Goal: Task Accomplishment & Management: Manage account settings

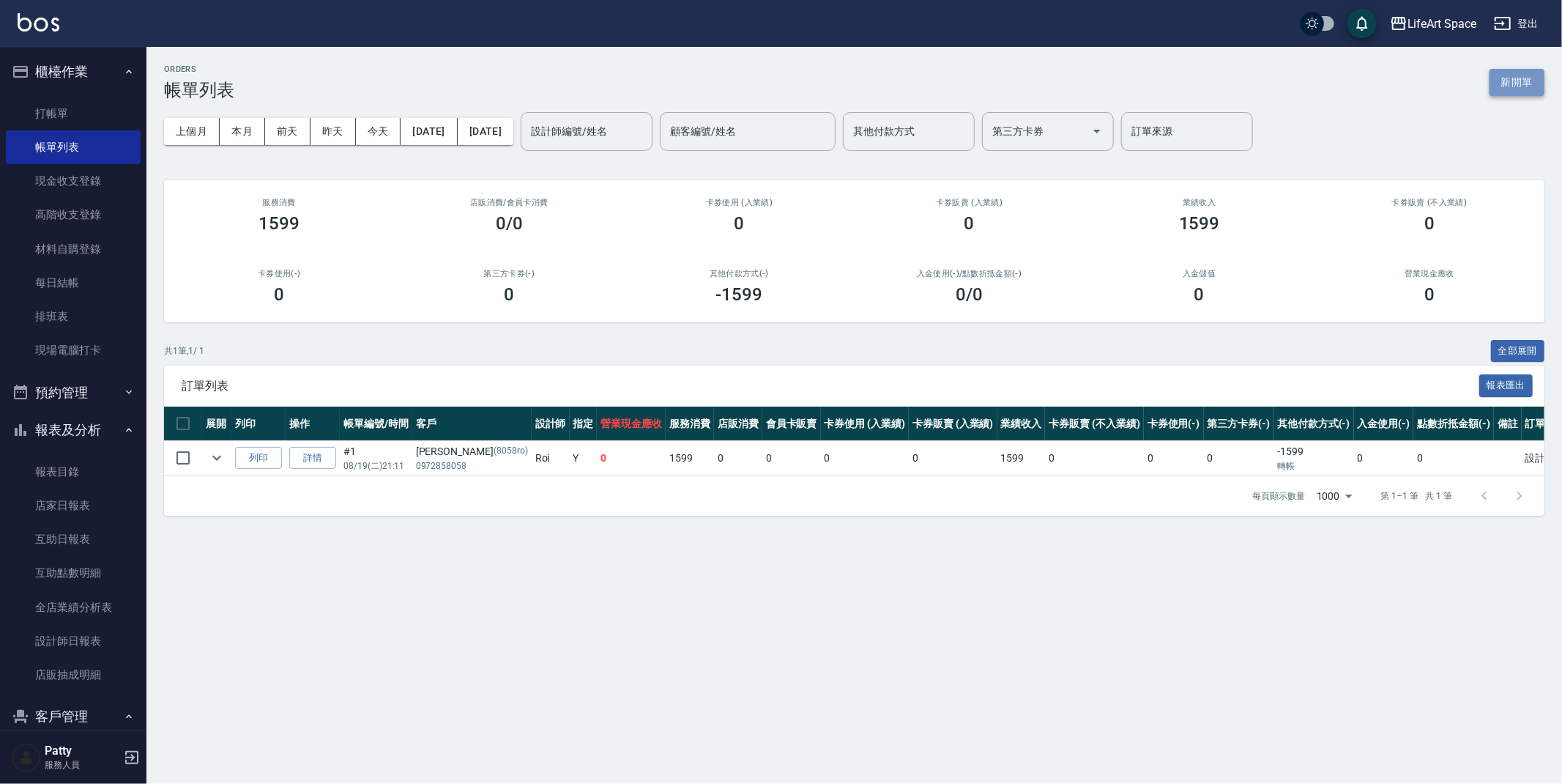
click at [1513, 86] on button "新開單" at bounding box center [1517, 82] width 55 height 27
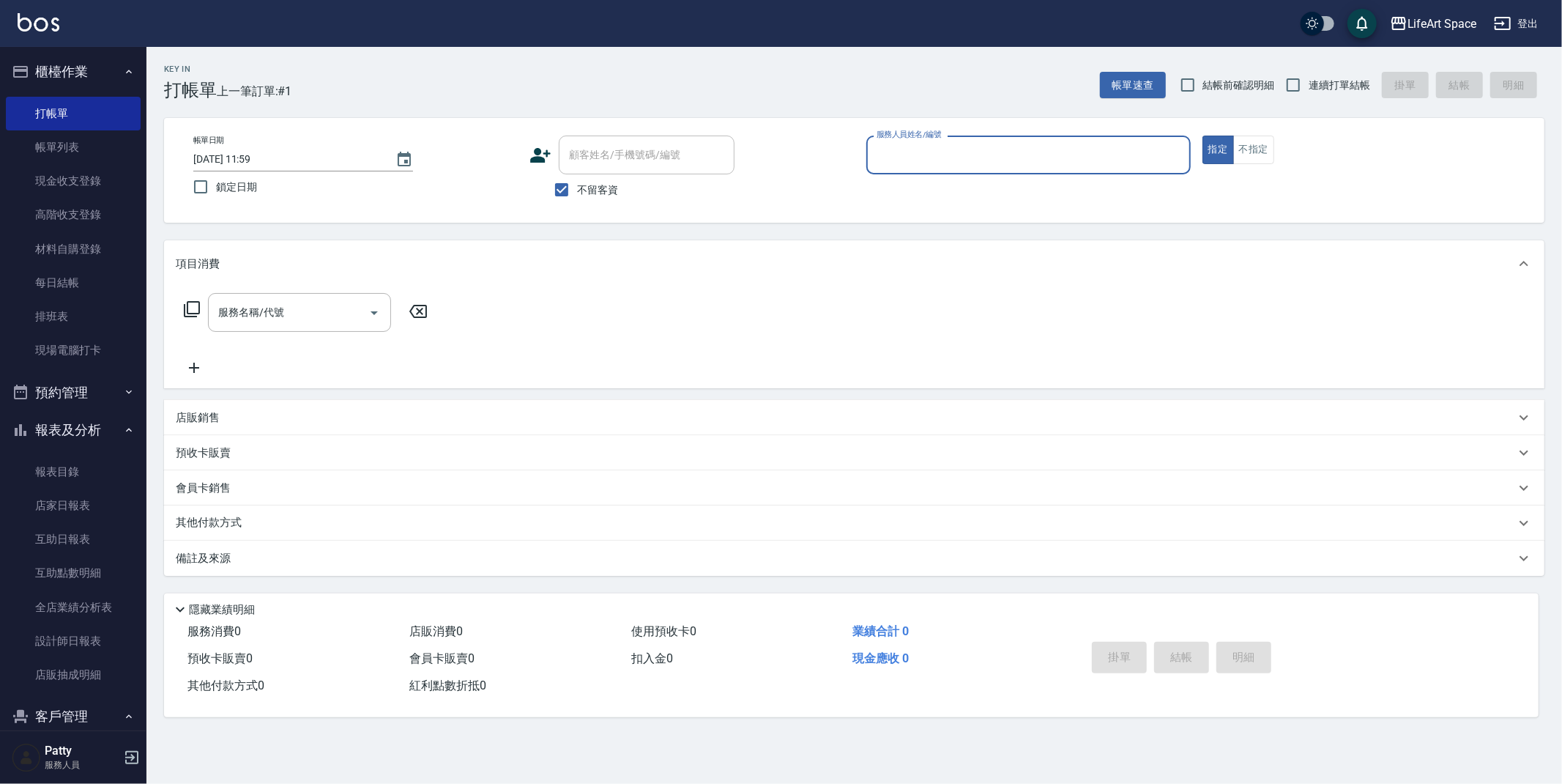
click at [1067, 145] on input "服務人員姓名/編號" at bounding box center [1029, 155] width 312 height 25
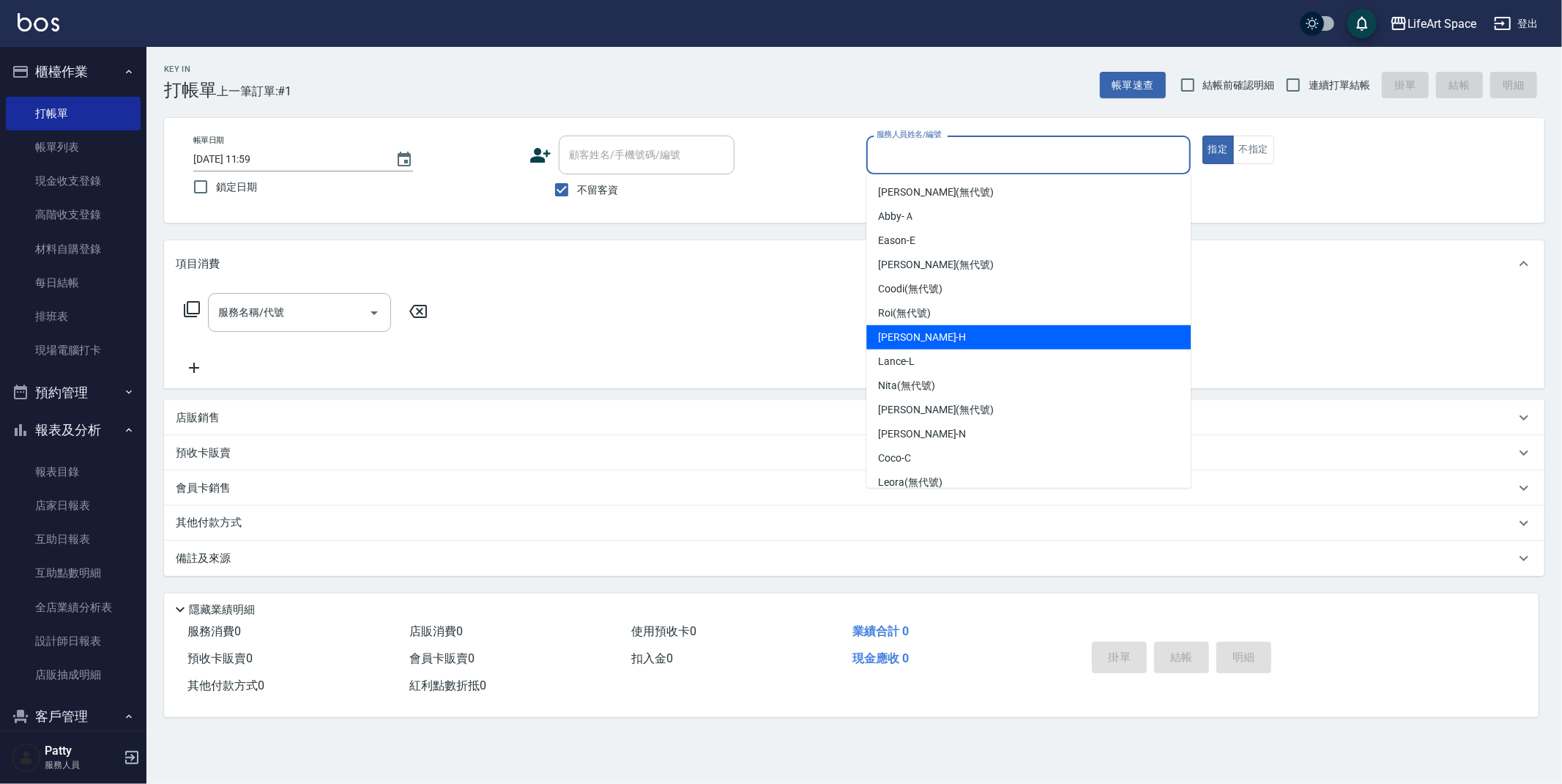
click at [1000, 342] on div "[PERSON_NAME]" at bounding box center [1029, 337] width 325 height 24
type input "[PERSON_NAME]"
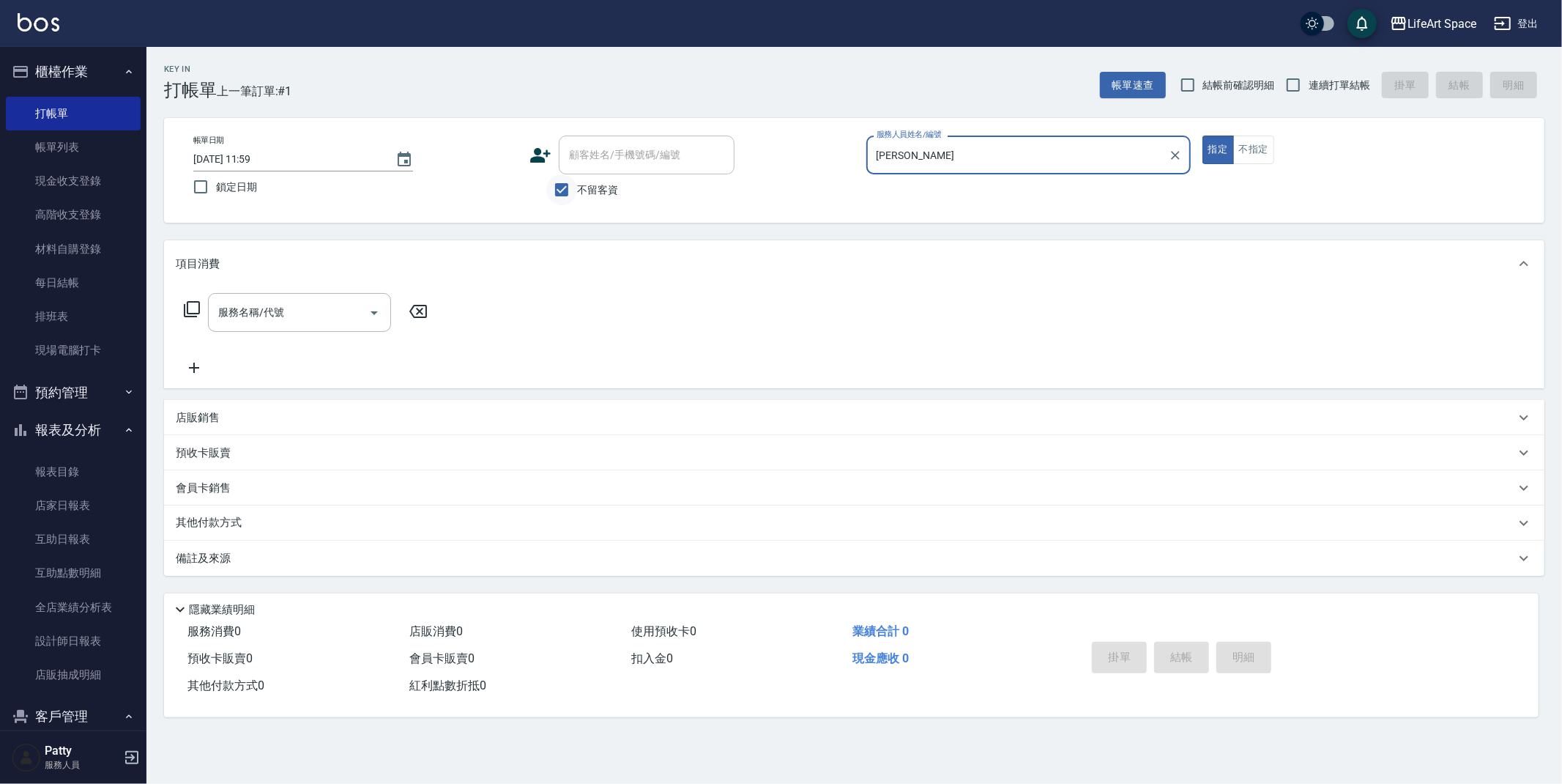
click at [569, 188] on input "不留客資" at bounding box center [562, 190] width 31 height 31
checkbox input "false"
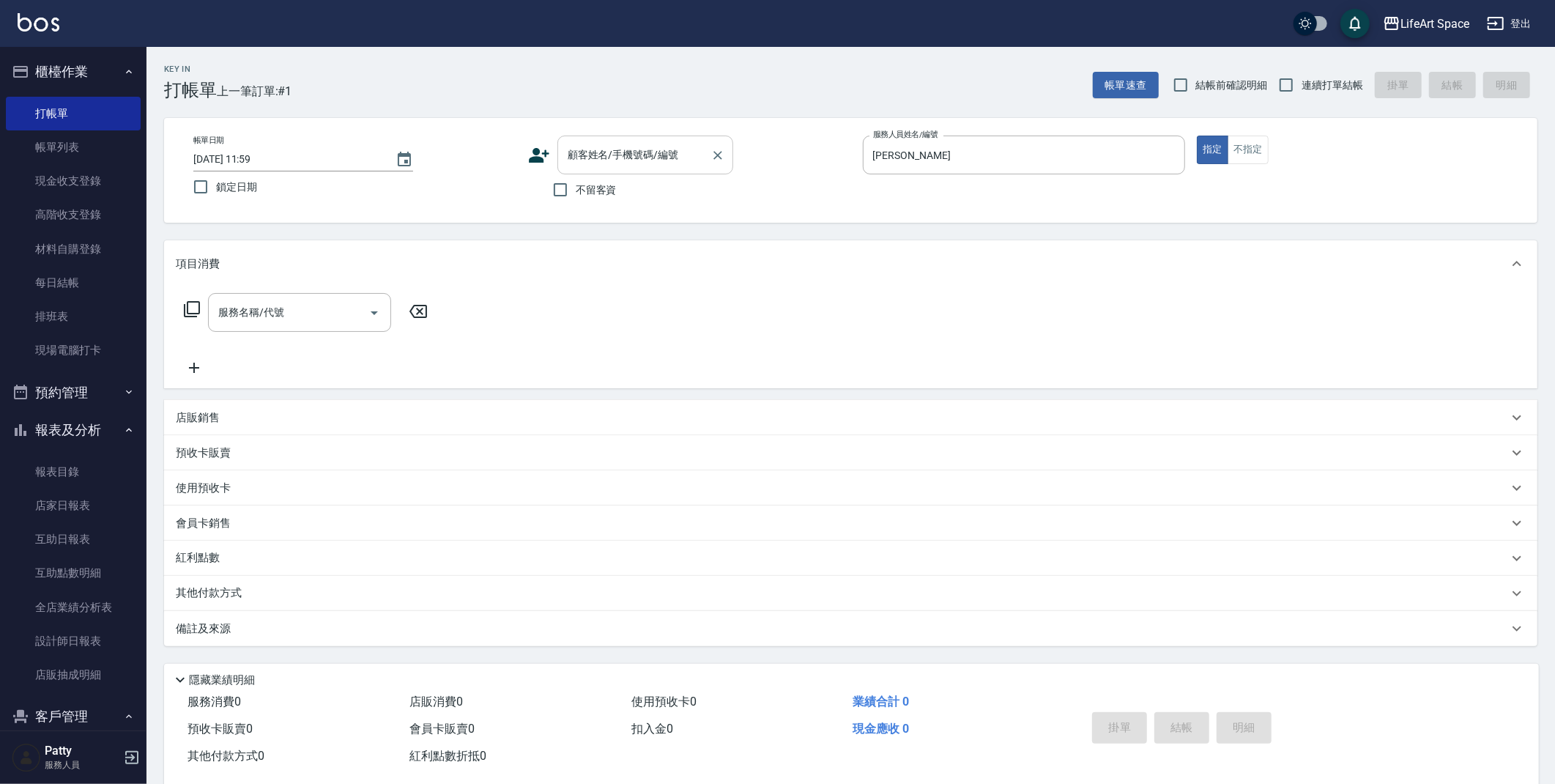
click at [620, 160] on input "顧客姓名/手機號碼/編號" at bounding box center [634, 155] width 141 height 25
type input "e"
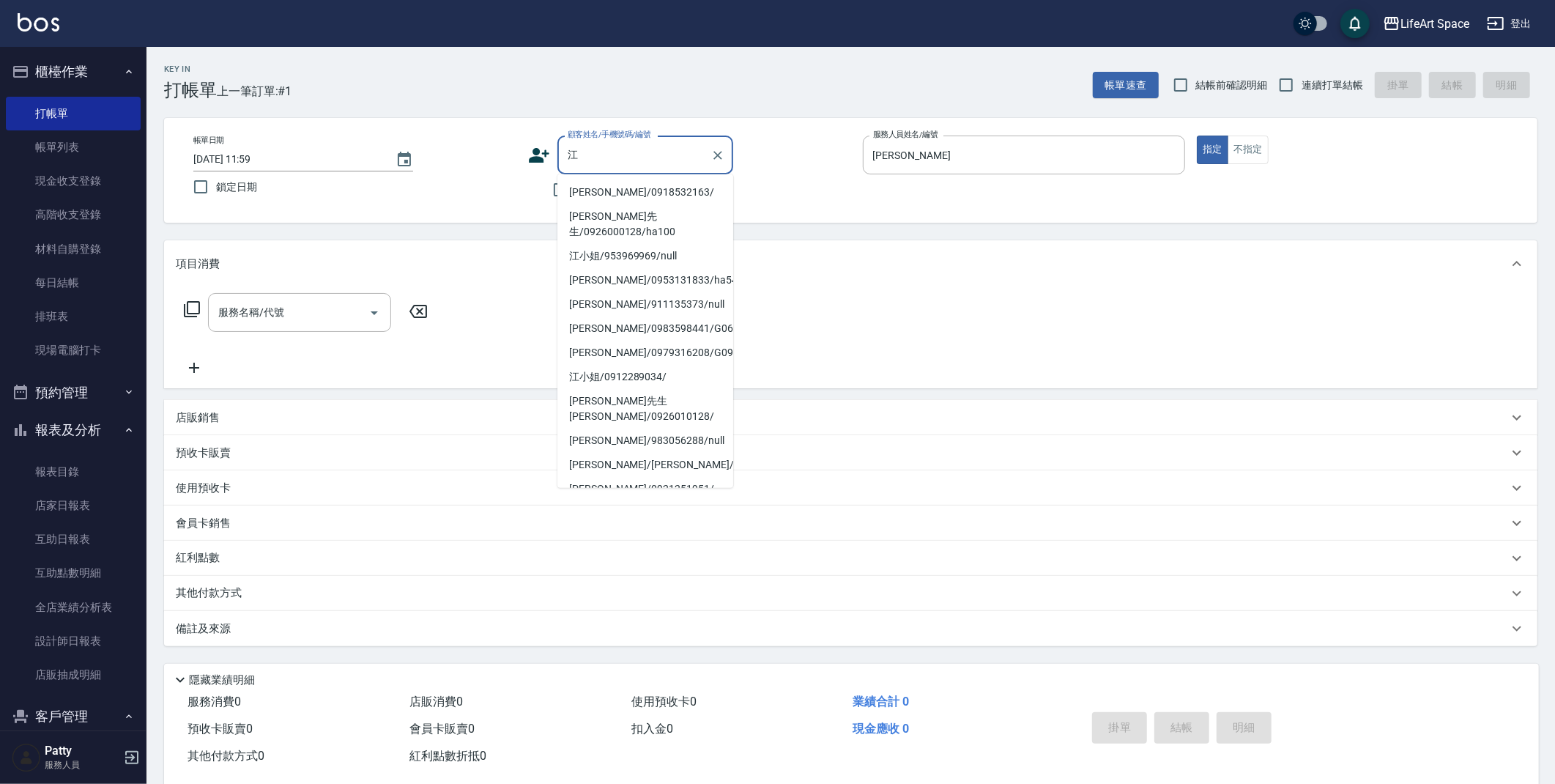
click at [607, 192] on li "[PERSON_NAME]/0918532163/" at bounding box center [645, 192] width 175 height 24
type input "[PERSON_NAME]/0918532163/"
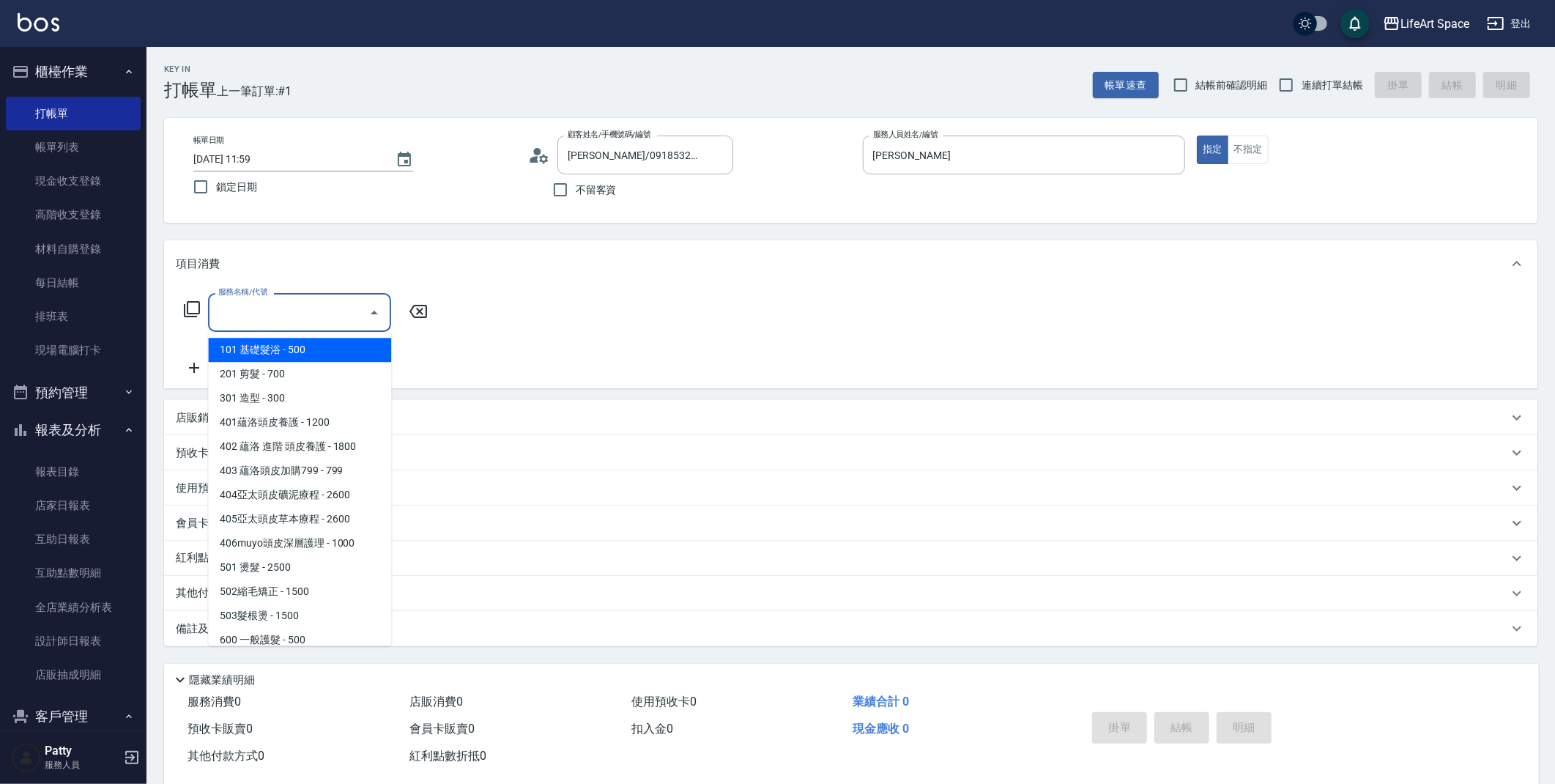
click at [316, 309] on input "服務名稱/代號" at bounding box center [289, 312] width 148 height 25
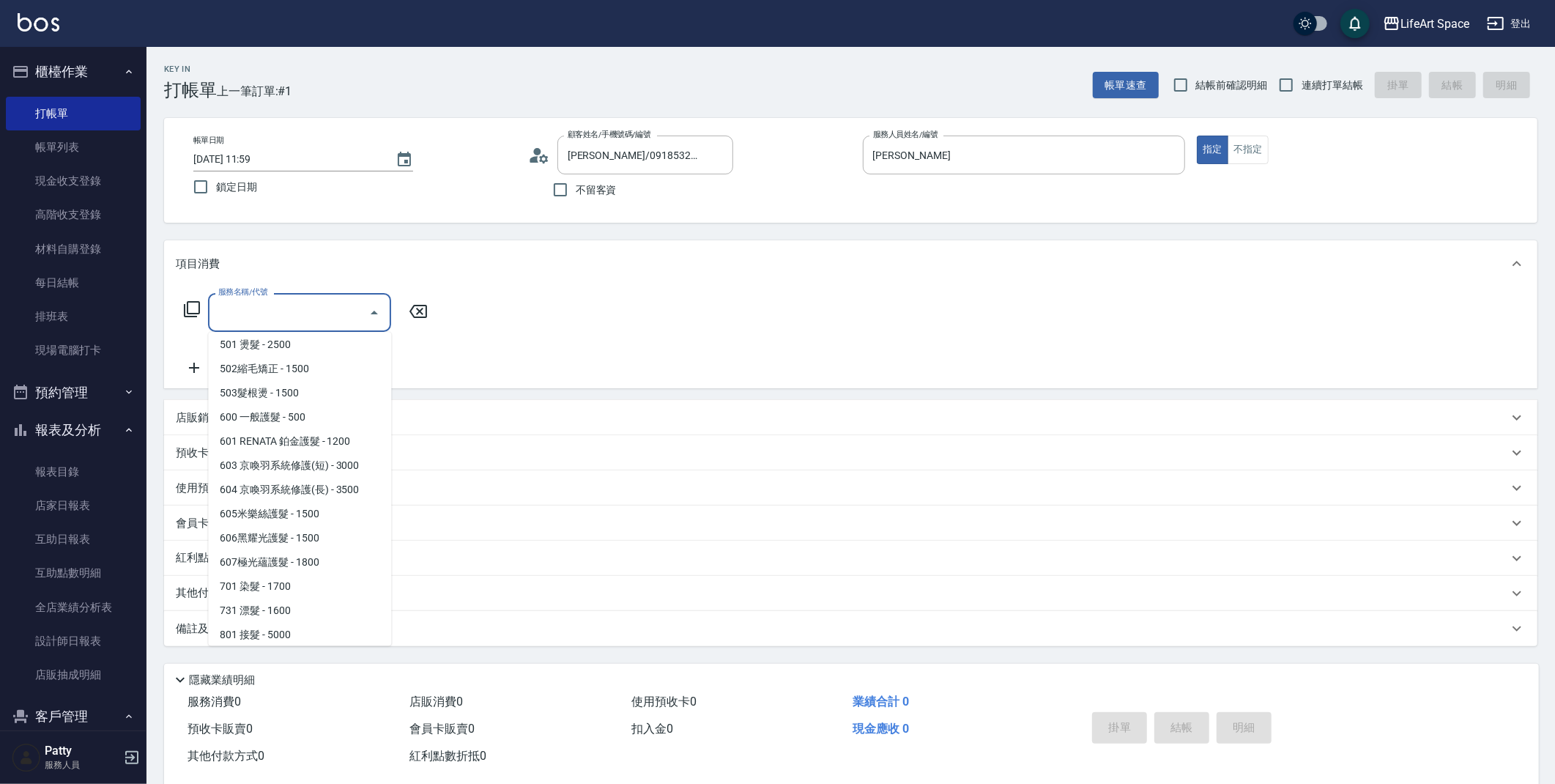
scroll to position [223, 0]
click at [269, 582] on span "701 染髮 - 1700" at bounding box center [299, 585] width 183 height 24
type input "701 染髮(701)"
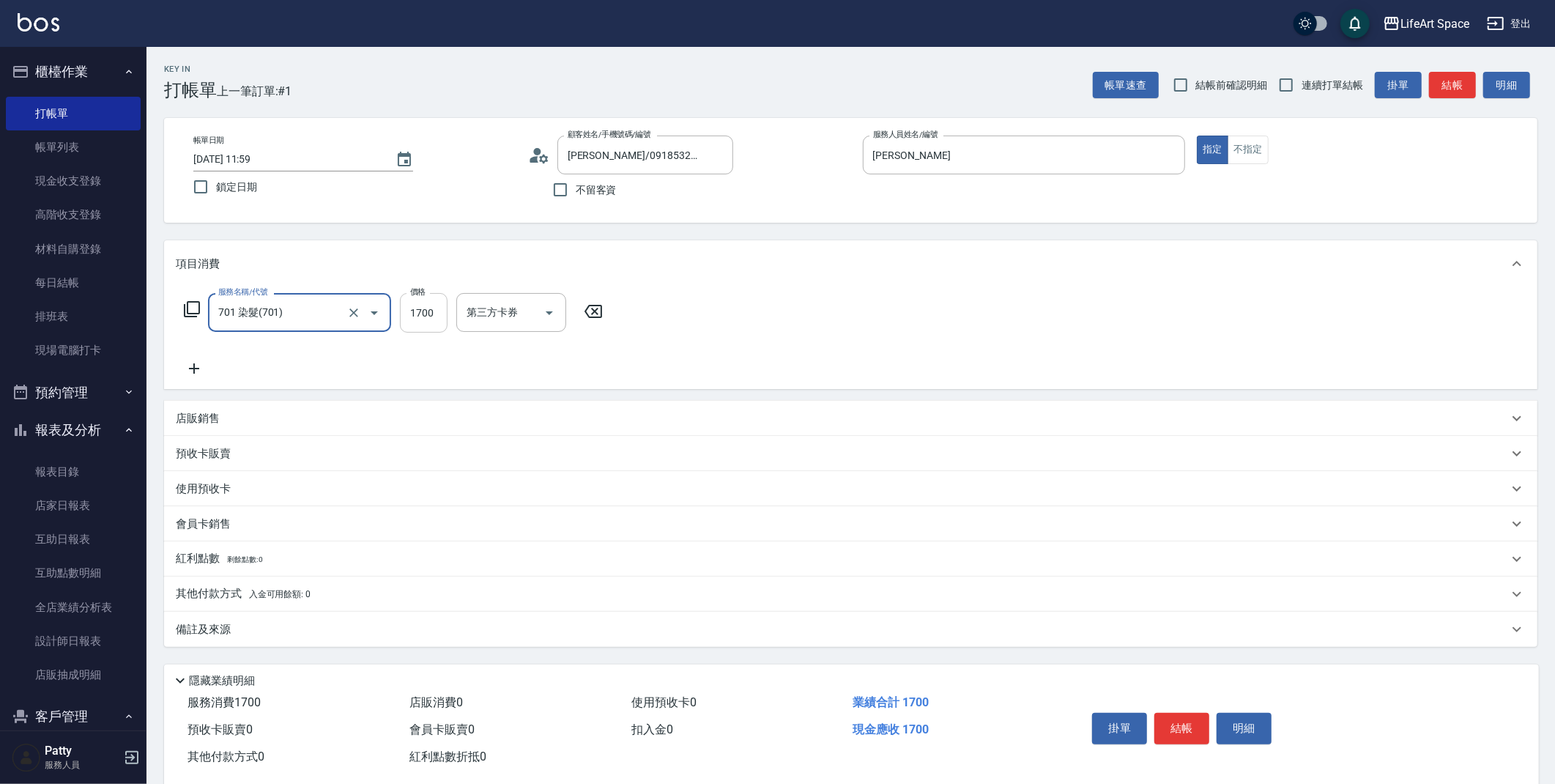
click at [444, 313] on input "1700" at bounding box center [424, 312] width 48 height 39
type input "1800"
click at [479, 301] on div "洗-1 洗-1" at bounding box center [500, 312] width 88 height 38
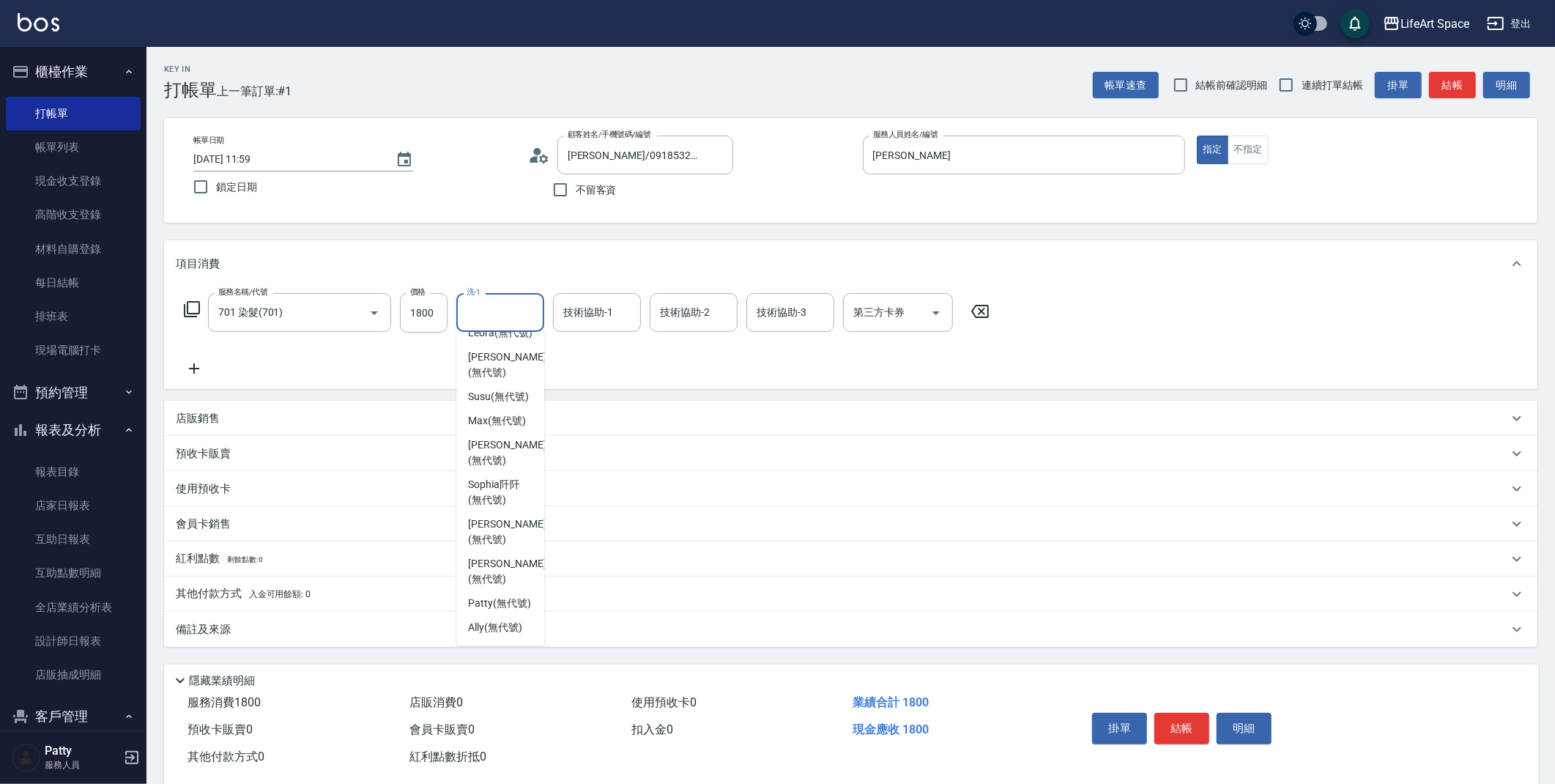
scroll to position [393, 0]
drag, startPoint x: 492, startPoint y: 580, endPoint x: 495, endPoint y: 570, distance: 10.4
click at [492, 580] on span "[PERSON_NAME] (無代號)" at bounding box center [506, 572] width 78 height 31
type input "[PERSON_NAME](無代號)"
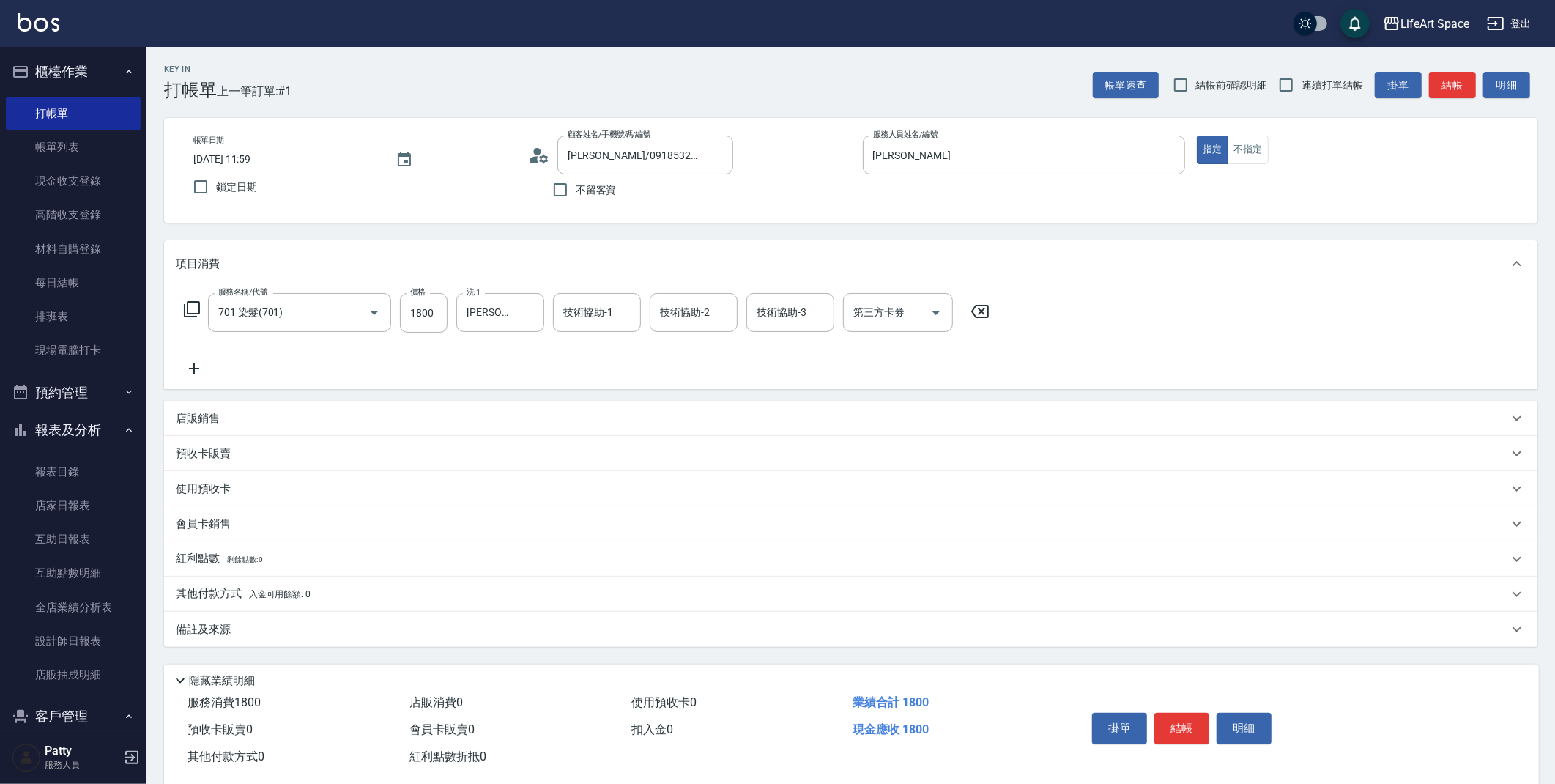
click at [576, 287] on div "服務名稱/代號 701 染髮(701) 服務名稱/代號 價格 1800 價格 洗-1 [PERSON_NAME](無代號) 洗-1 技術協助-1 技術協助-1…" at bounding box center [850, 338] width 1373 height 102
drag, startPoint x: 581, startPoint y: 290, endPoint x: 586, endPoint y: 299, distance: 10.3
click at [581, 289] on div "服務名稱/代號 701 染髮(701) 服務名稱/代號 價格 1800 價格 洗-1 [PERSON_NAME](無代號) 洗-1 技術協助-1 技術協助-1…" at bounding box center [850, 338] width 1373 height 102
click at [589, 302] on div "技術協助-1 技術協助-1" at bounding box center [597, 312] width 88 height 38
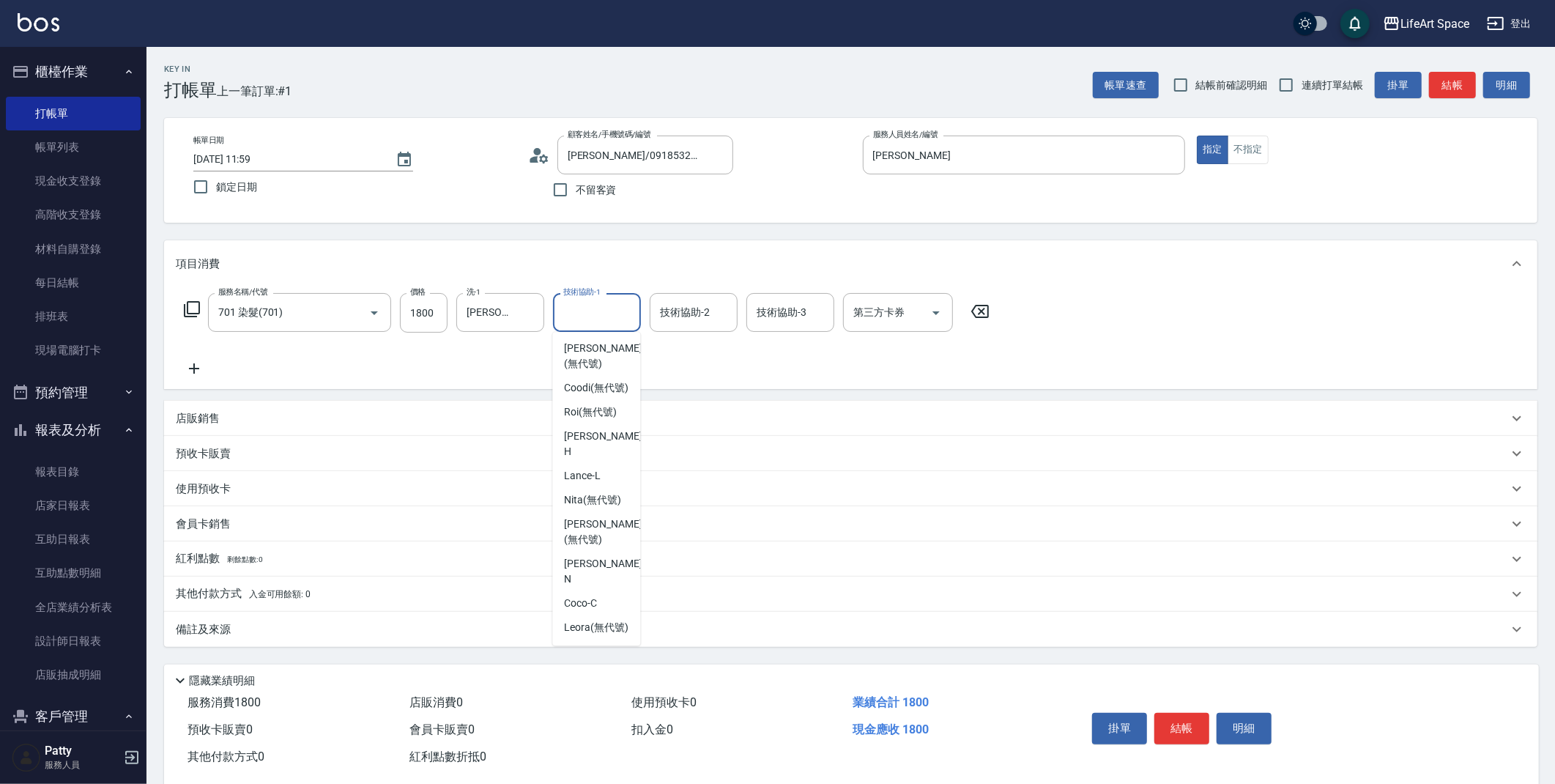
scroll to position [414, 0]
click at [610, 564] on span "[PERSON_NAME] (無代號)" at bounding box center [602, 572] width 78 height 31
type input "[PERSON_NAME](無代號)"
click at [691, 312] on div "技術協助-2 技術協助-2" at bounding box center [693, 312] width 88 height 38
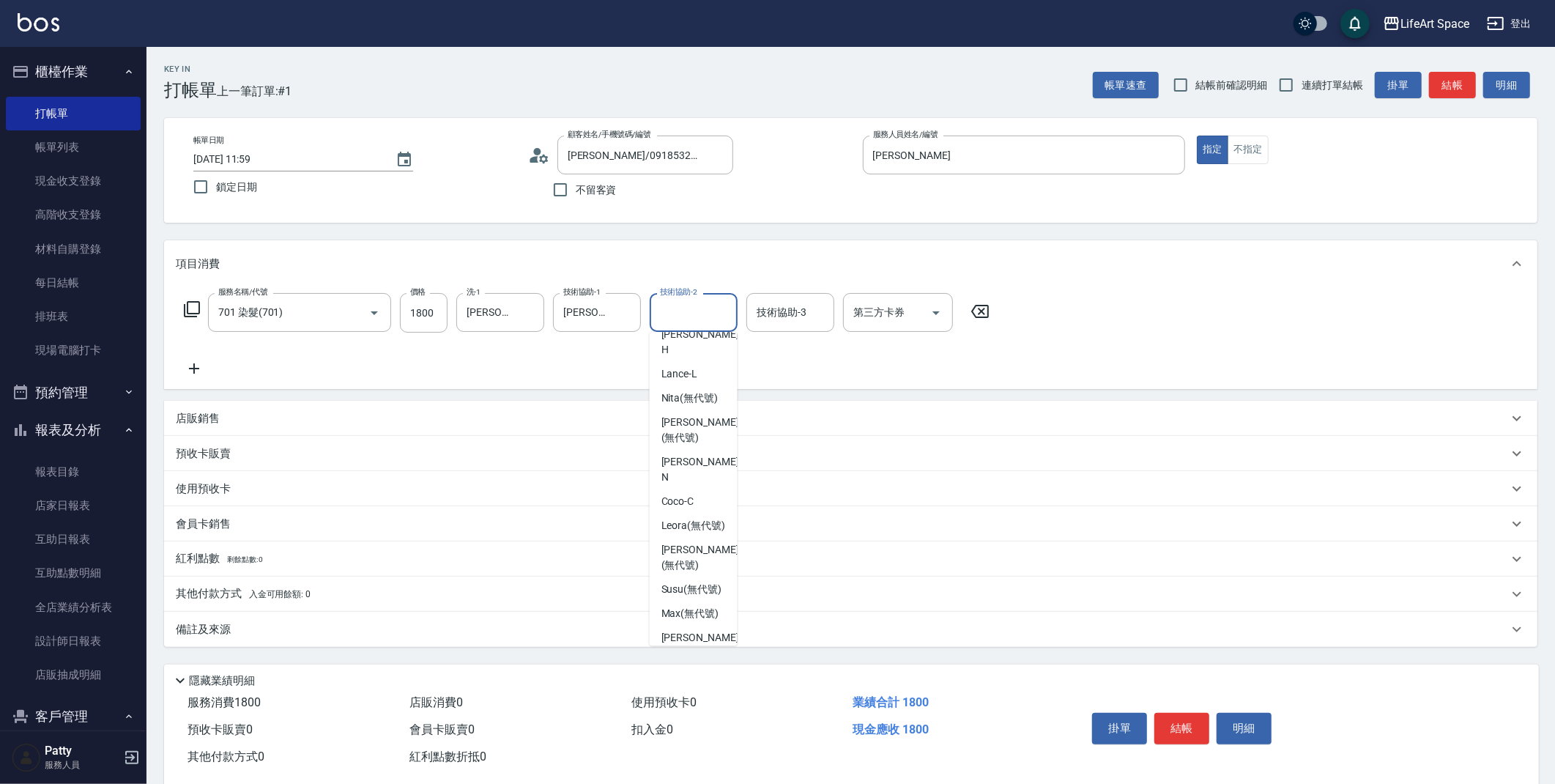
scroll to position [184, 0]
drag, startPoint x: 678, startPoint y: 452, endPoint x: 693, endPoint y: 429, distance: 27.5
click at [678, 452] on span "[PERSON_NAME] (無代號)" at bounding box center [700, 437] width 78 height 31
type input "[PERSON_NAME](無代號)"
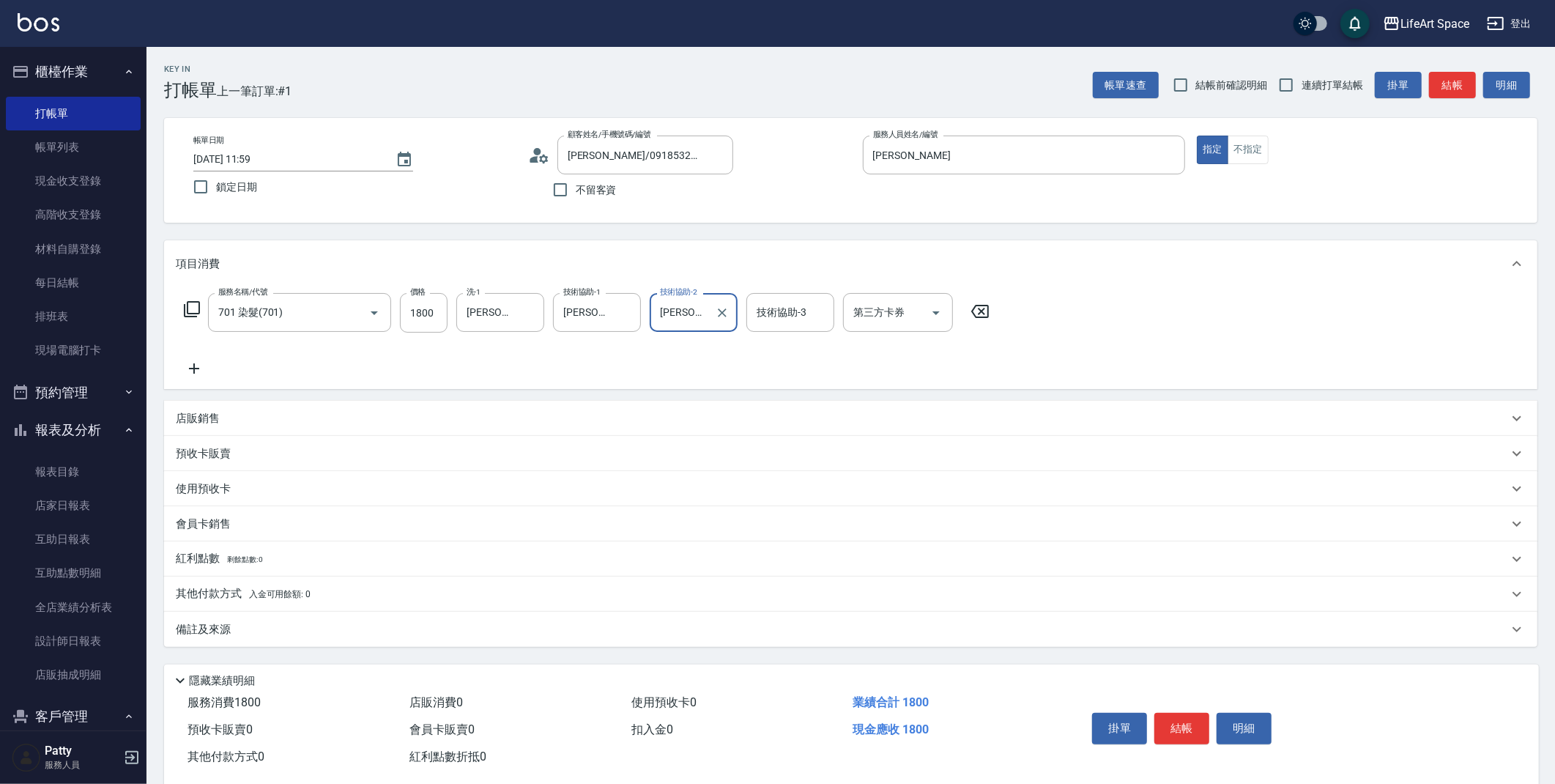
click at [774, 312] on div "技術協助-3 技術協助-3" at bounding box center [790, 312] width 88 height 38
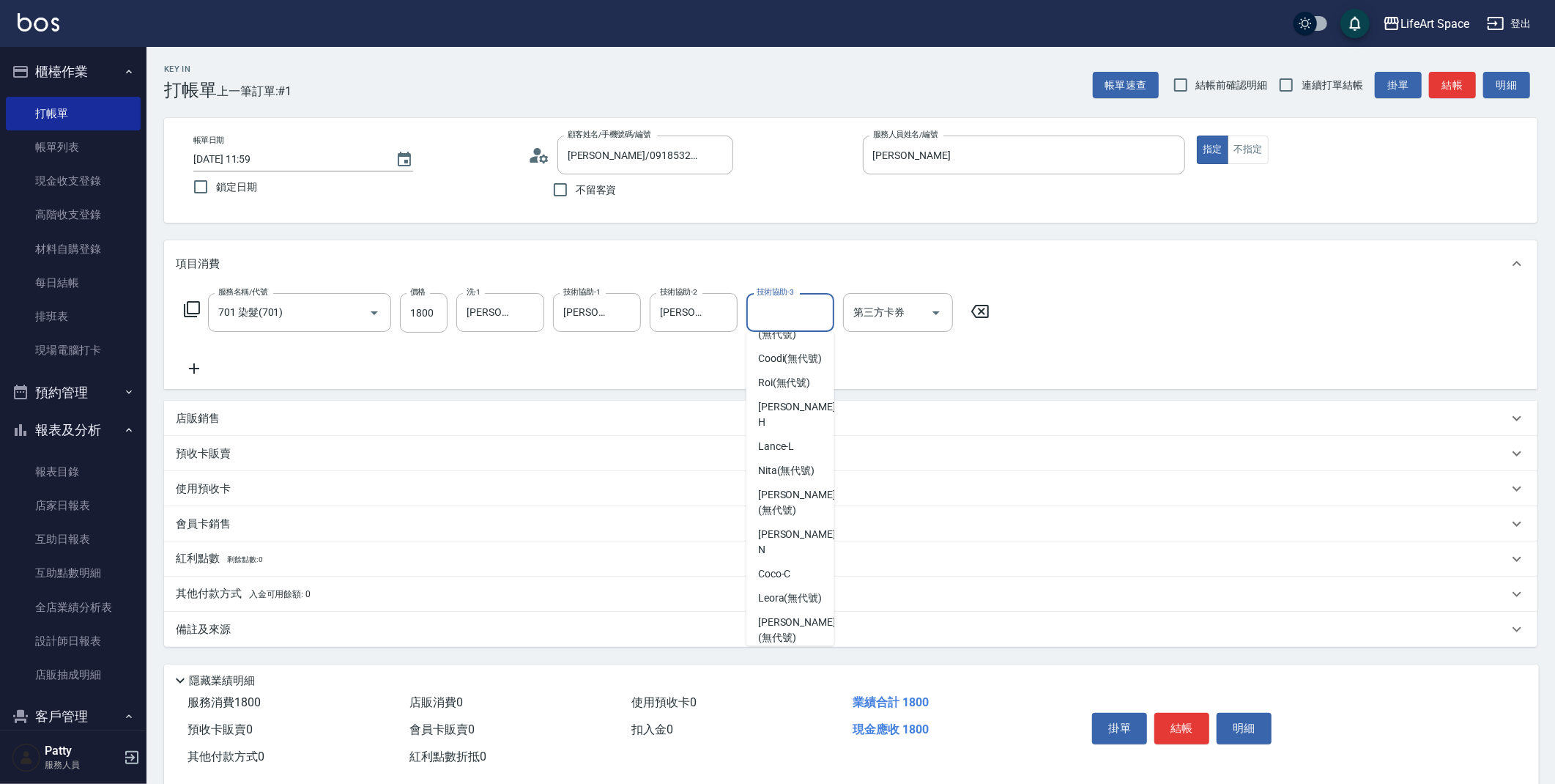
scroll to position [122, 0]
click at [789, 514] on span "[PERSON_NAME] (無代號)" at bounding box center [796, 499] width 78 height 31
type input "[PERSON_NAME](無代號)"
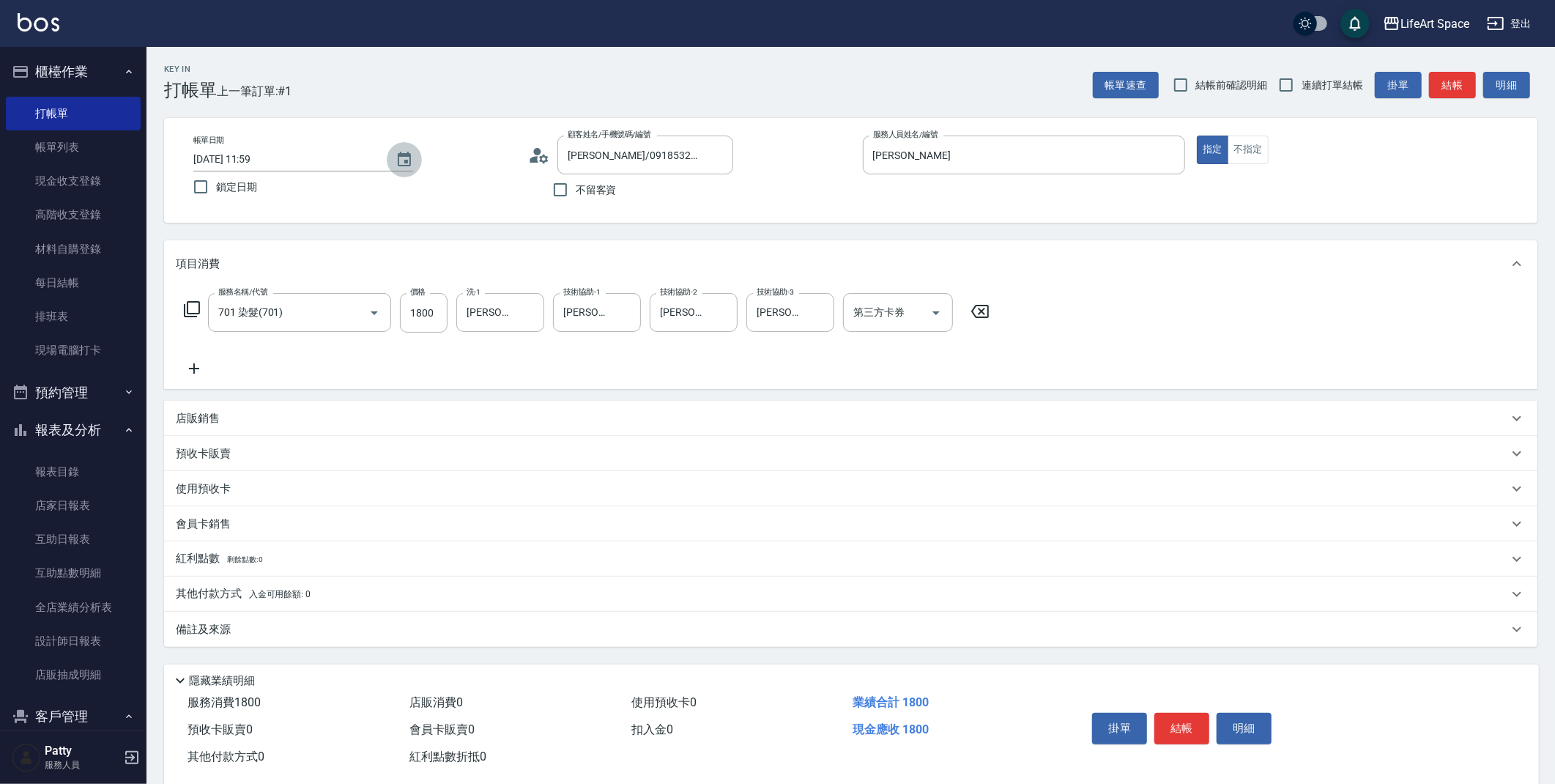
click at [399, 160] on icon "Choose date, selected date is 2025-08-19" at bounding box center [404, 158] width 13 height 15
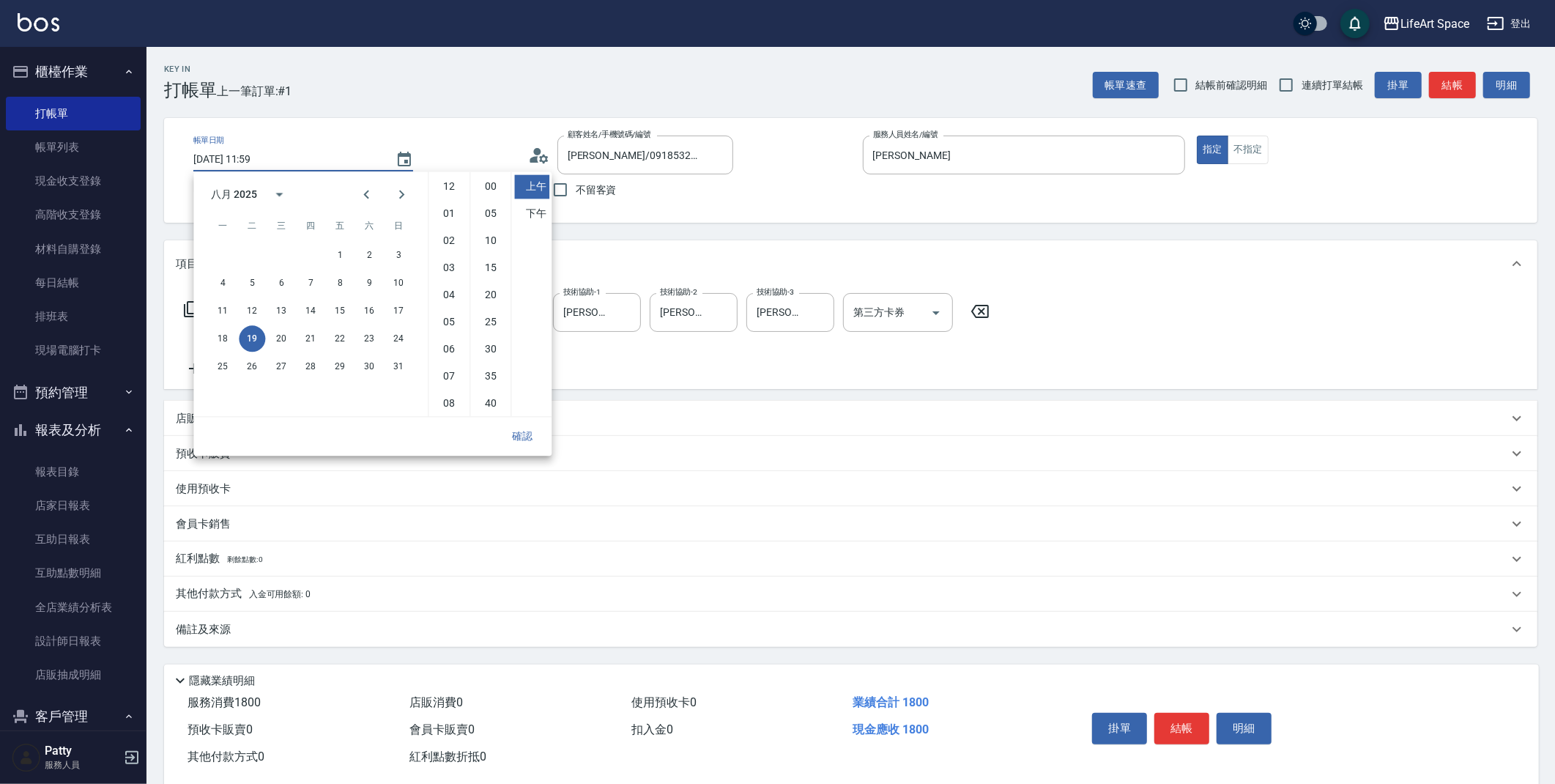
scroll to position [82, 0]
click at [228, 336] on button "18" at bounding box center [222, 339] width 26 height 26
type input "[DATE] 11:59"
drag, startPoint x: 525, startPoint y: 432, endPoint x: 510, endPoint y: 432, distance: 15.0
click at [525, 431] on button "確認" at bounding box center [522, 435] width 47 height 27
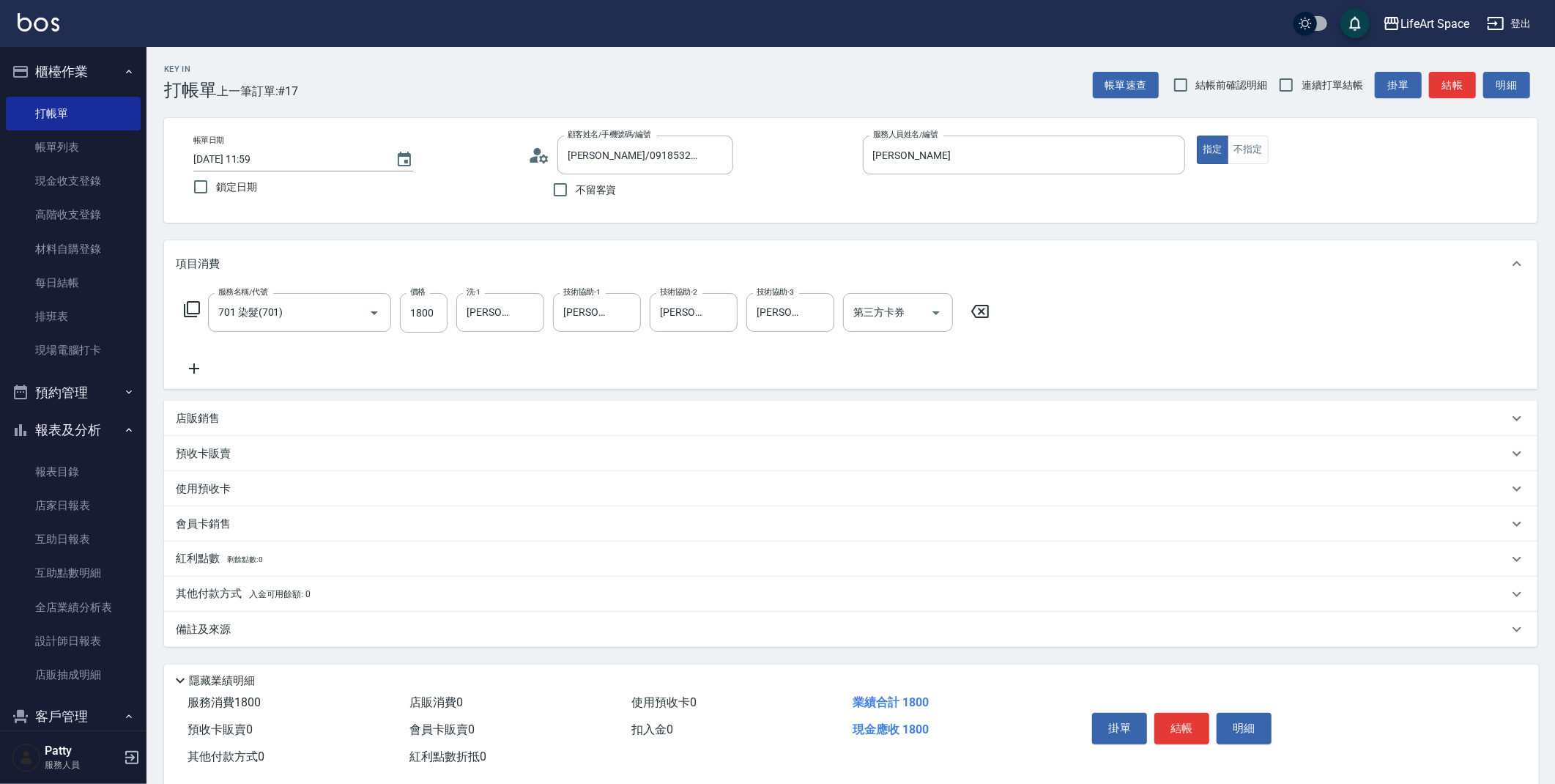
click at [285, 625] on div "備註及來源" at bounding box center [842, 629] width 1333 height 15
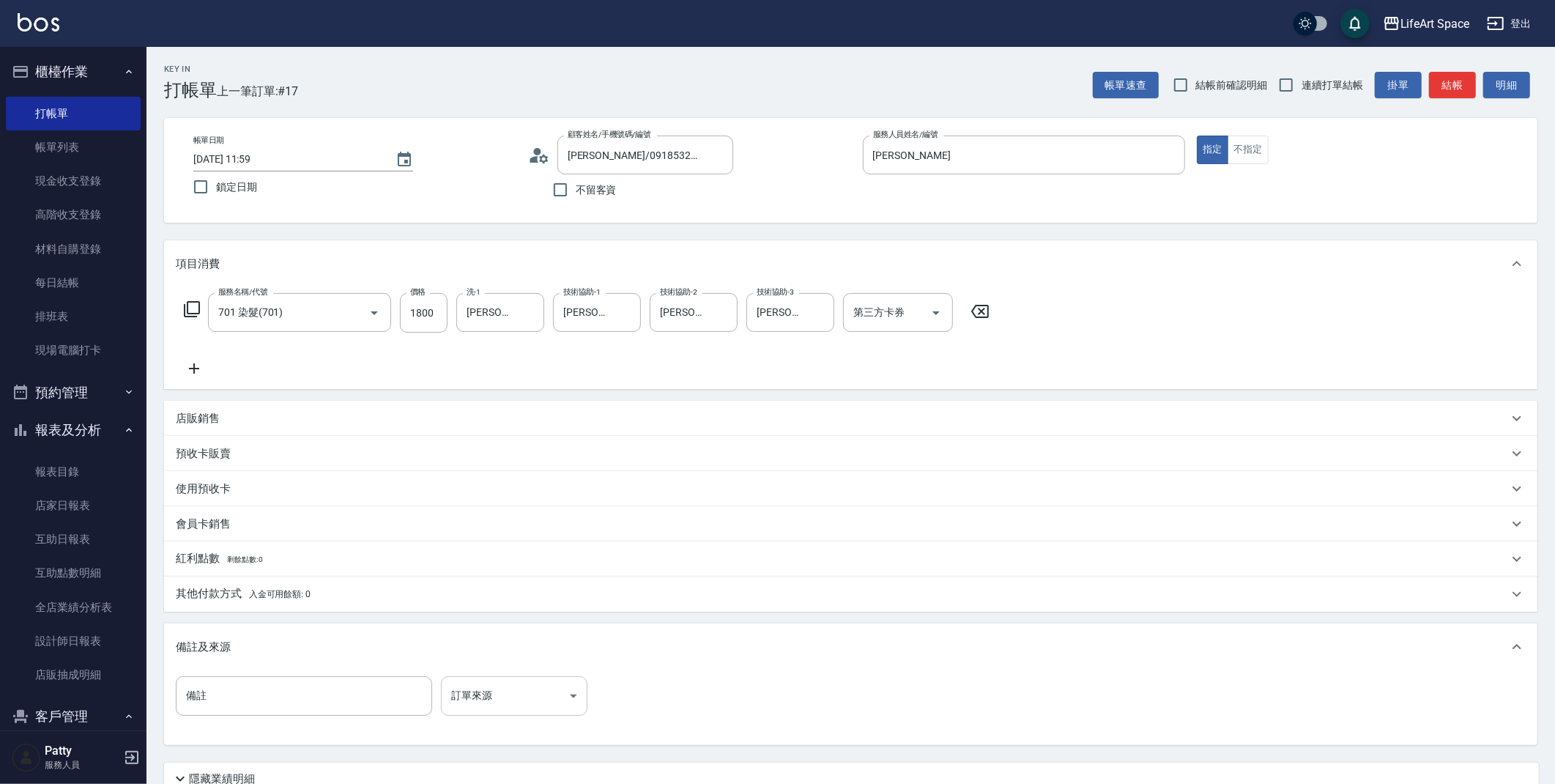
click at [526, 696] on body "LifeArt Space 登出 櫃檯作業 打帳單 帳單列表 現金收支登錄 高階收支登錄 材料自購登錄 每日結帳 排班表 現場電腦打卡 預約管理 預約管理 單…" at bounding box center [777, 452] width 1555 height 904
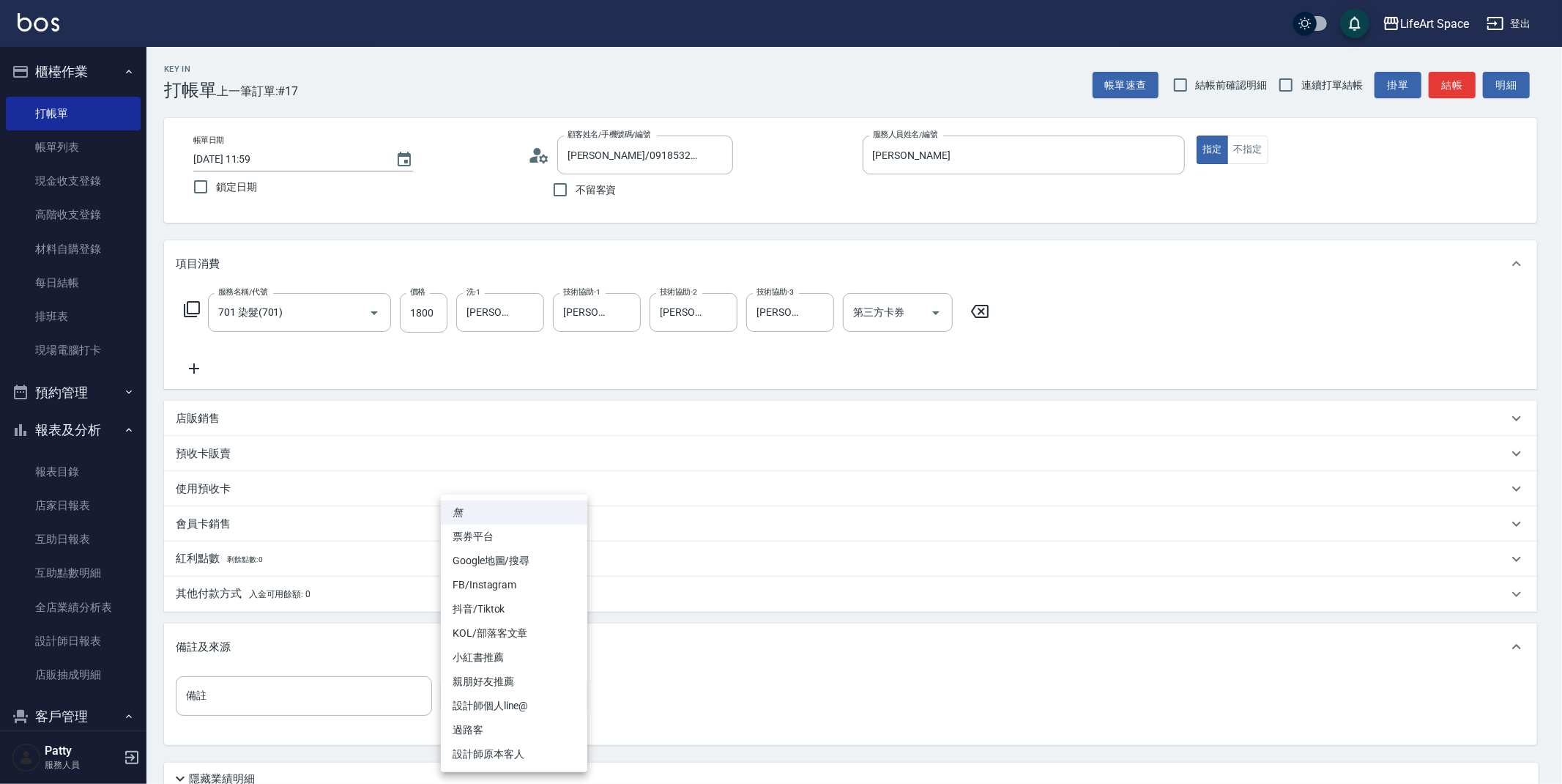
click at [506, 582] on li "FB/Instagram" at bounding box center [514, 584] width 146 height 24
type input "FB/Instagram"
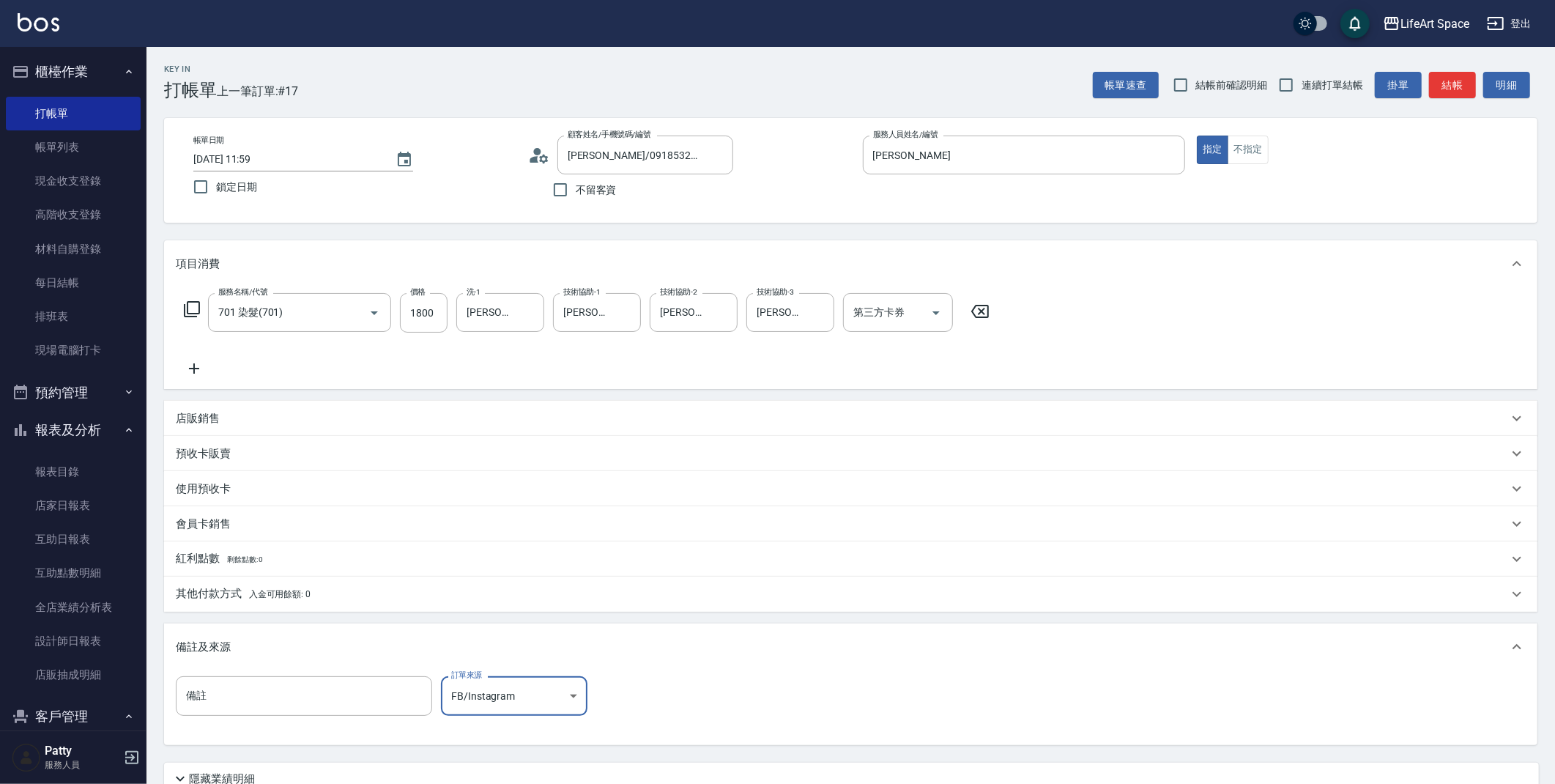
drag, startPoint x: 967, startPoint y: 643, endPoint x: 1353, endPoint y: 556, distance: 395.7
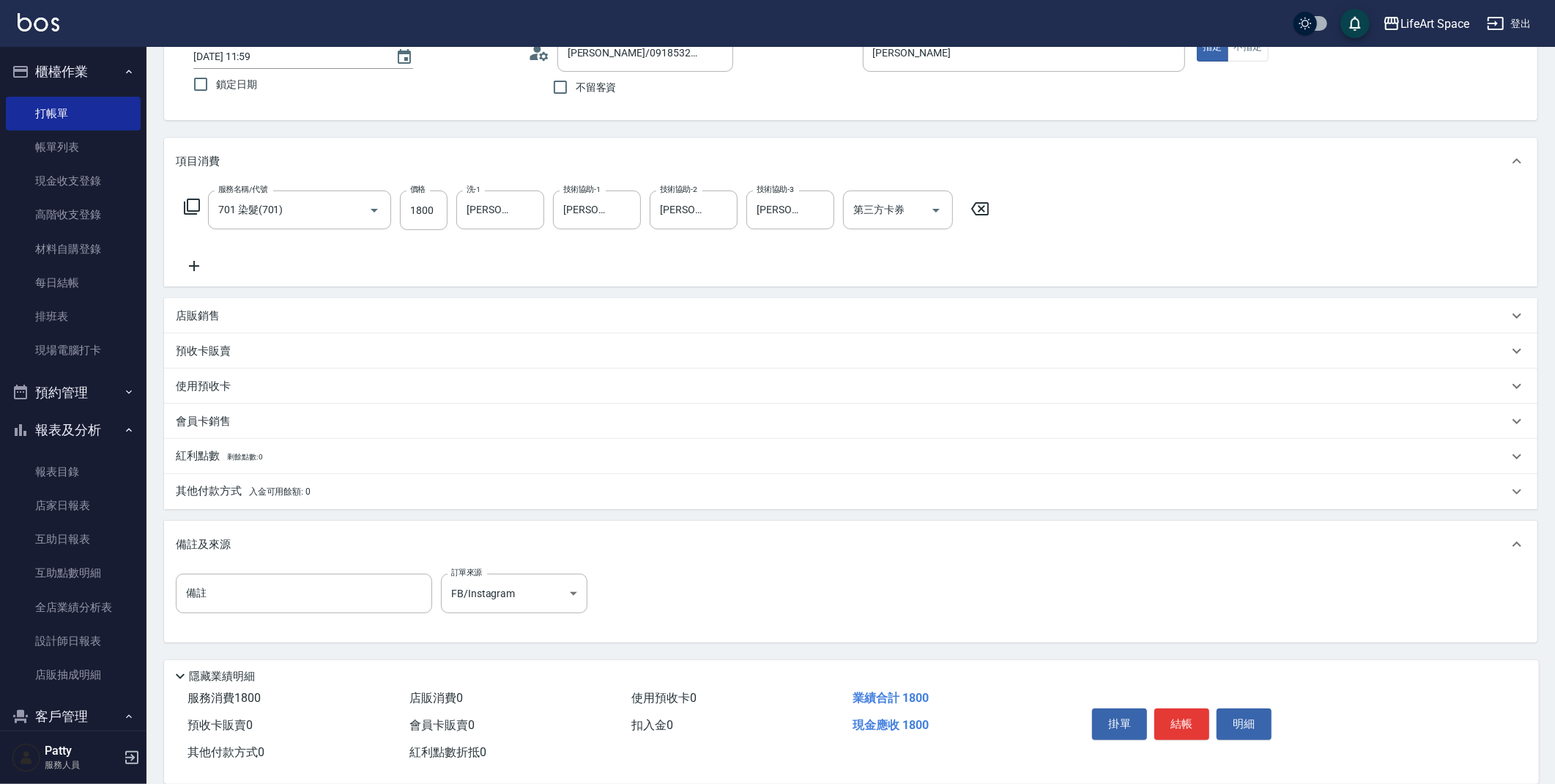
scroll to position [108, 0]
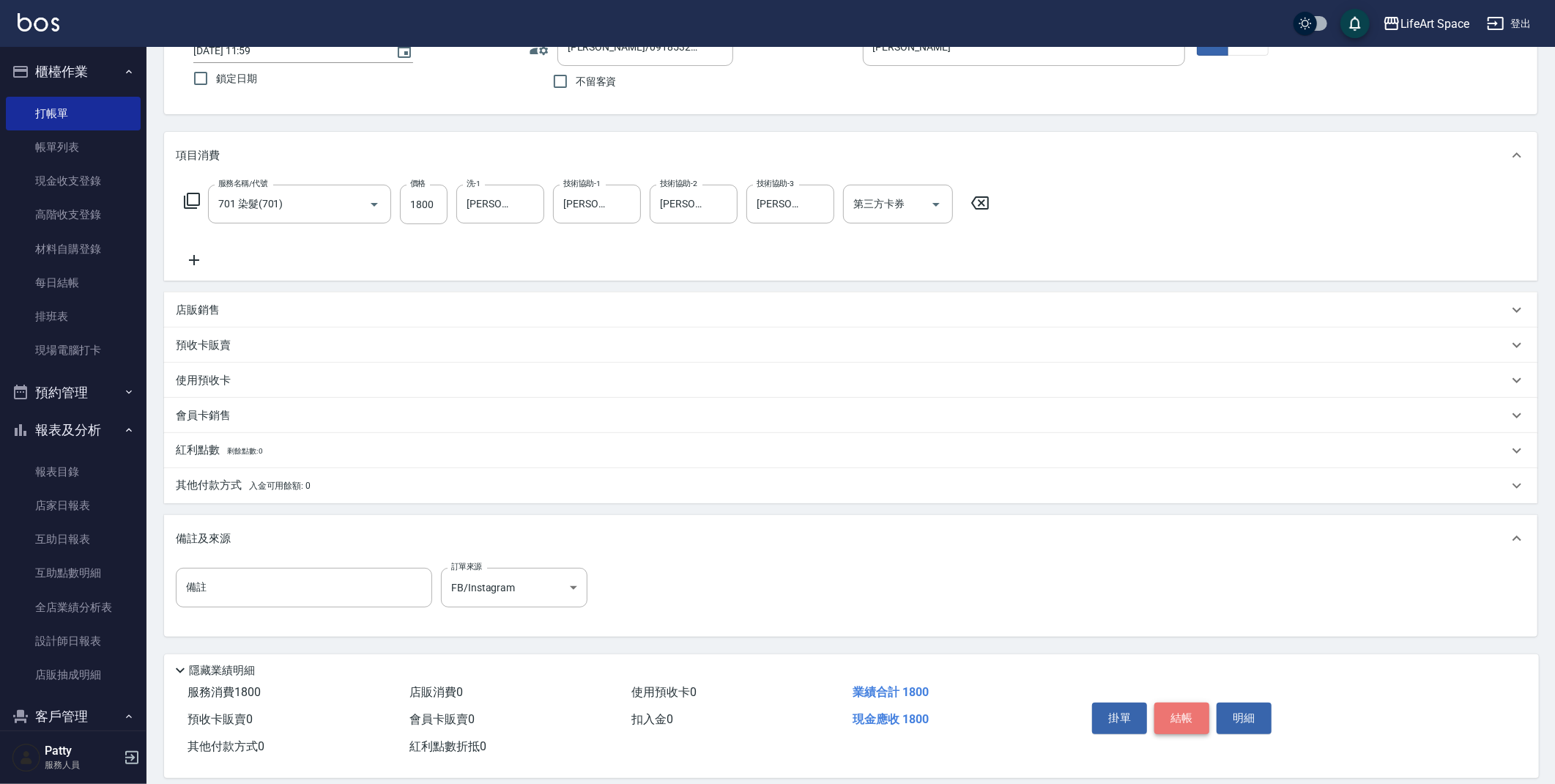
click at [1188, 722] on button "結帳" at bounding box center [1181, 718] width 55 height 31
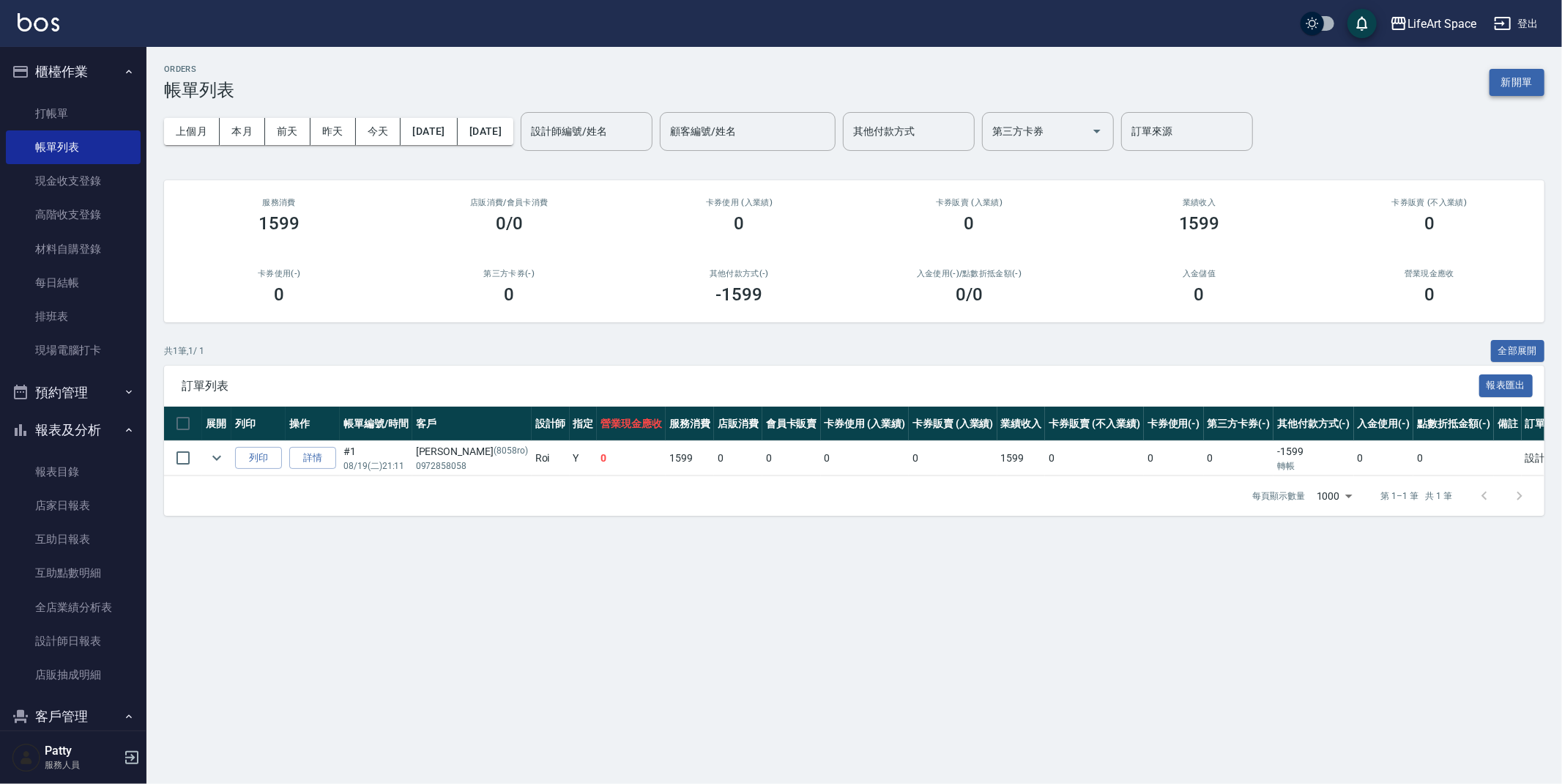
click at [1520, 84] on button "新開單" at bounding box center [1517, 82] width 55 height 27
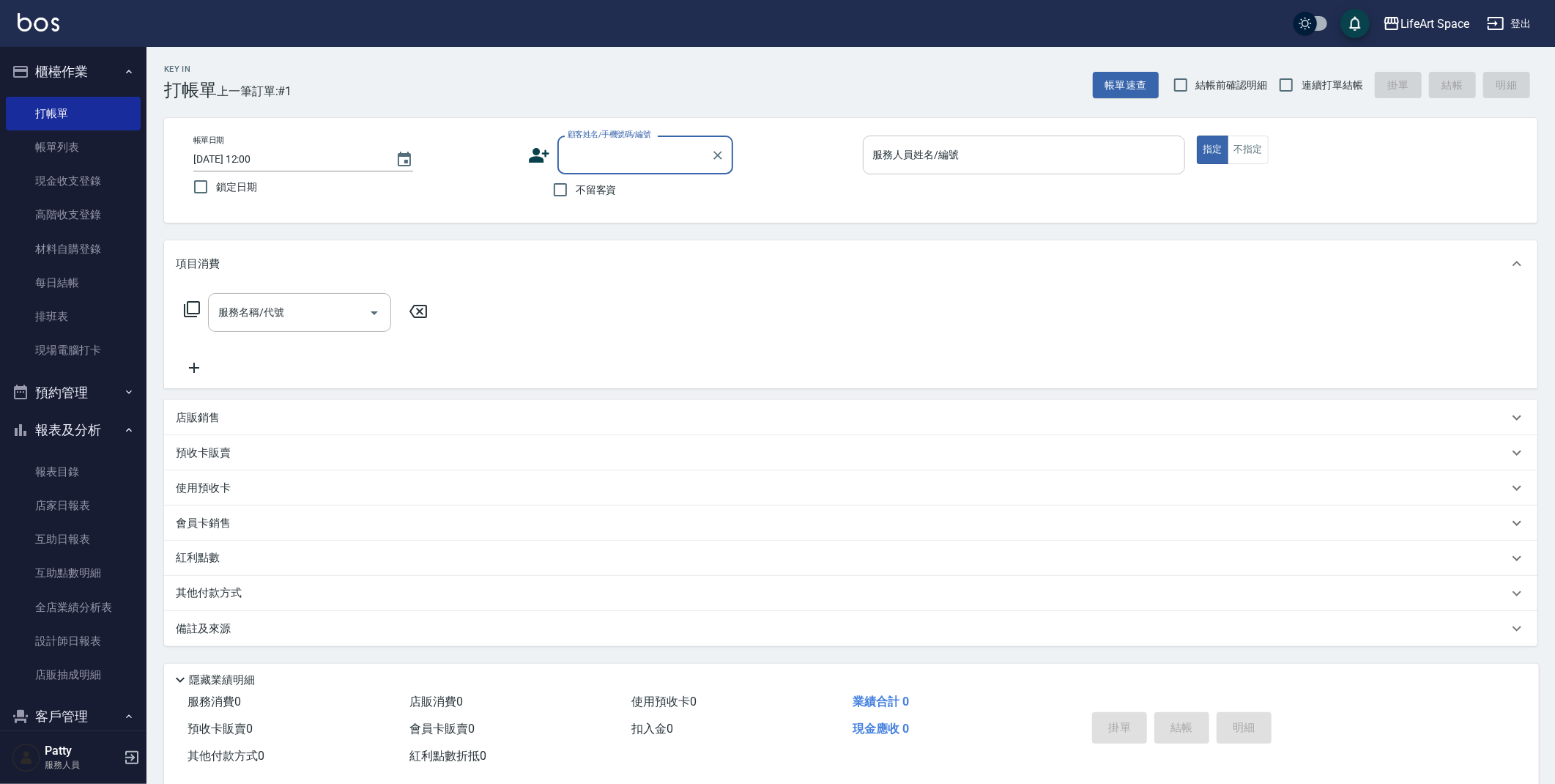
click at [1008, 153] on input "服務人員姓名/編號" at bounding box center [1024, 155] width 310 height 25
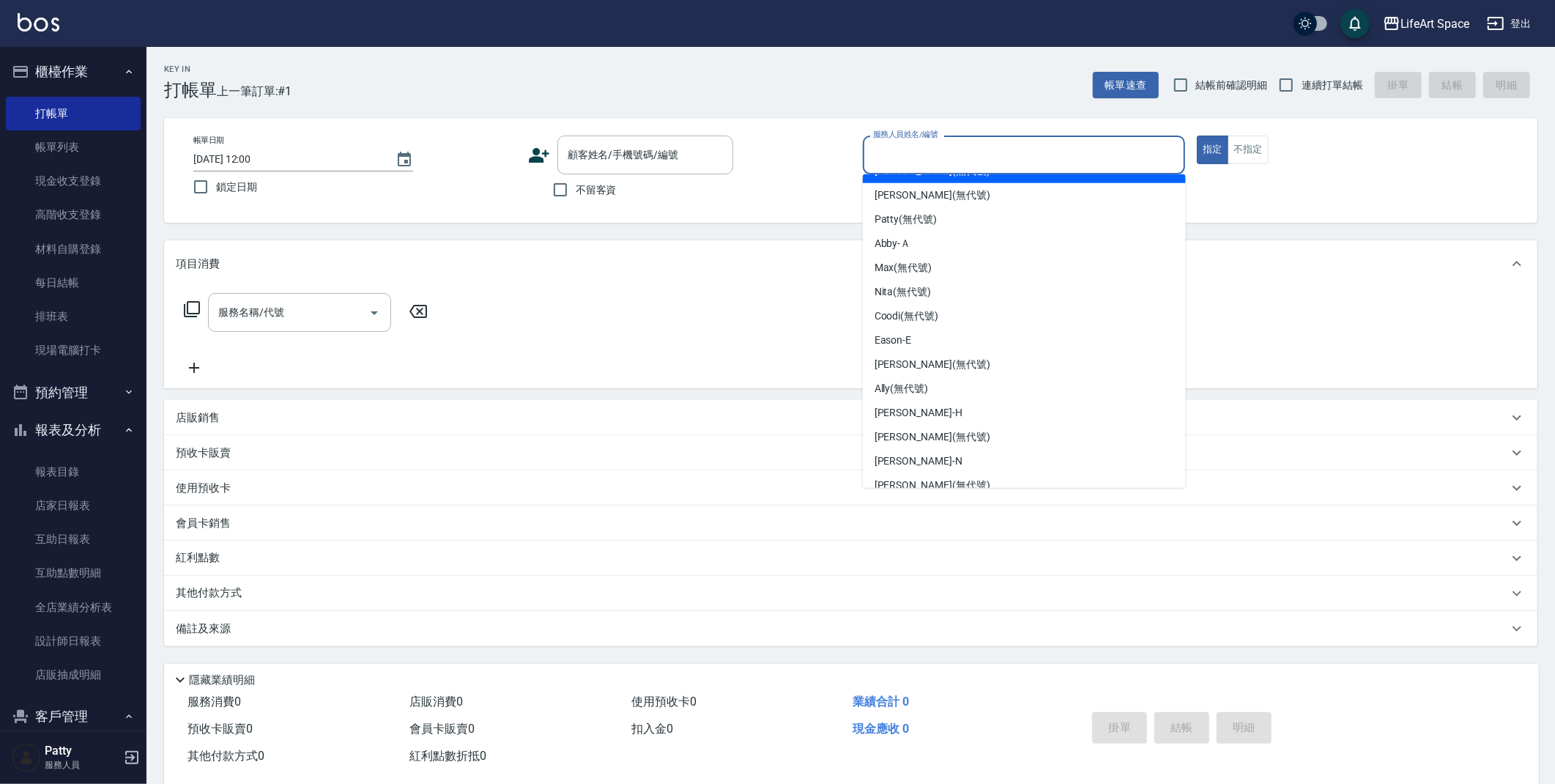
scroll to position [165, 0]
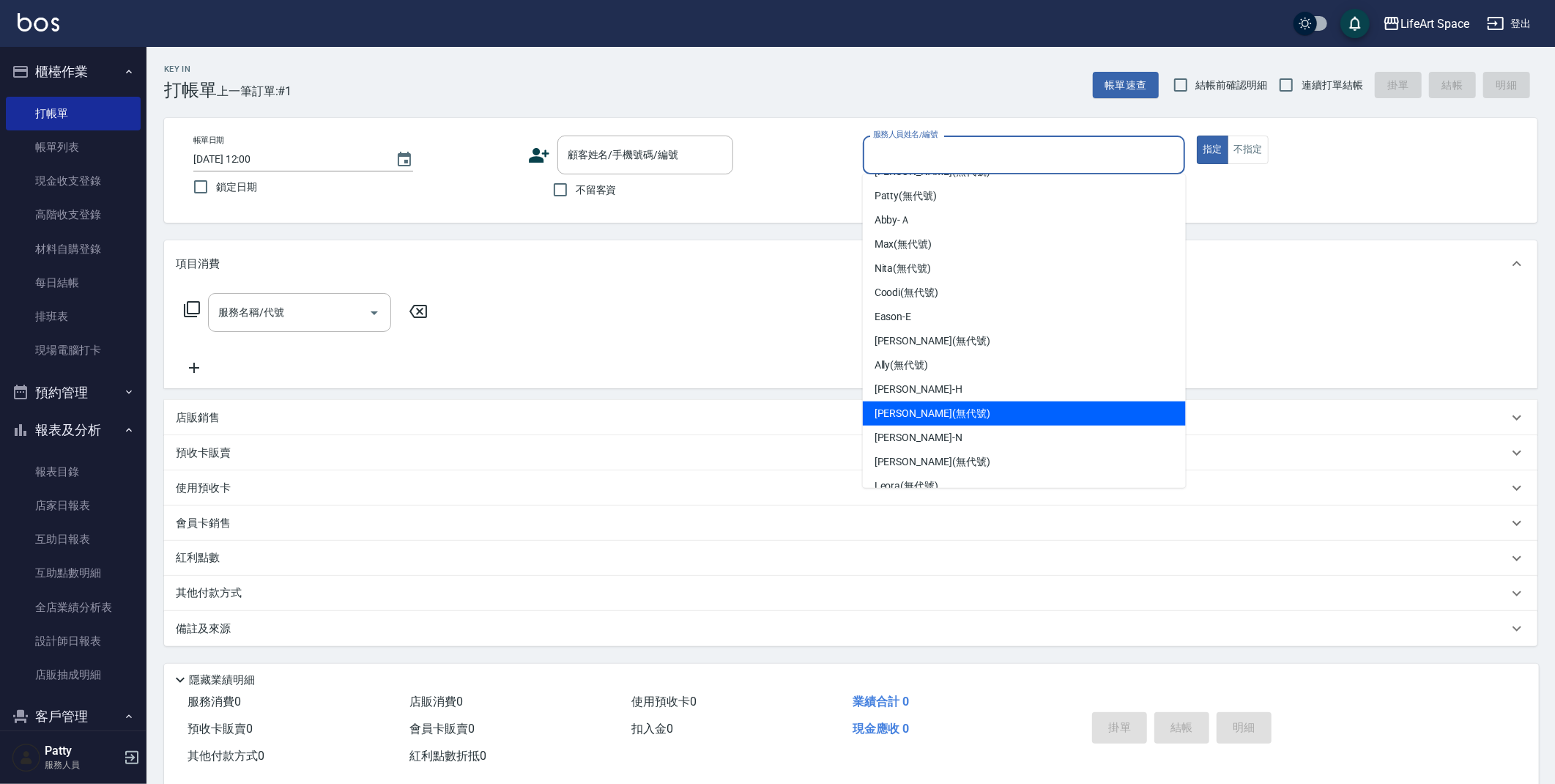
click at [1066, 402] on div "[PERSON_NAME] (無代號)" at bounding box center [1024, 413] width 323 height 24
type input "[PERSON_NAME](無代號)"
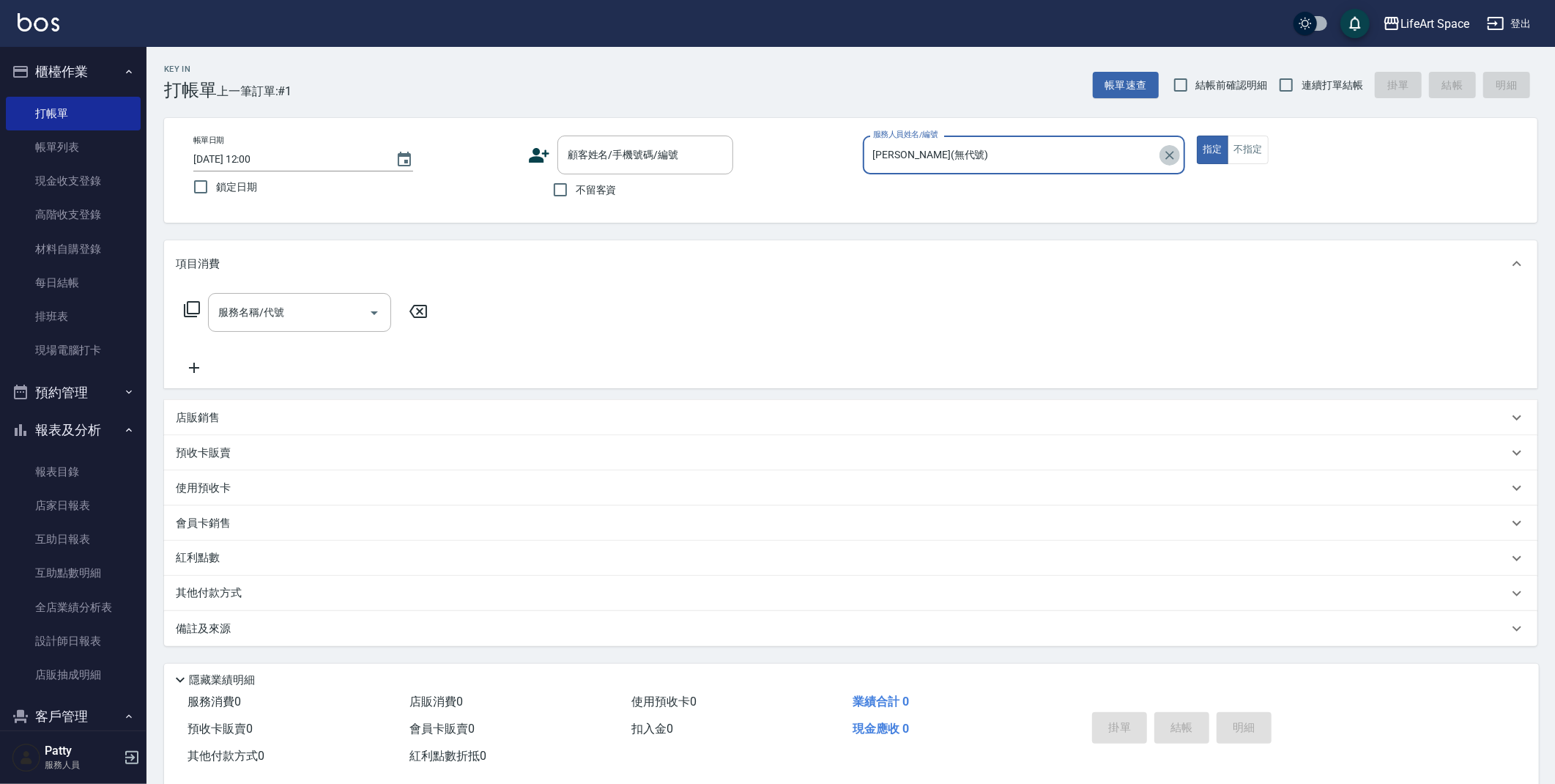
click at [1170, 148] on icon "Clear" at bounding box center [1170, 155] width 15 height 15
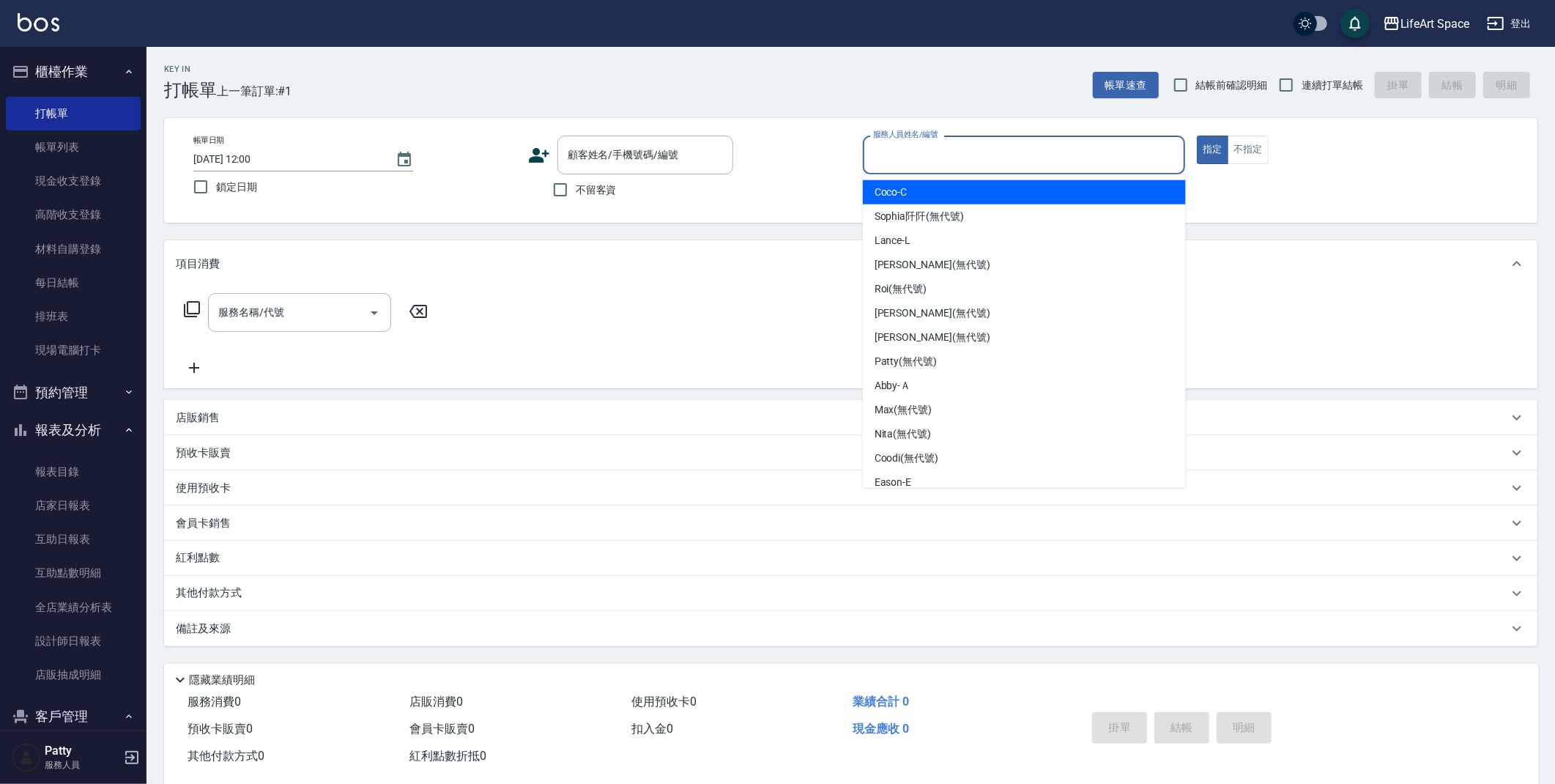
click at [1117, 162] on input "服務人員姓名/編號" at bounding box center [1024, 155] width 310 height 25
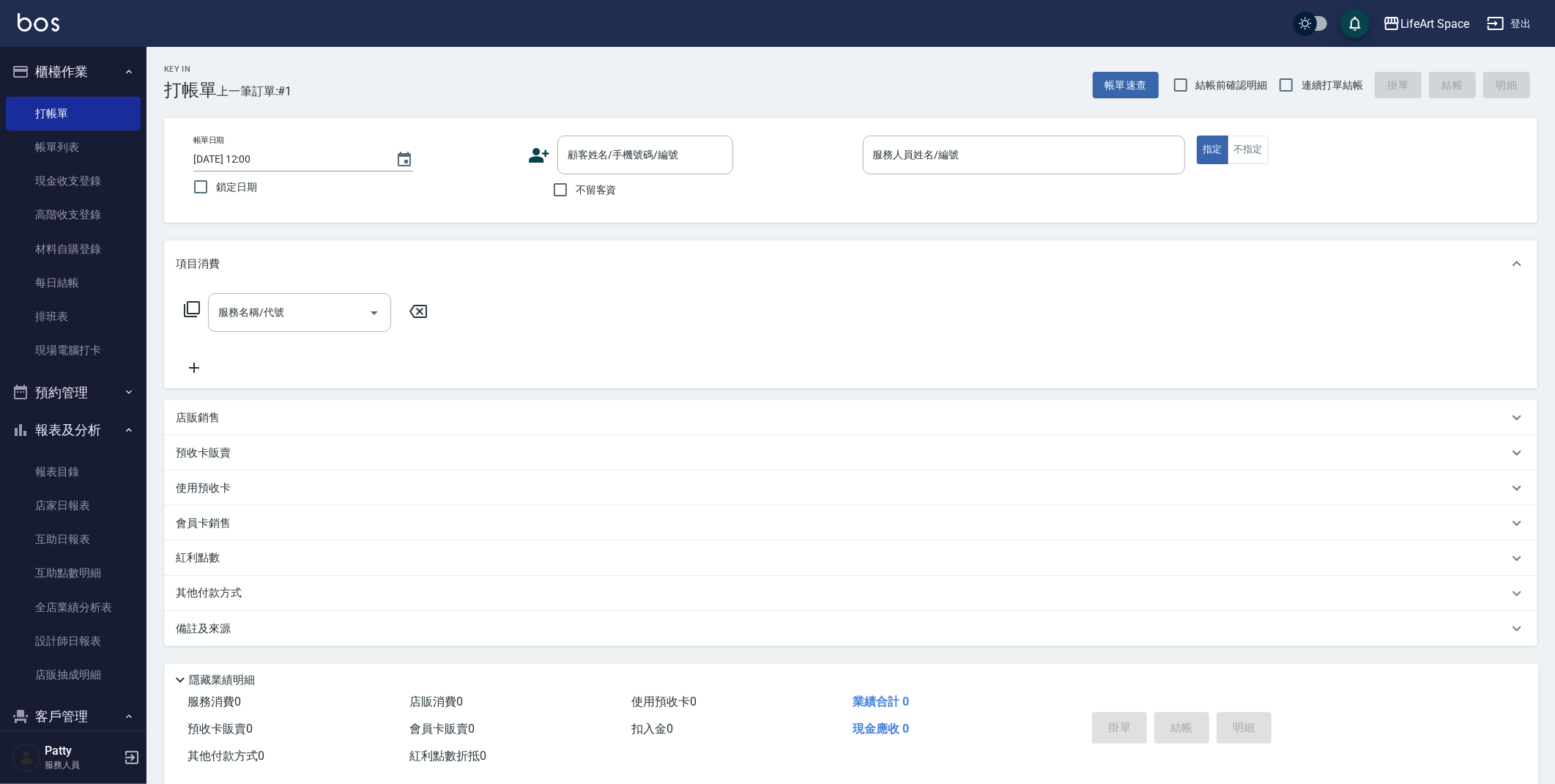
drag, startPoint x: 1186, startPoint y: 205, endPoint x: 1189, endPoint y: 231, distance: 26.2
click at [1190, 231] on div "Key In 打帳單 上一筆訂單:#1 帳單速查 結帳前確認明細 連續打單結帳 掛單 結帳 明細 帳單日期 [DATE] 12:00 鎖定日期 顧客姓名/手機…" at bounding box center [850, 425] width 1409 height 758
click at [1135, 152] on input "服務人員姓名/編號" at bounding box center [1024, 155] width 310 height 25
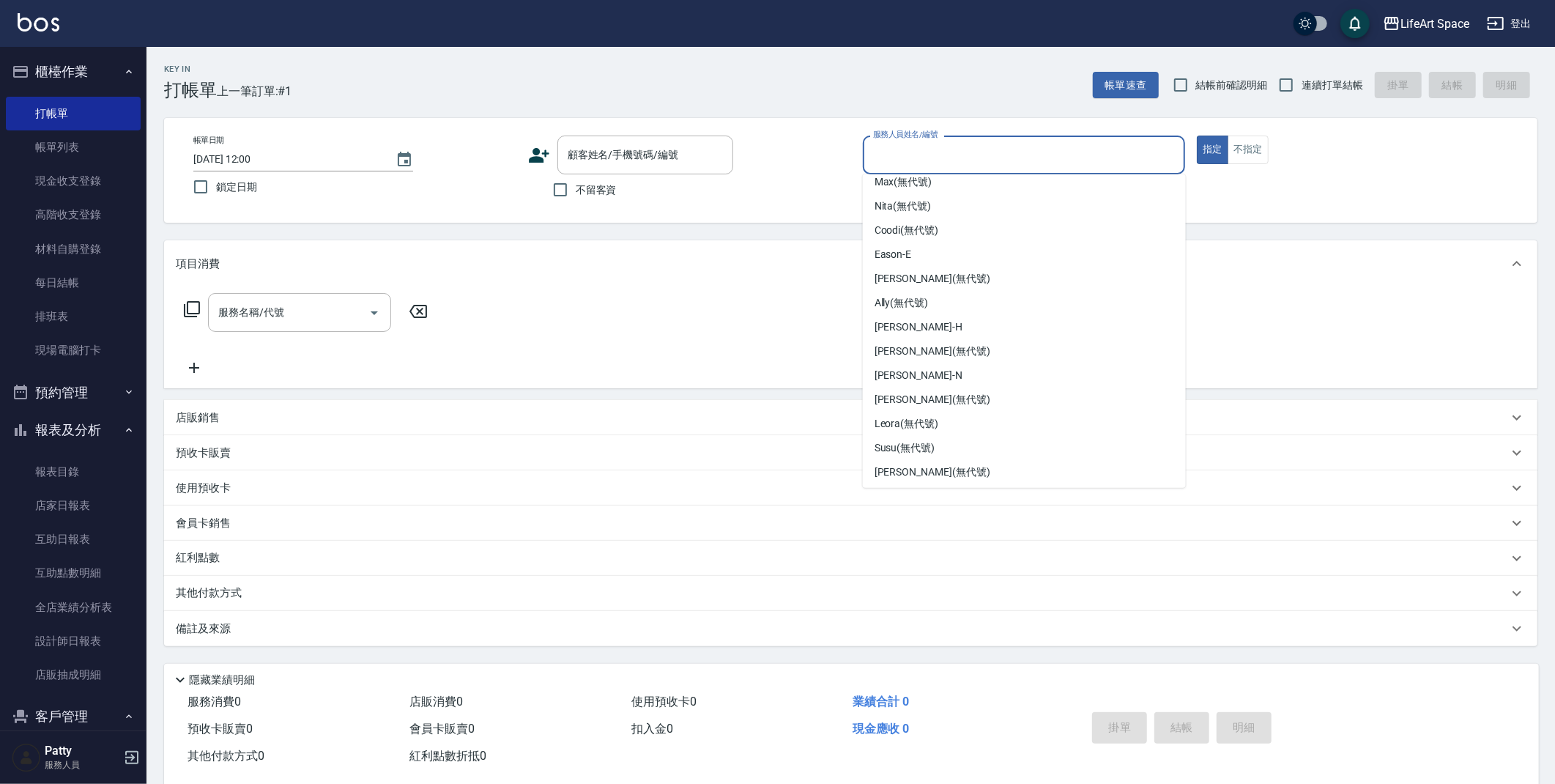
scroll to position [229, 0]
click at [989, 322] on div "[PERSON_NAME]" at bounding box center [1024, 325] width 323 height 24
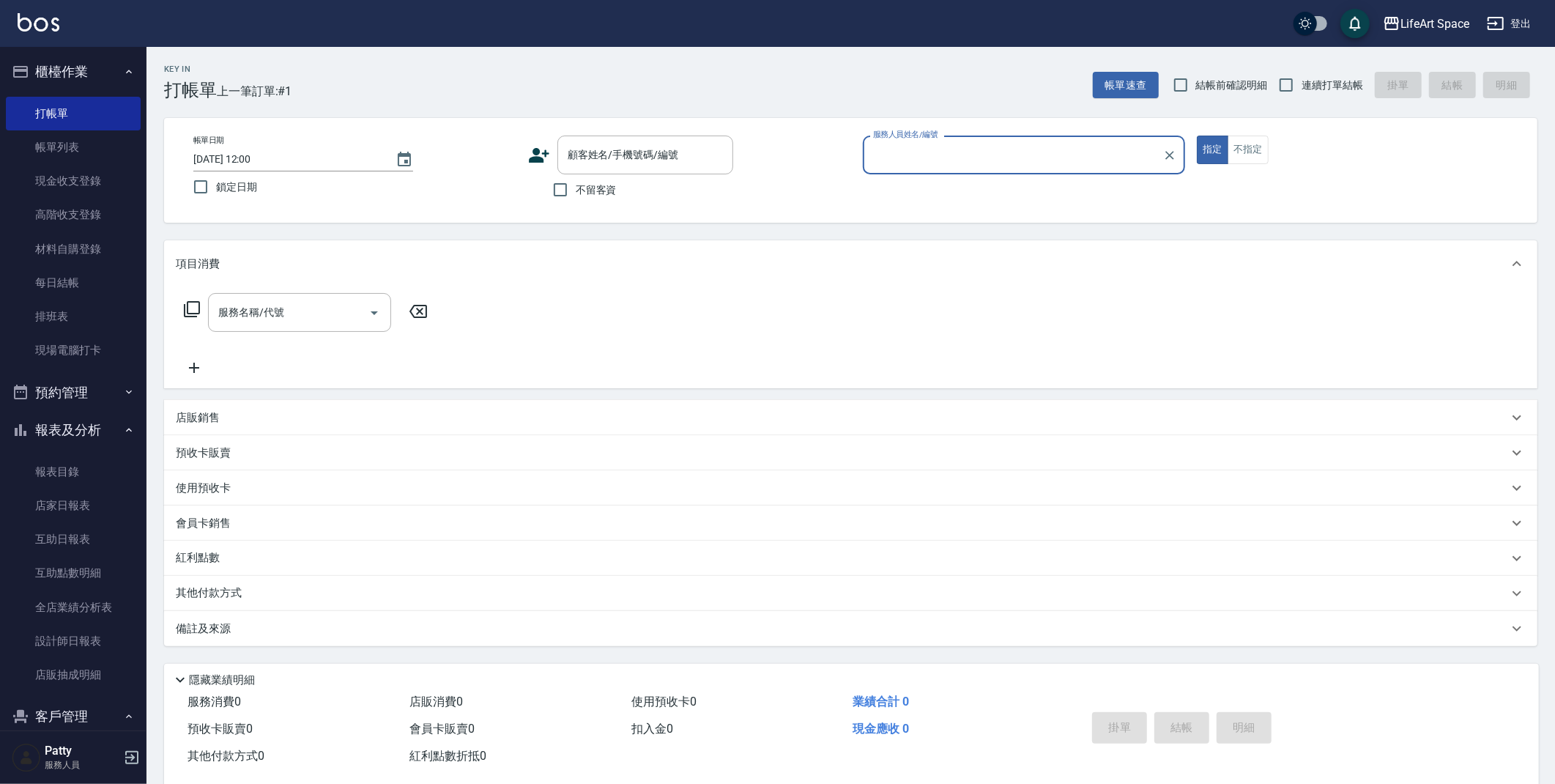
type input "[PERSON_NAME]"
click at [670, 162] on input "顧客姓名/手機號碼/編號" at bounding box center [634, 155] width 141 height 25
type input "e"
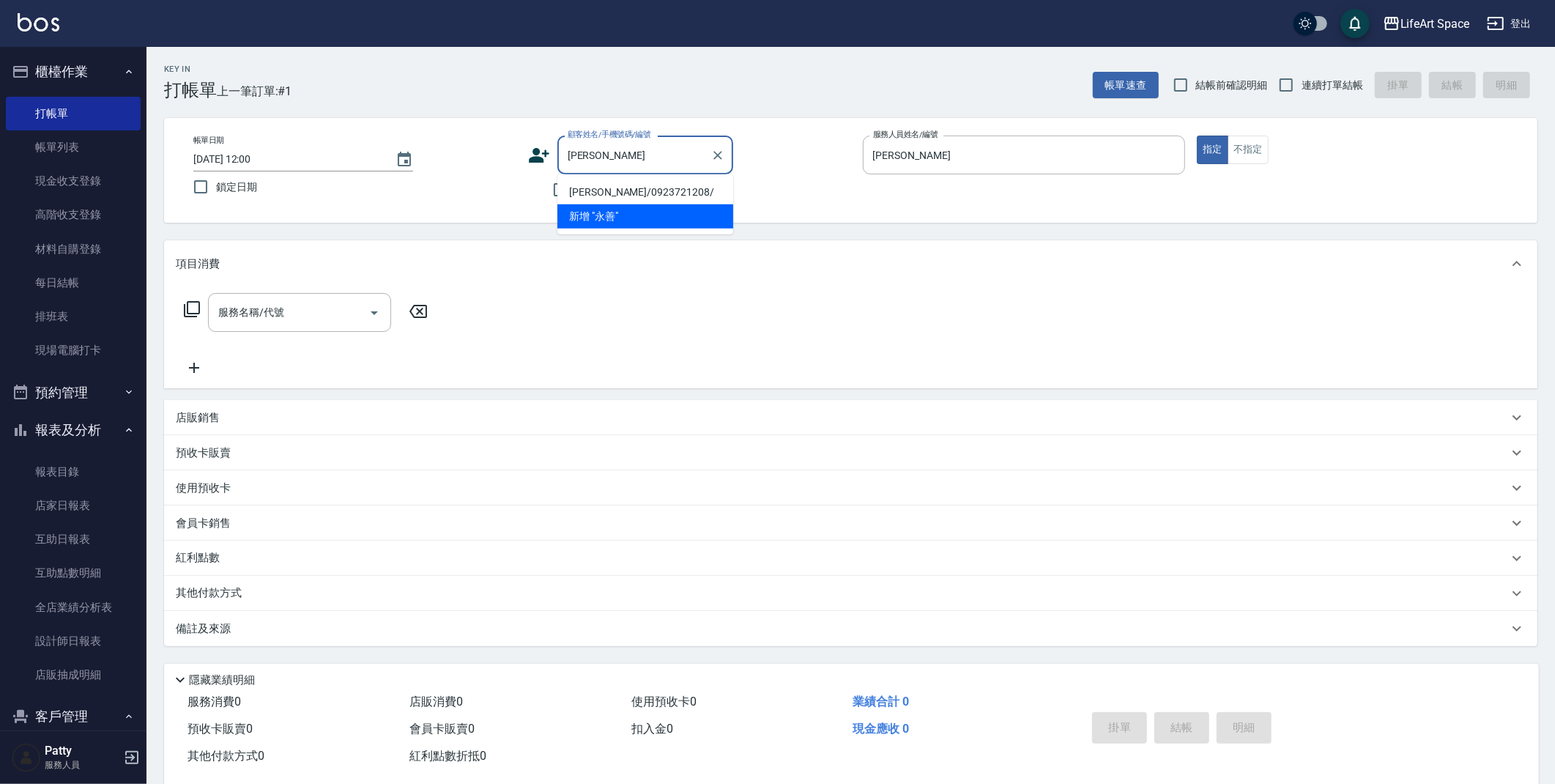
click at [663, 190] on li "[PERSON_NAME]/0923721208/" at bounding box center [645, 192] width 175 height 24
type input "[PERSON_NAME]/0923721208/"
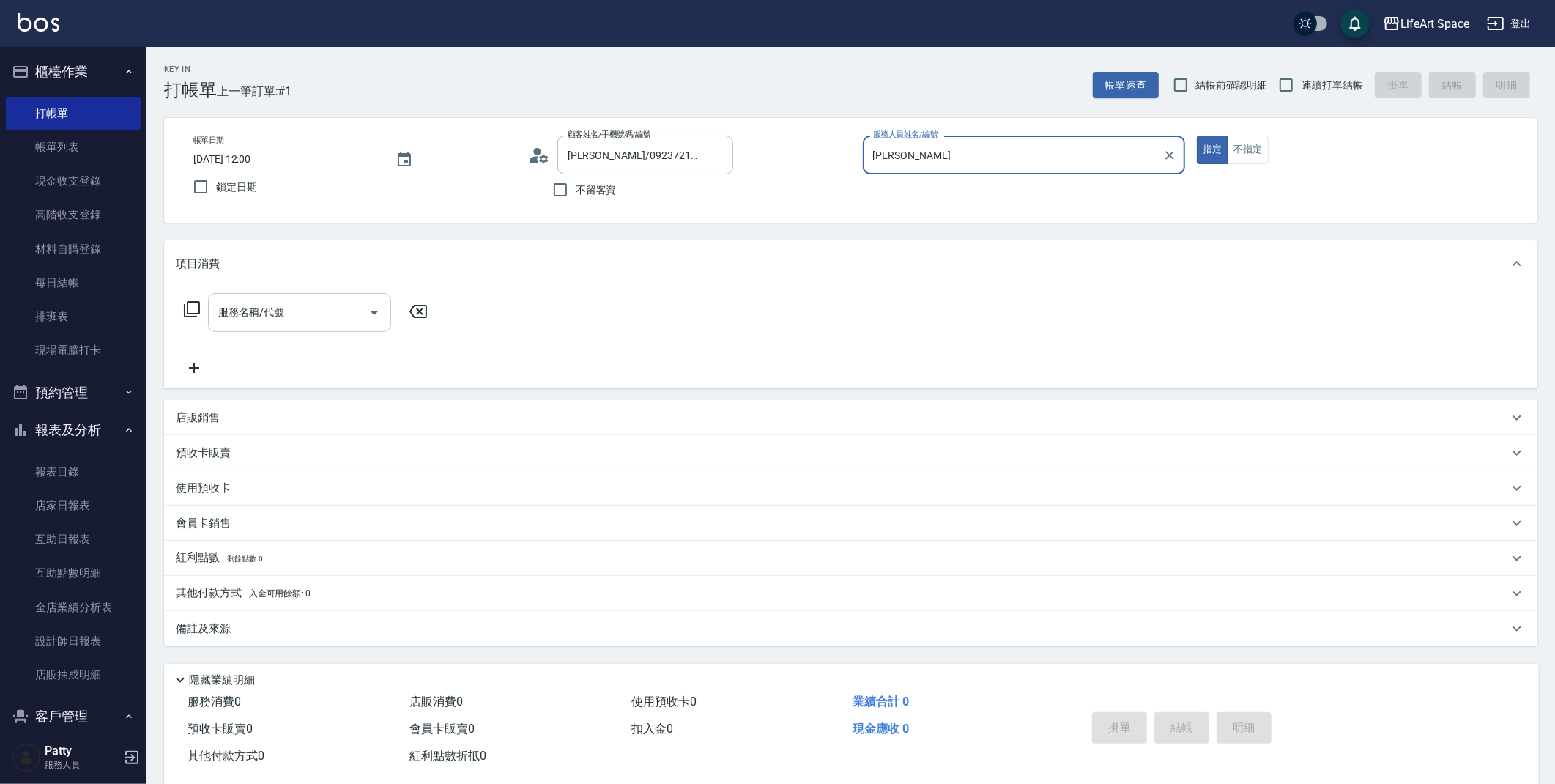
click at [296, 294] on div "服務名稱/代號" at bounding box center [299, 312] width 183 height 38
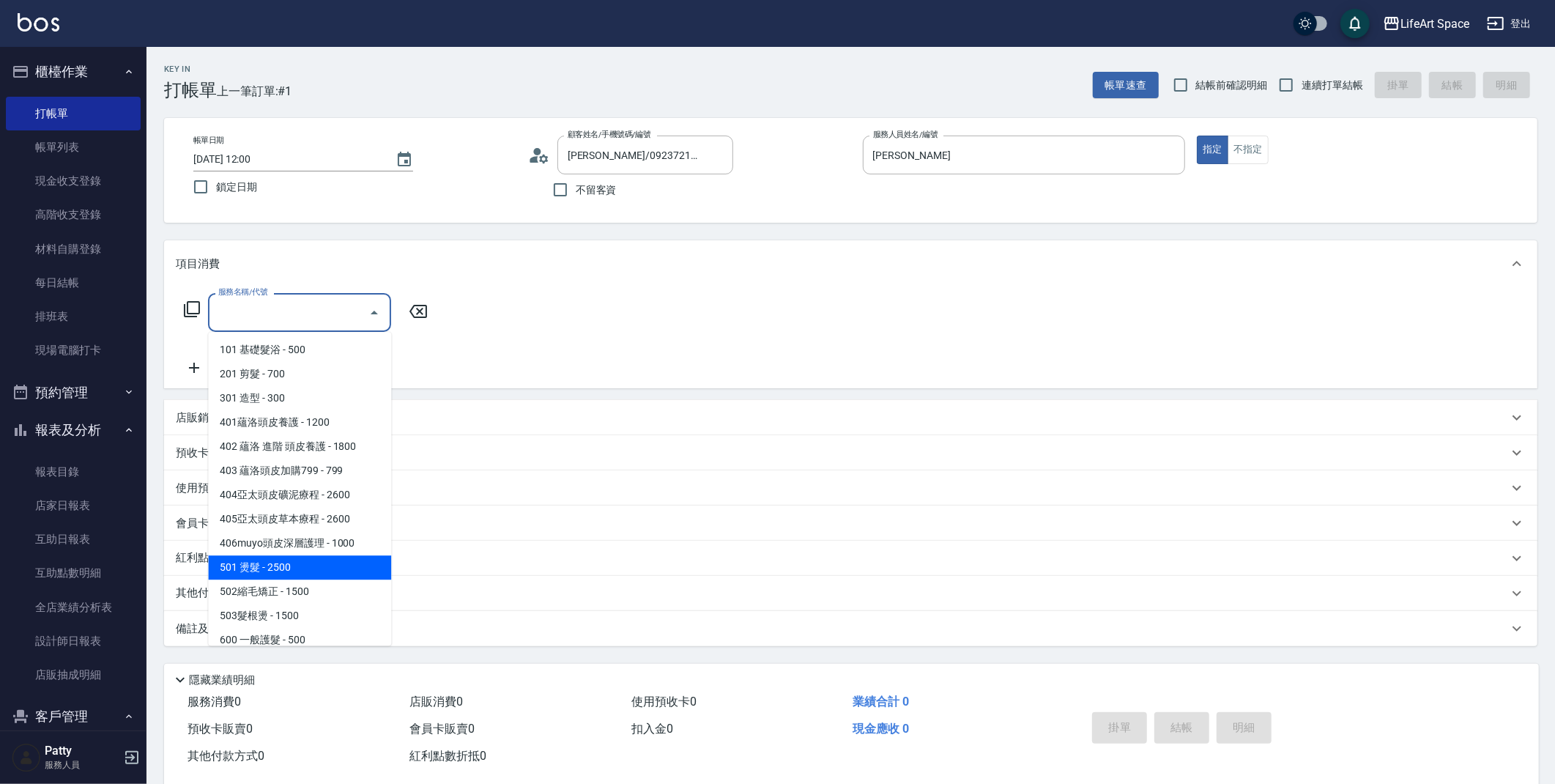
click at [284, 571] on span "501 燙髮 - 2500" at bounding box center [299, 567] width 183 height 24
type input "501 燙髮(501)"
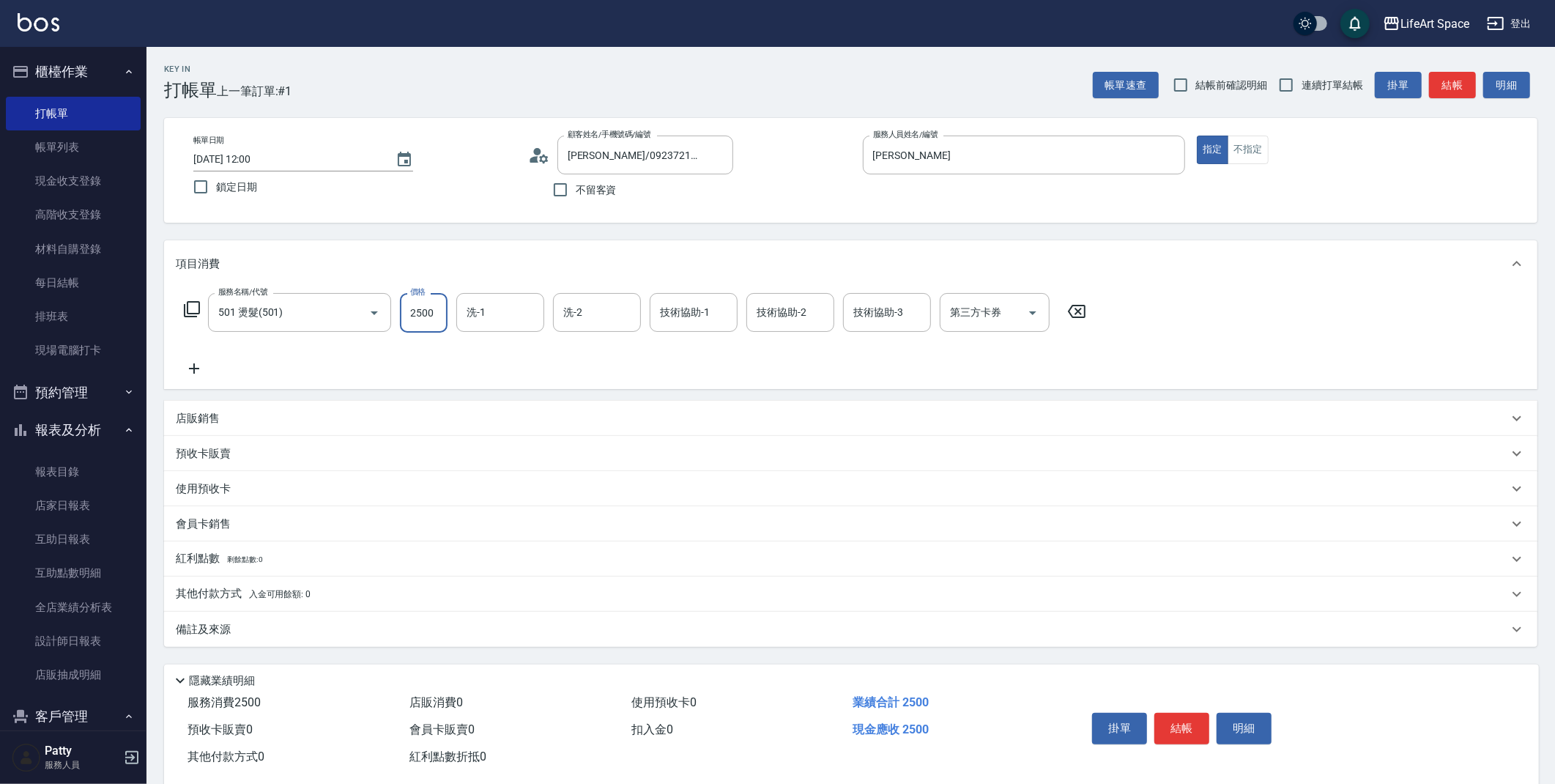
click at [442, 315] on input "2500" at bounding box center [424, 312] width 48 height 39
type input "2800"
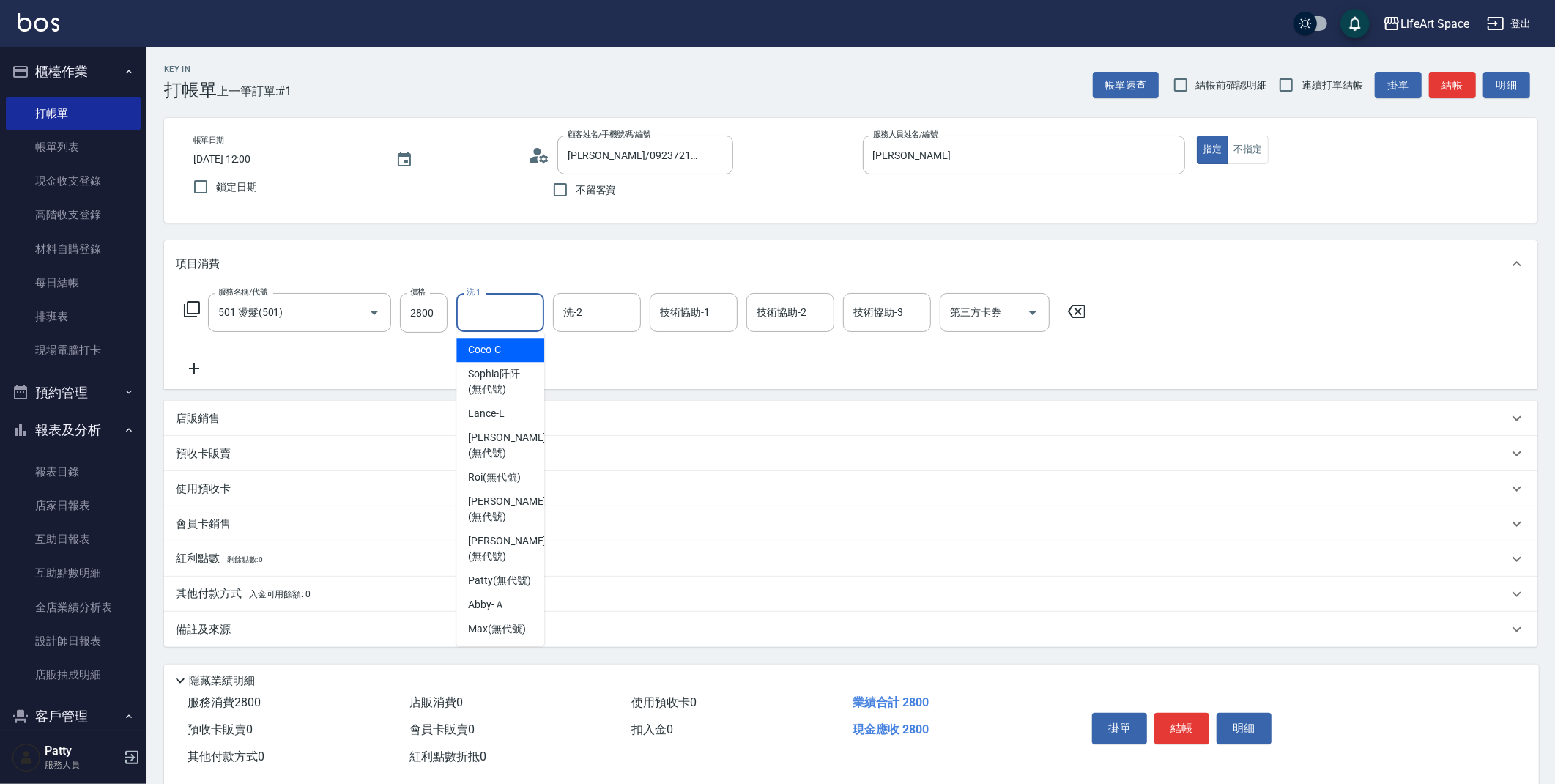
click at [503, 305] on input "洗-1" at bounding box center [500, 312] width 75 height 25
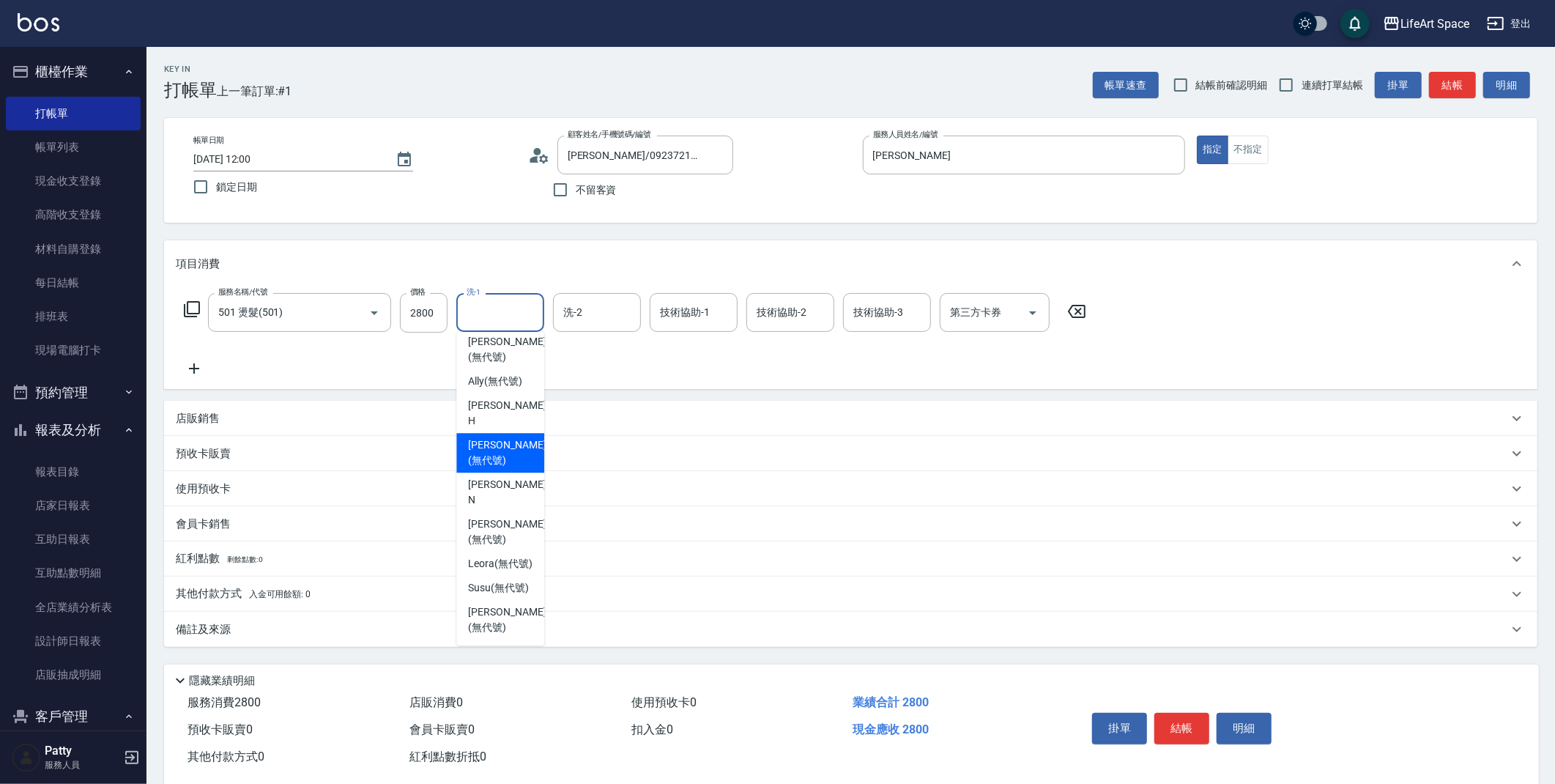
click at [514, 441] on span "[PERSON_NAME] (無代號)" at bounding box center [506, 452] width 78 height 31
type input "[PERSON_NAME](無代號)"
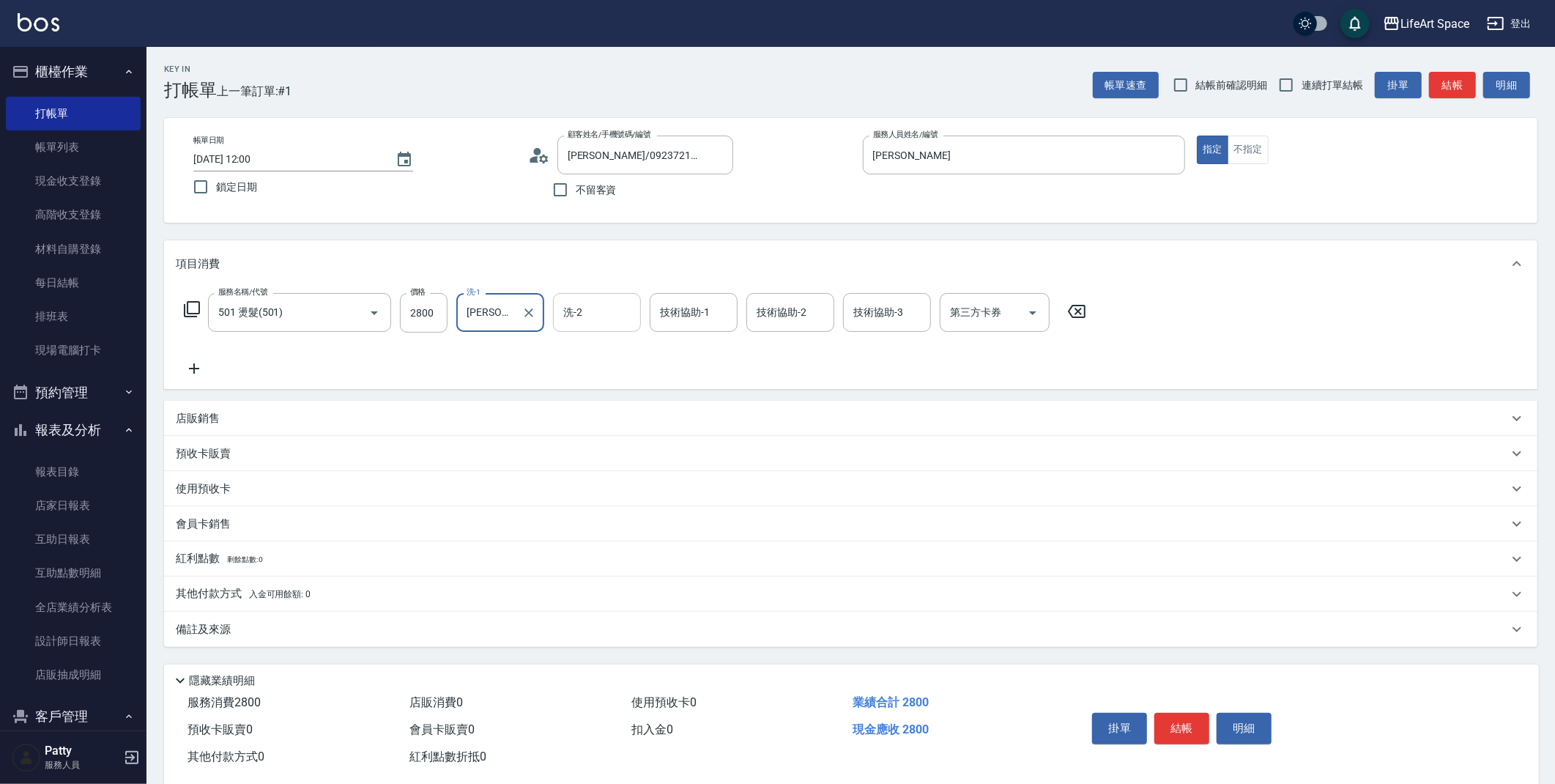
click at [622, 313] on input "洗-2" at bounding box center [596, 312] width 75 height 25
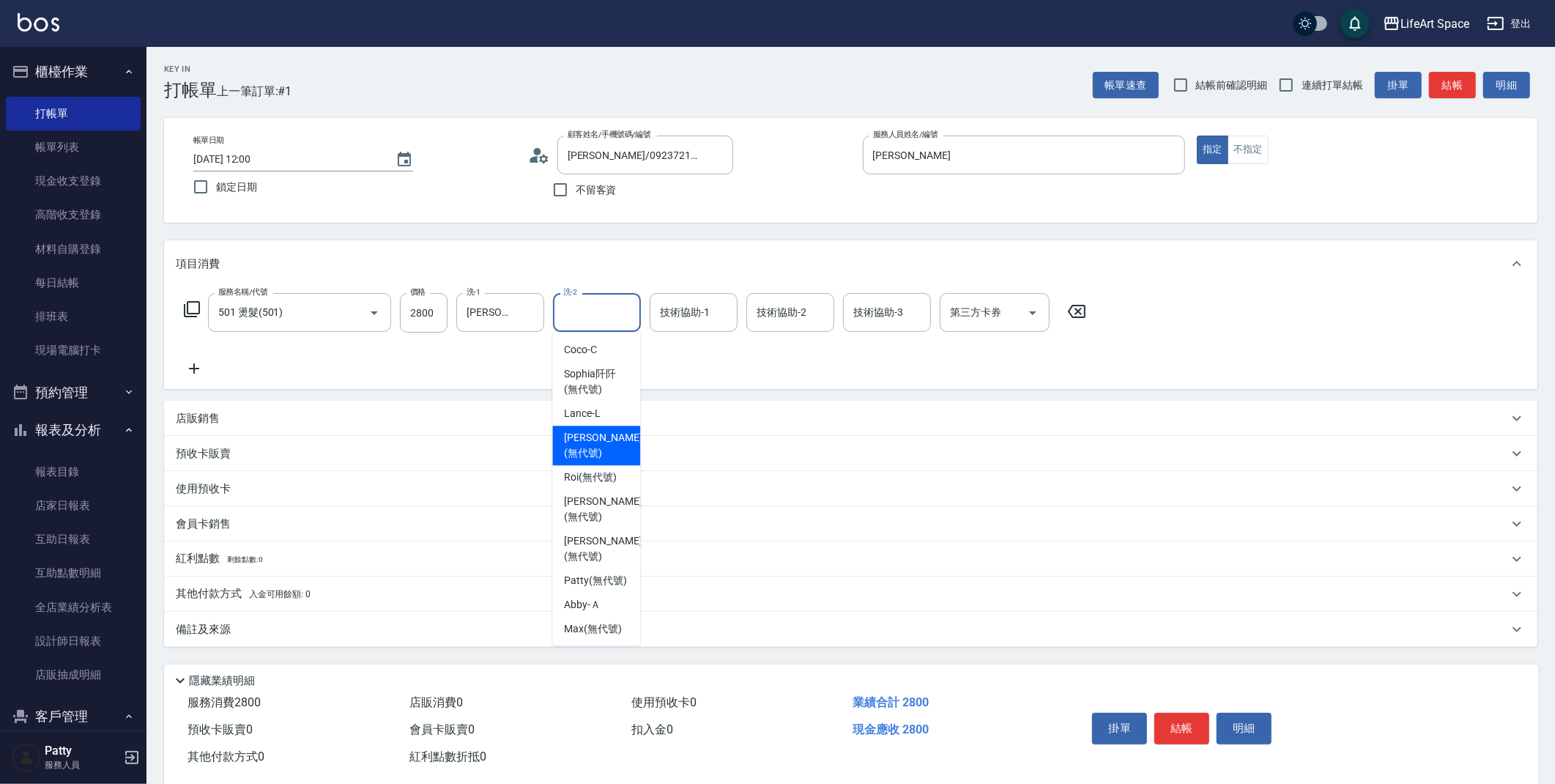
drag, startPoint x: 632, startPoint y: 413, endPoint x: 646, endPoint y: 437, distance: 27.8
click at [646, 437] on body "LifeArt Space 登出 櫃檯作業 打帳單 帳單列表 現金收支登錄 高階收支登錄 材料自購登錄 每日結帳 排班表 現場電腦打卡 預約管理 預約管理 單…" at bounding box center [777, 402] width 1555 height 806
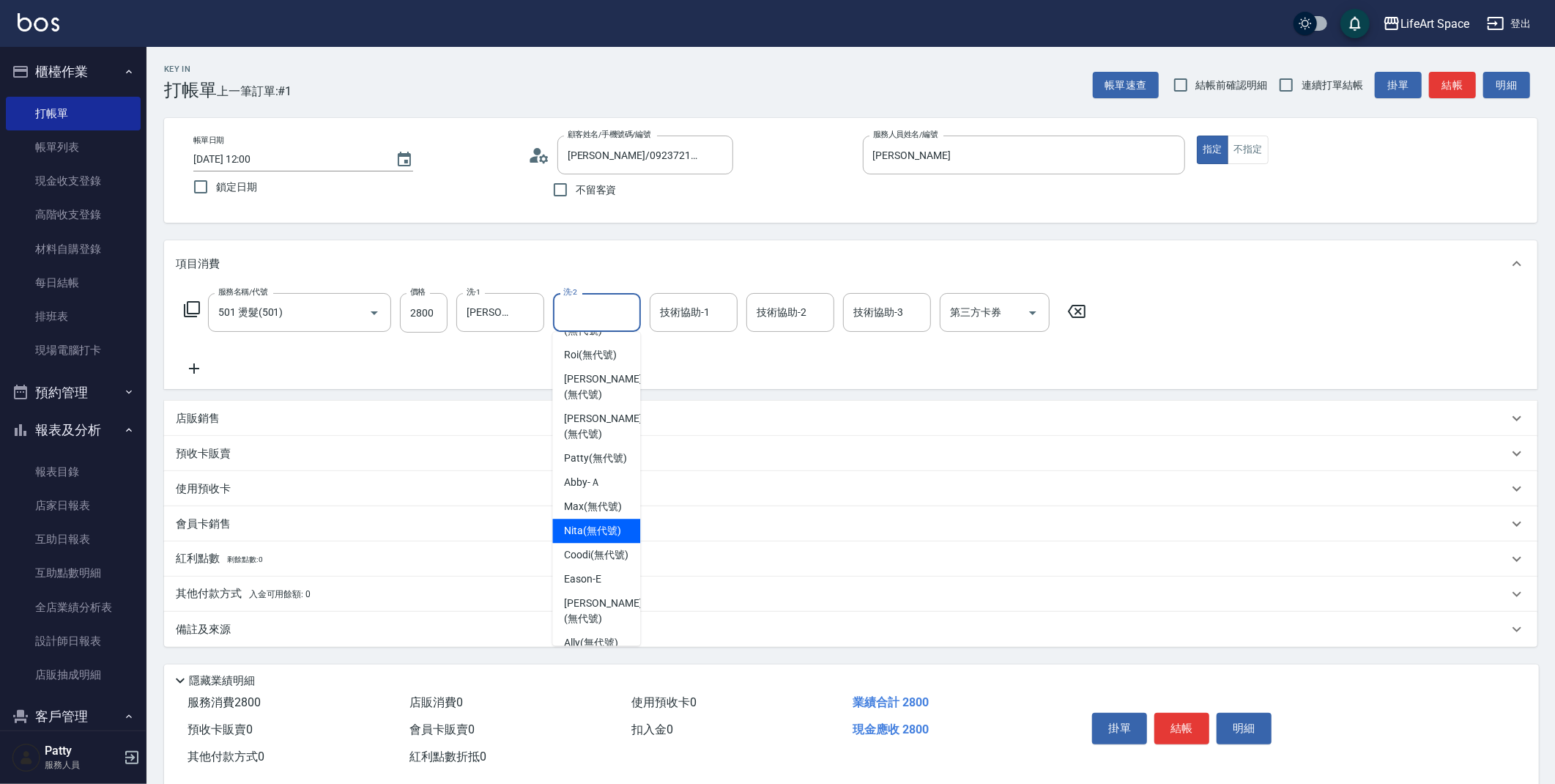
click at [593, 539] on span "Nita (無代號)" at bounding box center [592, 531] width 57 height 15
type input "Nita (無代號)"
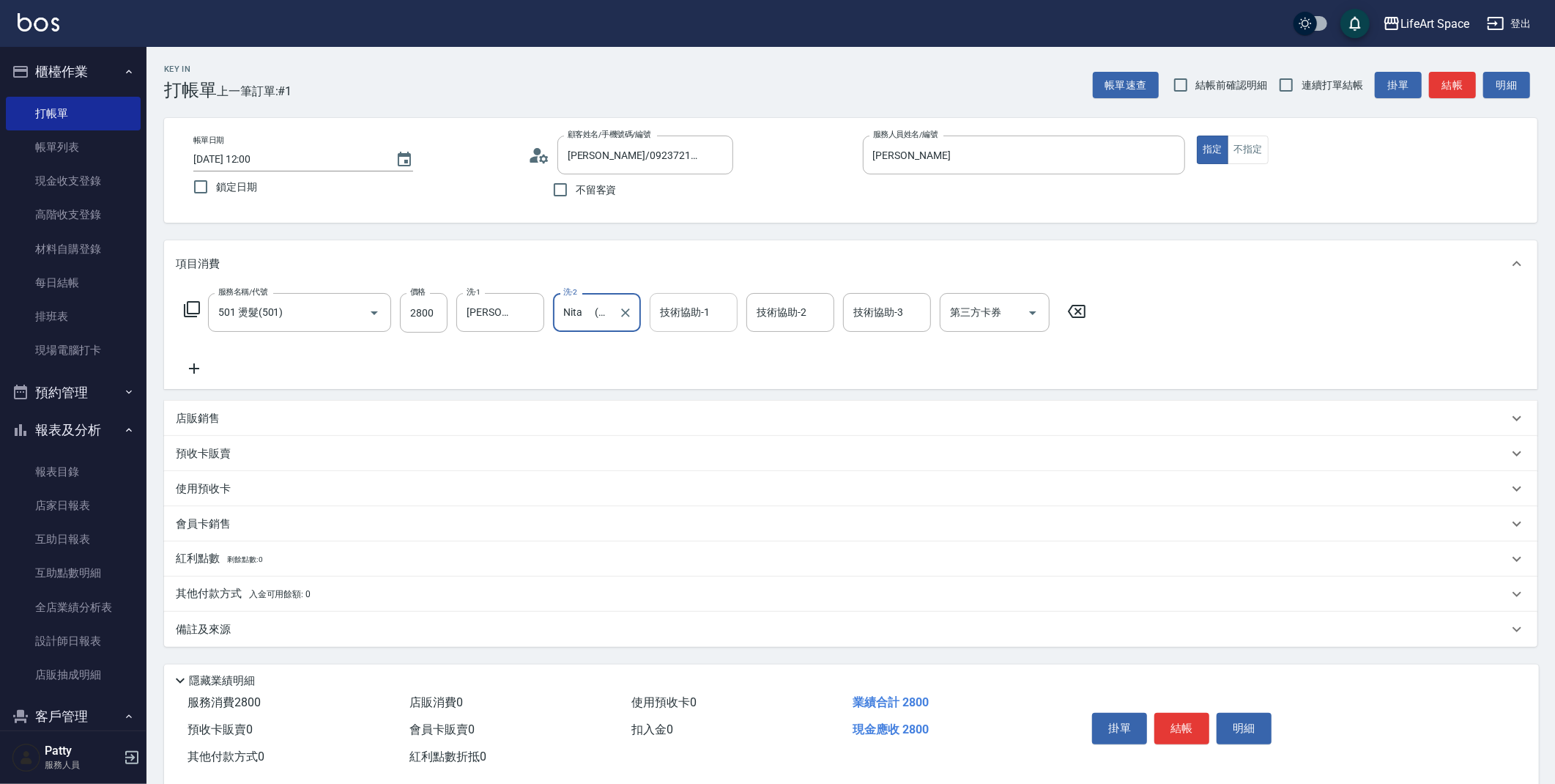
click at [709, 312] on input "技術協助-1" at bounding box center [693, 312] width 75 height 25
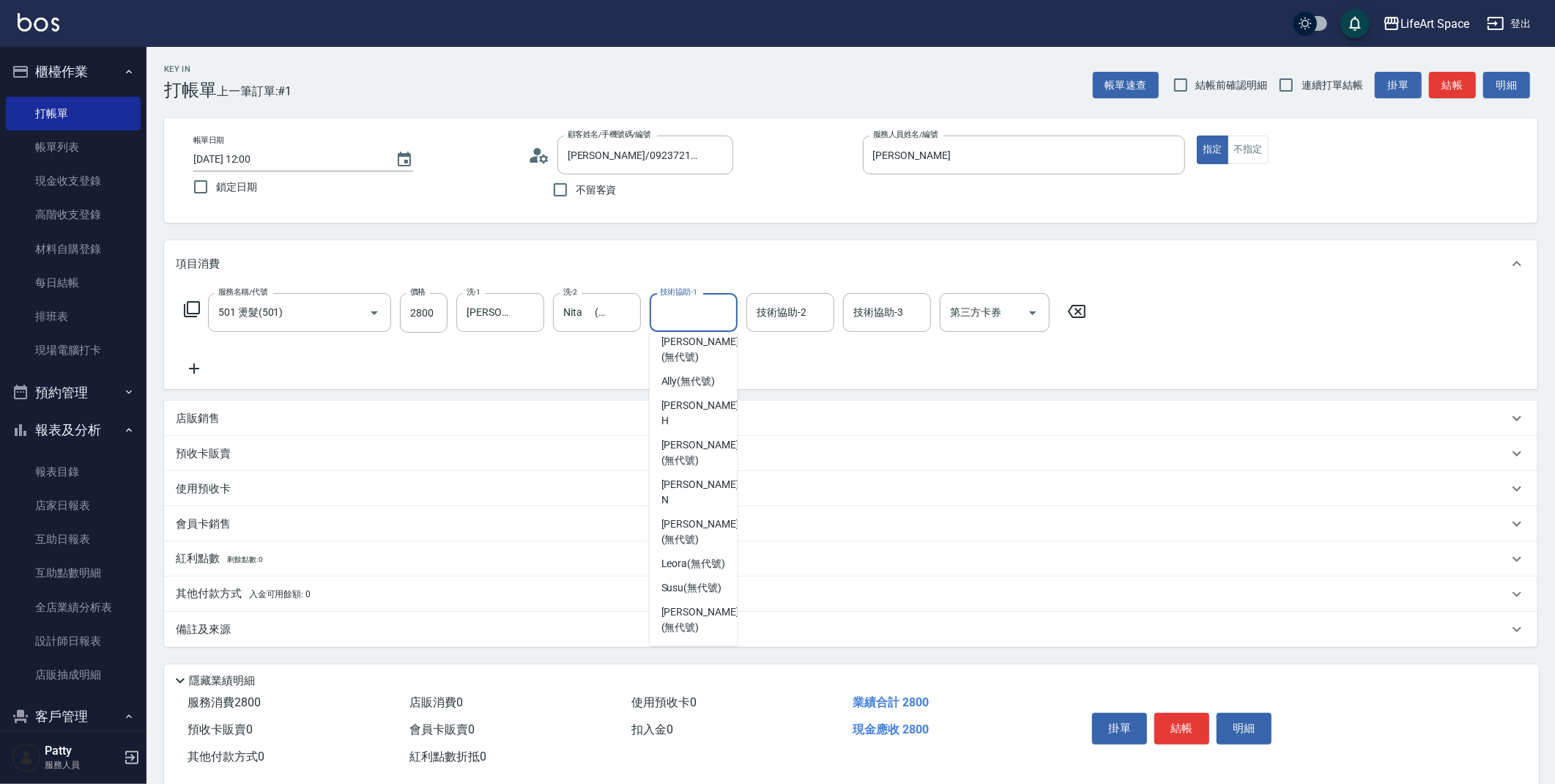
scroll to position [414, 0]
click at [702, 623] on span "[PERSON_NAME] (無代號)" at bounding box center [700, 619] width 78 height 31
type input "[PERSON_NAME](無代號)"
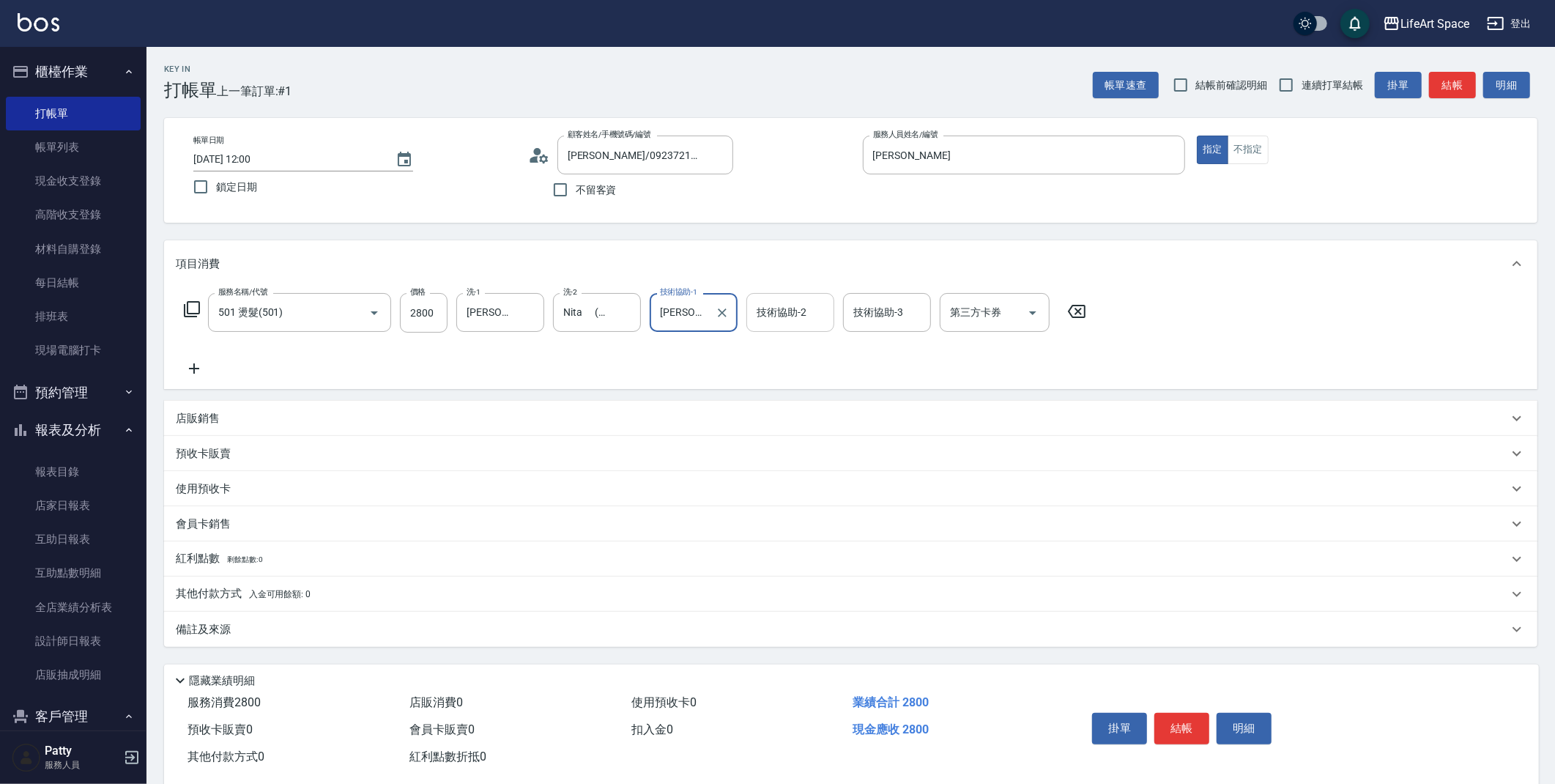
click at [792, 316] on div "技術協助-2 技術協助-2" at bounding box center [790, 312] width 88 height 38
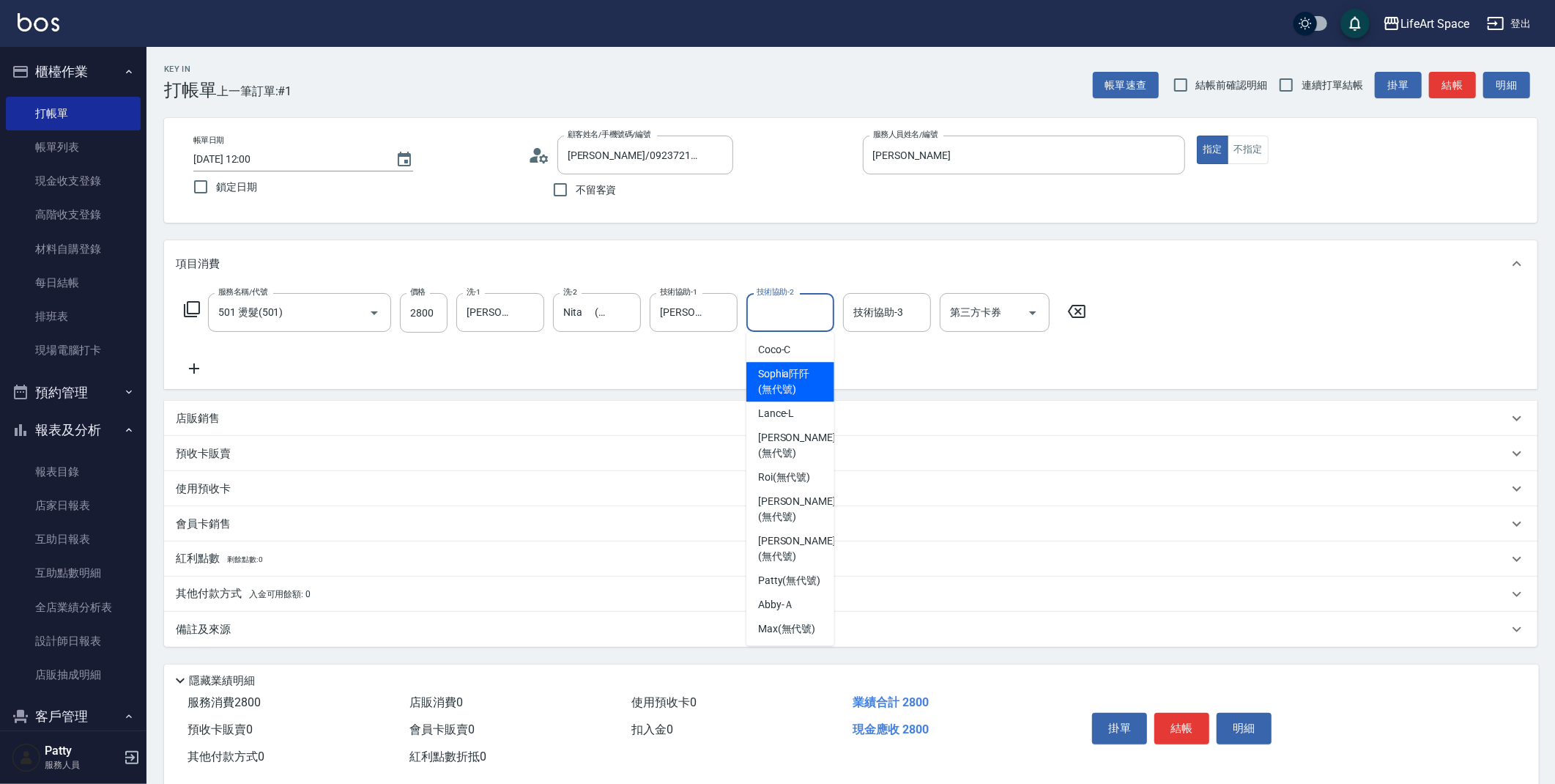
click at [255, 632] on div "備註及來源" at bounding box center [842, 629] width 1333 height 15
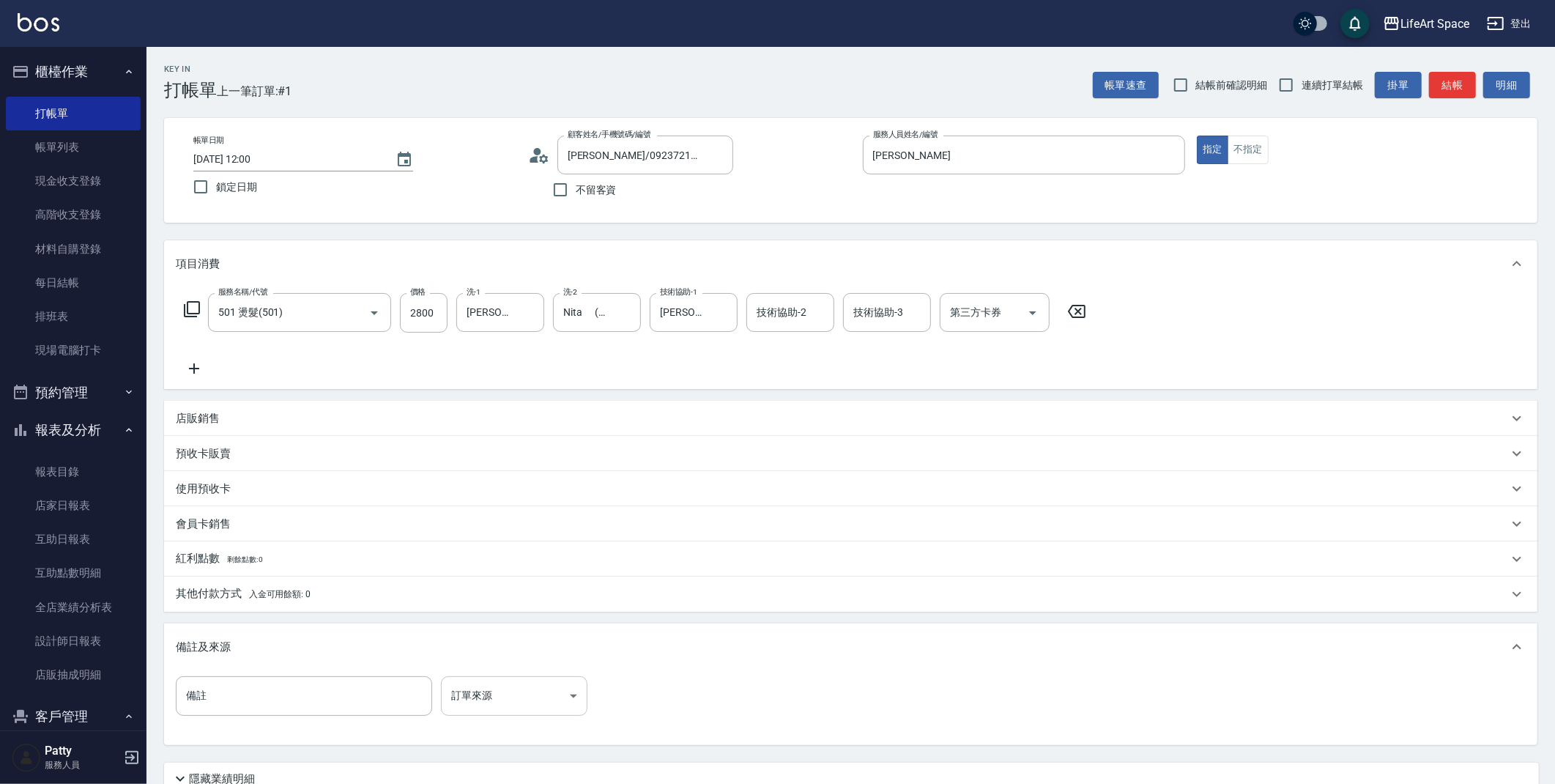
click at [469, 699] on body "LifeArt Space 登出 櫃檯作業 打帳單 帳單列表 現金收支登錄 高階收支登錄 材料自購登錄 每日結帳 排班表 現場電腦打卡 預約管理 預約管理 單…" at bounding box center [777, 452] width 1555 height 904
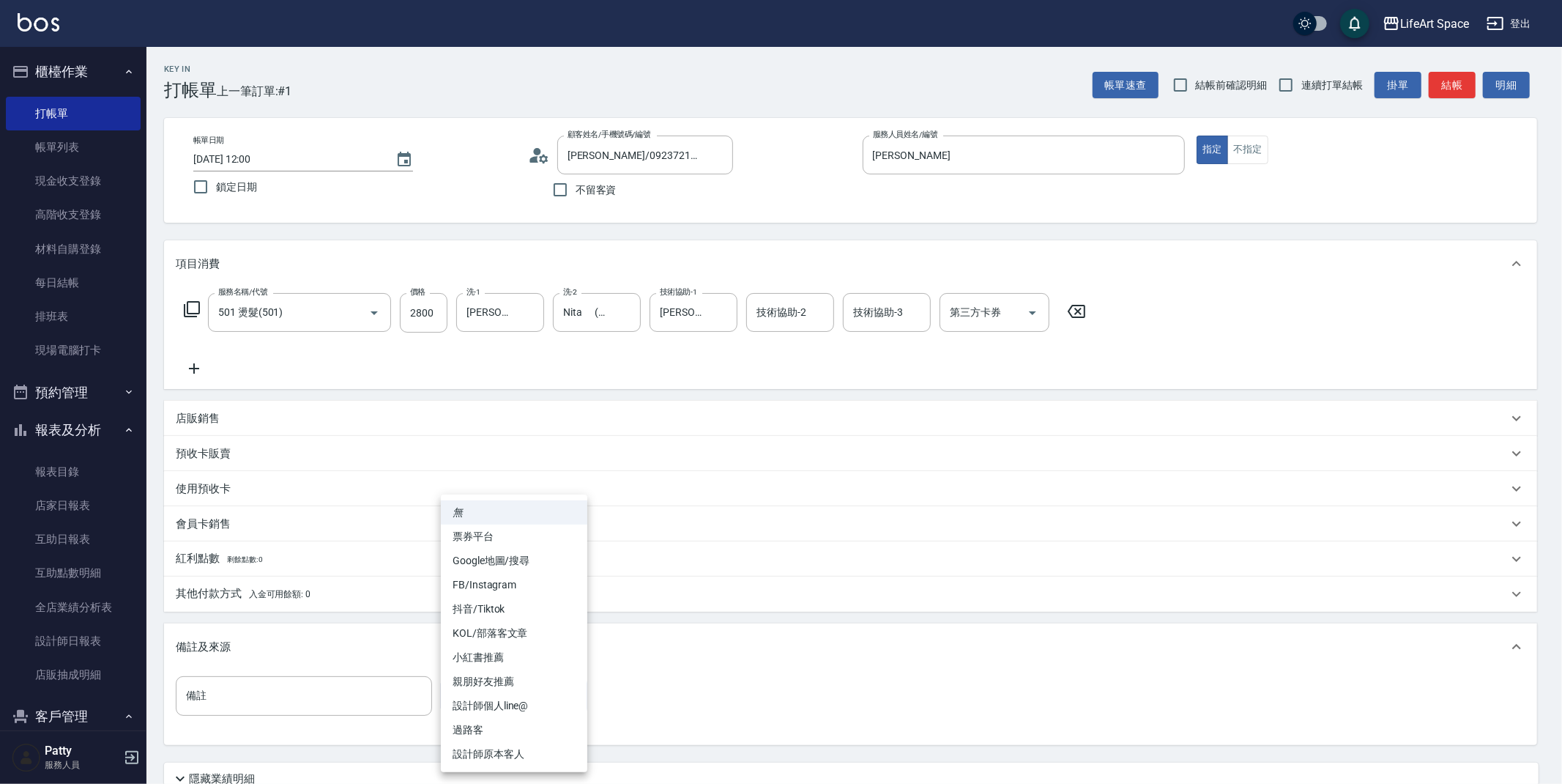
click at [500, 586] on li "FB/Instagram" at bounding box center [514, 584] width 146 height 24
type input "FB/Instagram"
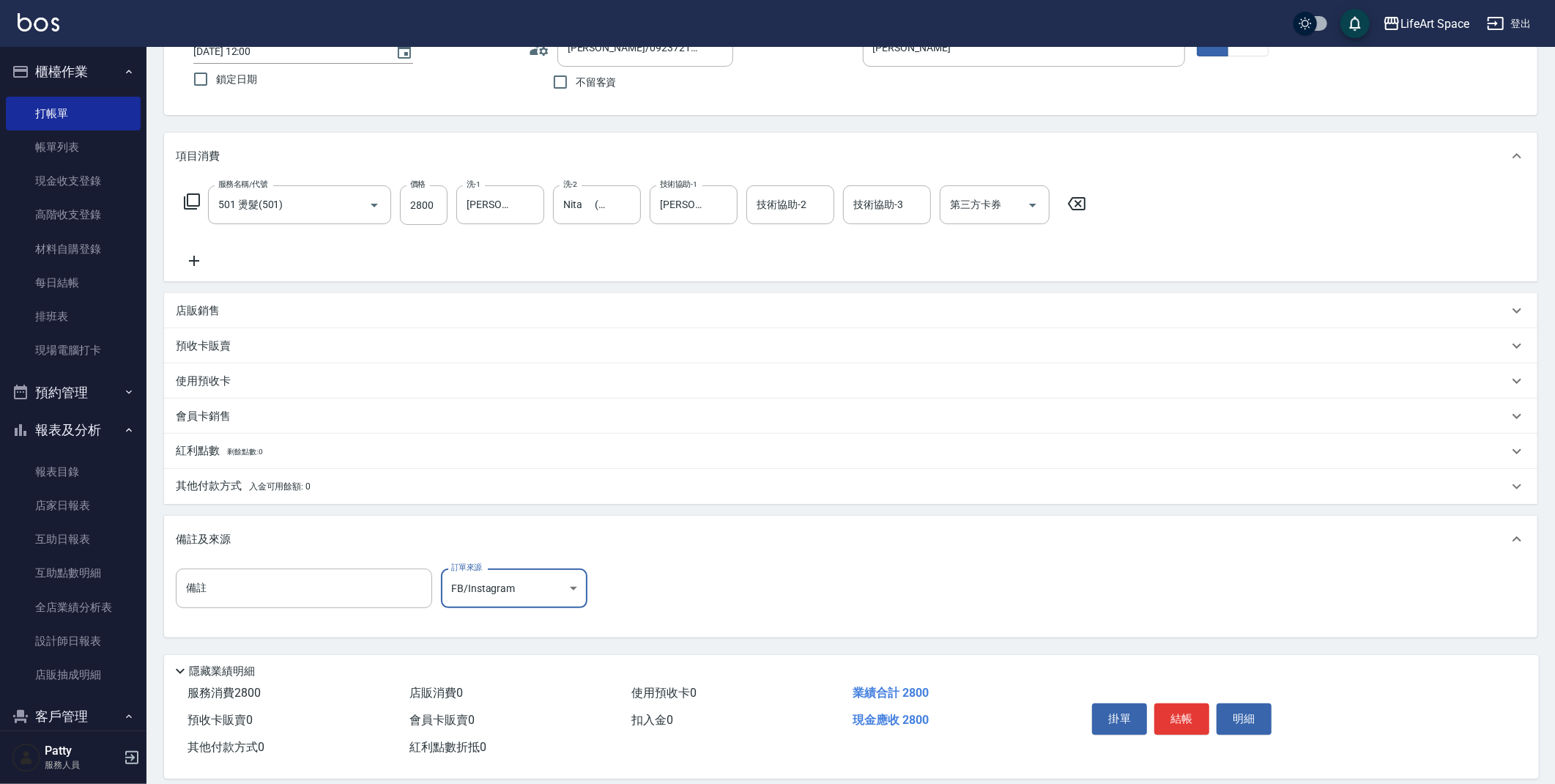
scroll to position [108, 0]
click at [1193, 716] on button "結帳" at bounding box center [1181, 718] width 55 height 31
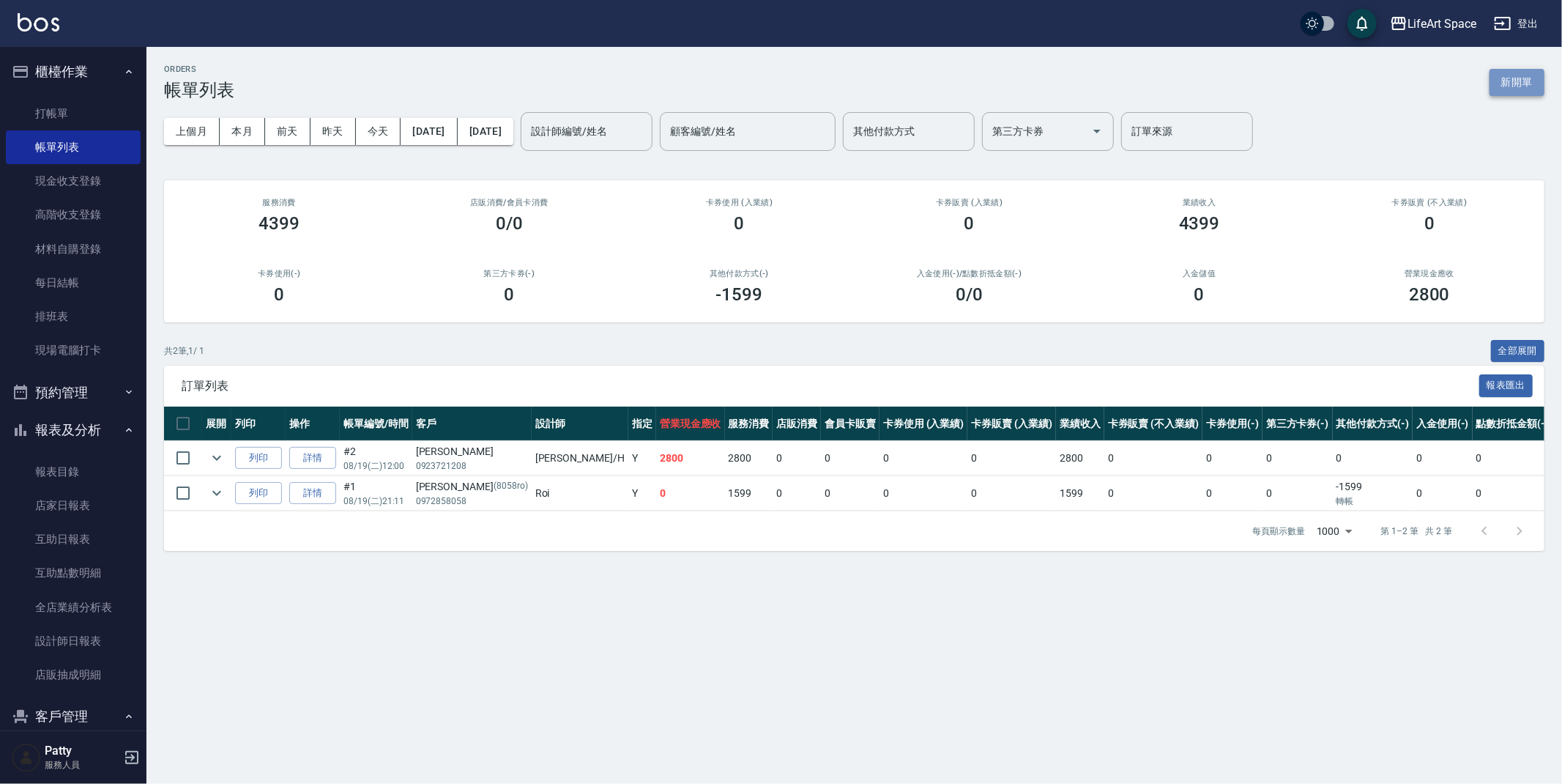
click at [1510, 86] on button "新開單" at bounding box center [1517, 82] width 55 height 27
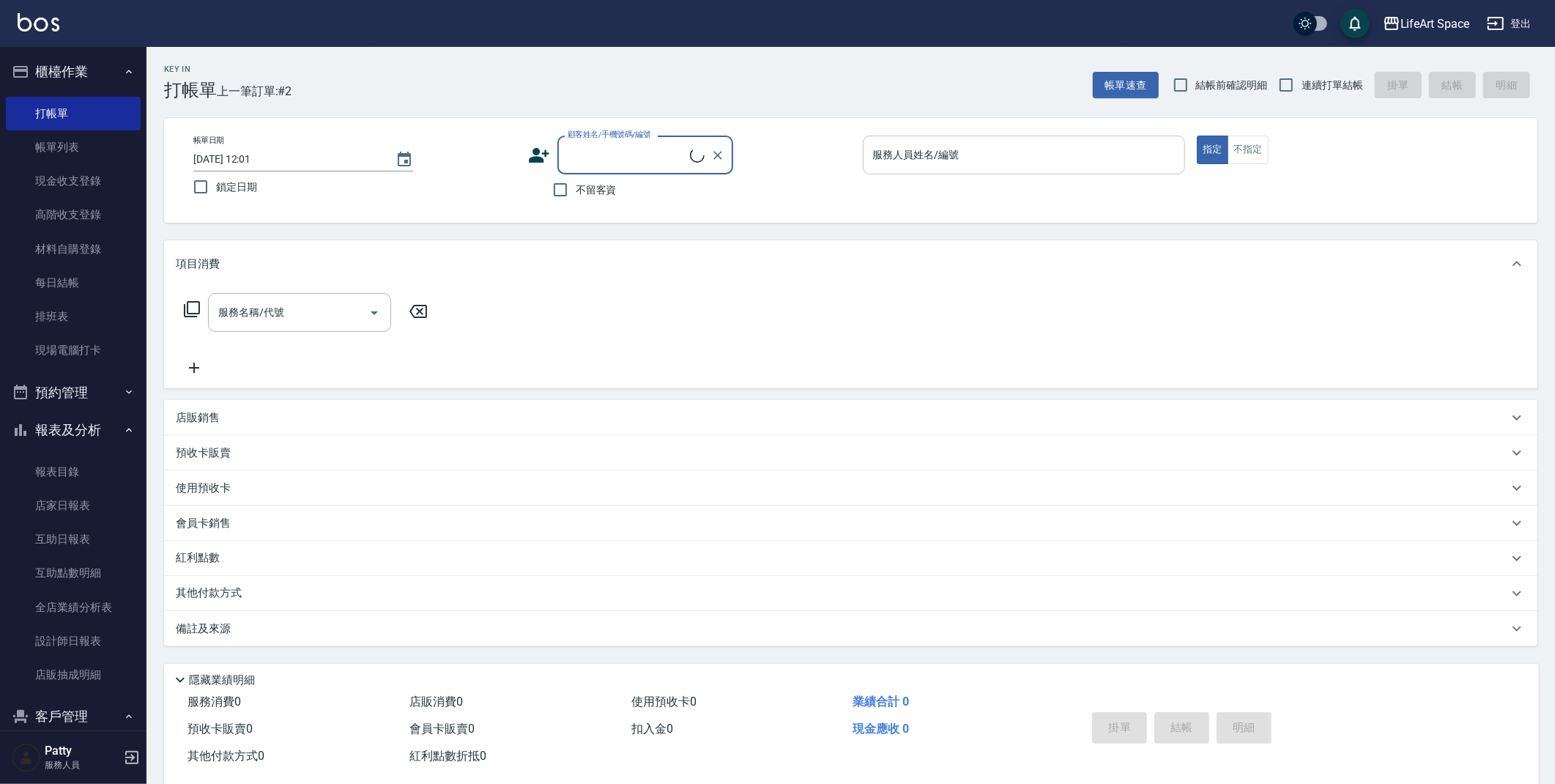
click at [1087, 145] on input "服務人員姓名/編號" at bounding box center [1024, 155] width 310 height 25
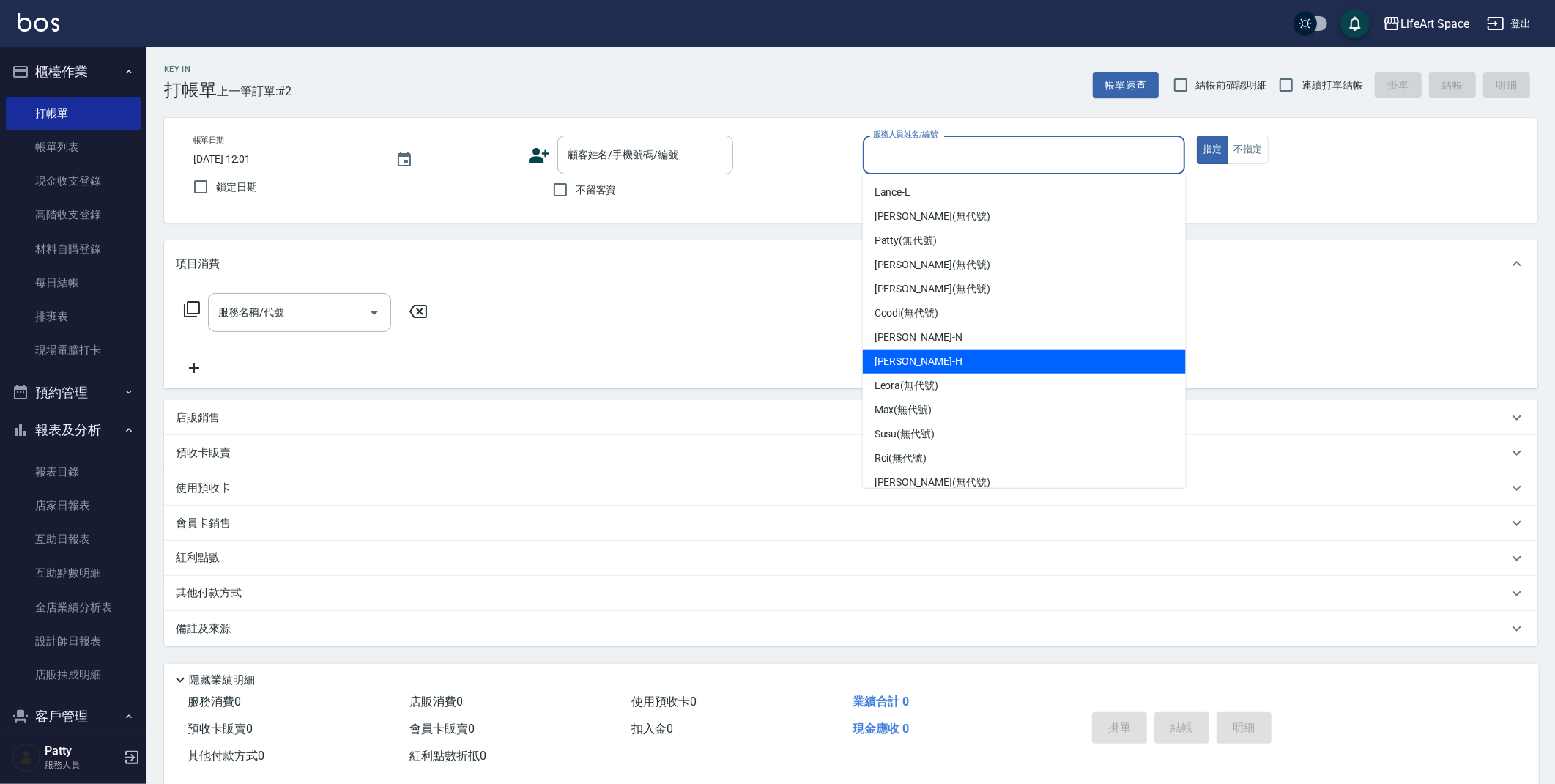
click at [1013, 352] on div "[PERSON_NAME]" at bounding box center [1024, 361] width 323 height 24
type input "[PERSON_NAME]"
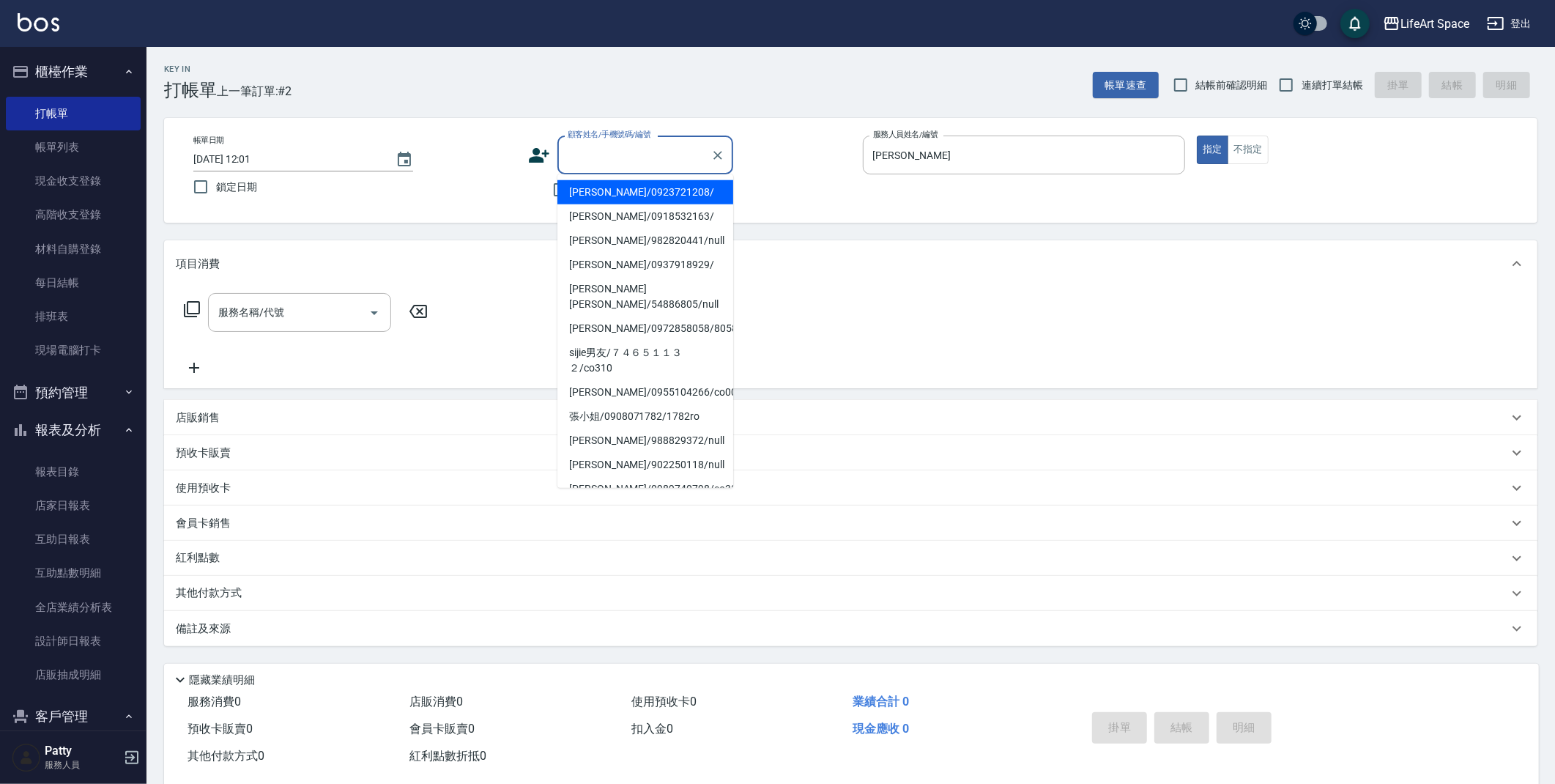
click at [629, 147] on div "顧客姓名/手機號碼/編號 顧客姓名/手機號碼/編號" at bounding box center [645, 155] width 175 height 38
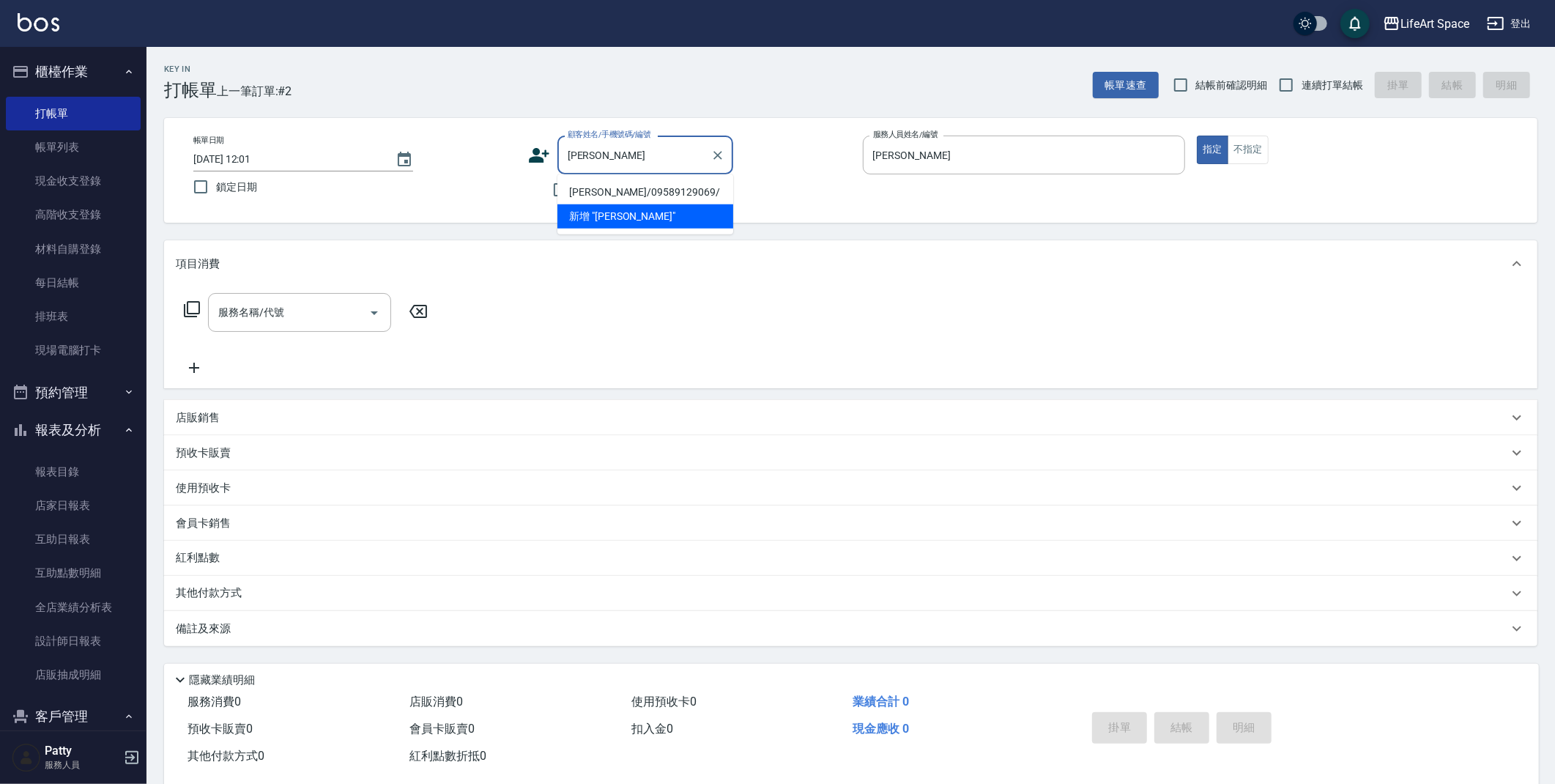
click at [634, 198] on li "[PERSON_NAME]/09589129069/" at bounding box center [645, 192] width 175 height 24
type input "[PERSON_NAME]/09589129069/"
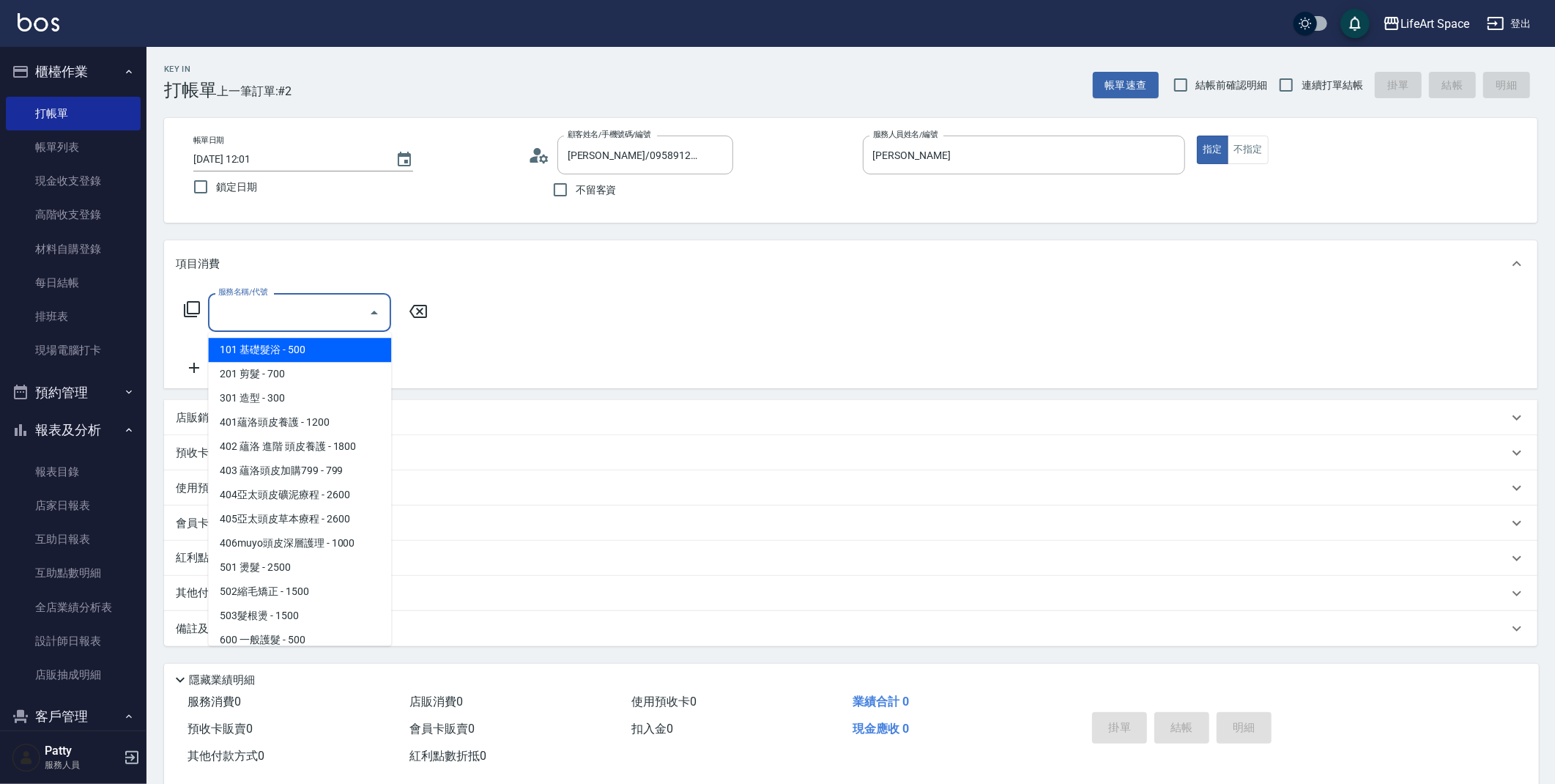
click at [289, 318] on input "服務名稱/代號" at bounding box center [289, 312] width 148 height 25
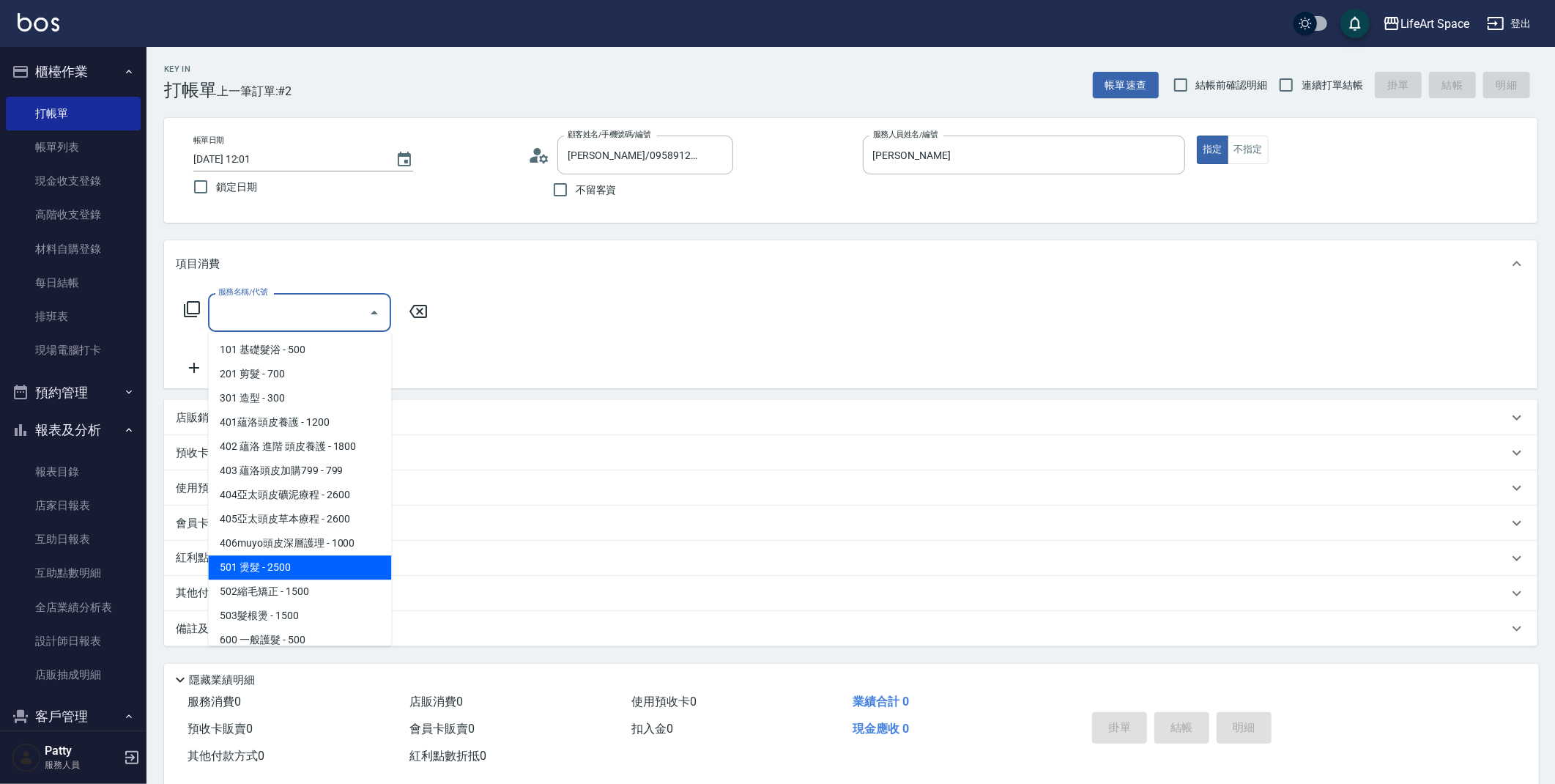
click at [299, 569] on span "501 燙髮 - 2500" at bounding box center [299, 567] width 183 height 24
type input "501 燙髮(501)"
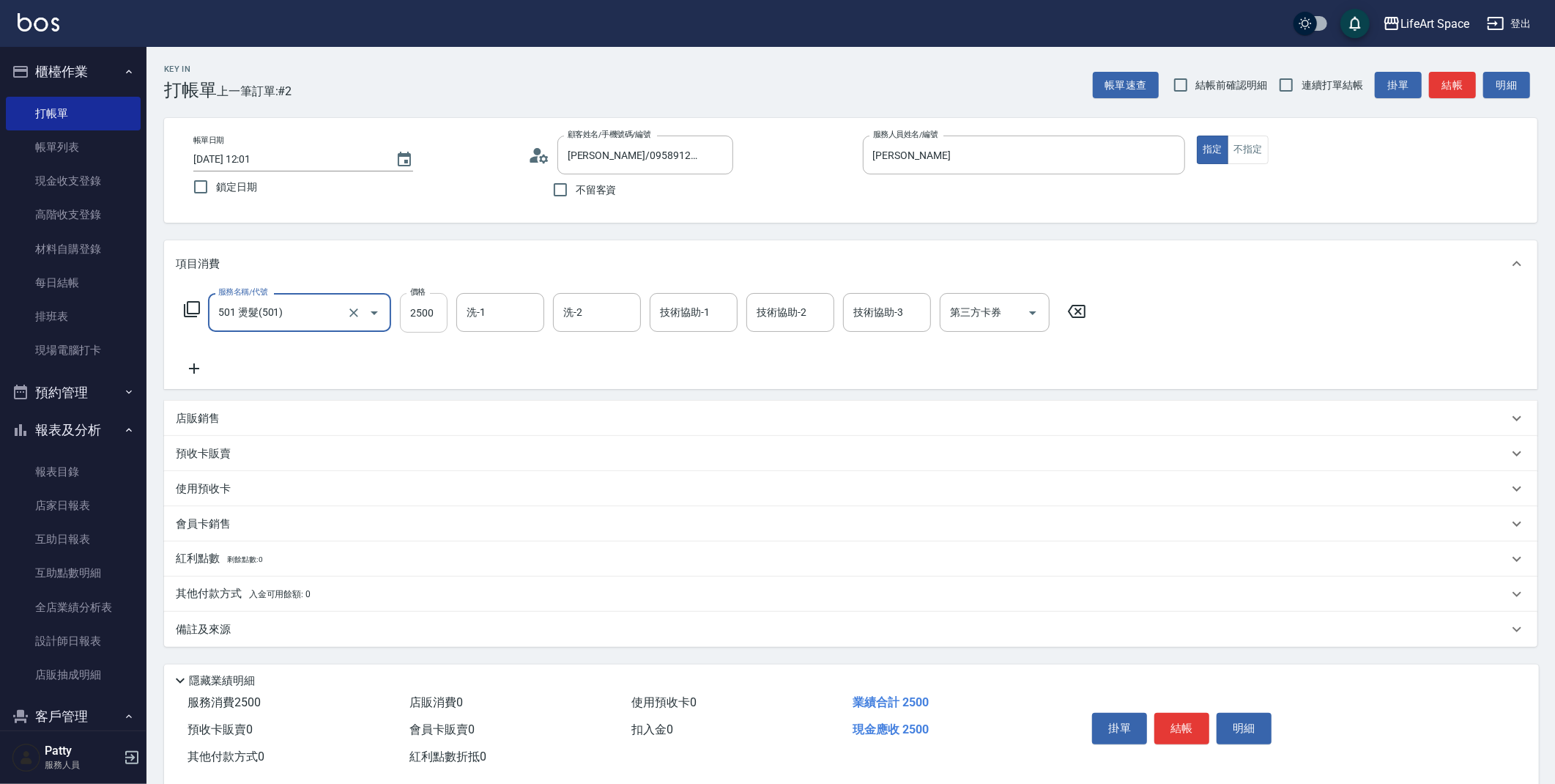
click at [431, 310] on input "2500" at bounding box center [424, 312] width 48 height 39
type input "2800"
click at [481, 319] on input "洗-1" at bounding box center [500, 312] width 75 height 25
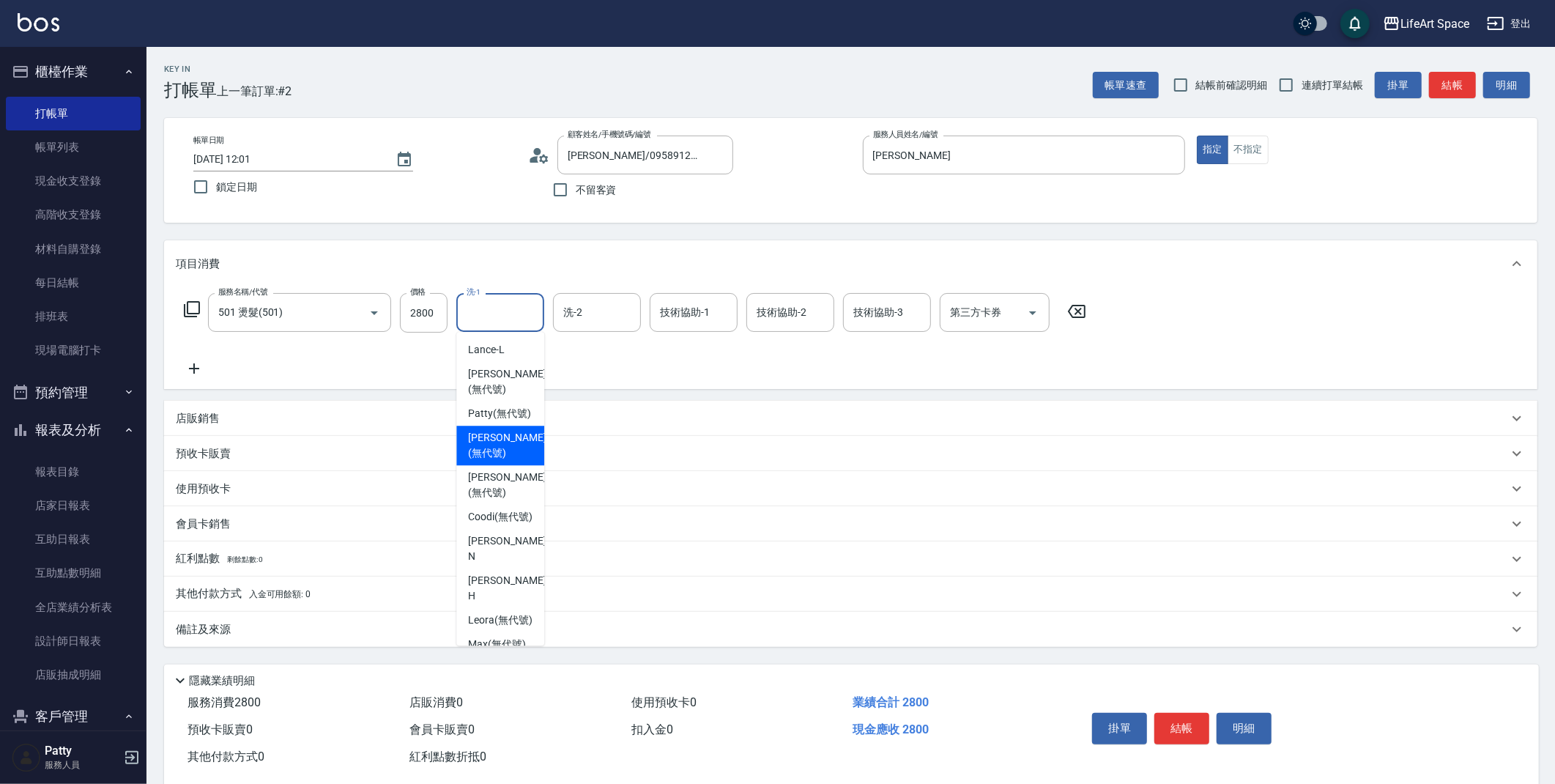
scroll to position [5, 0]
click at [509, 449] on span "[PERSON_NAME] (無代號)" at bounding box center [506, 440] width 78 height 31
type input "[PERSON_NAME](無代號)"
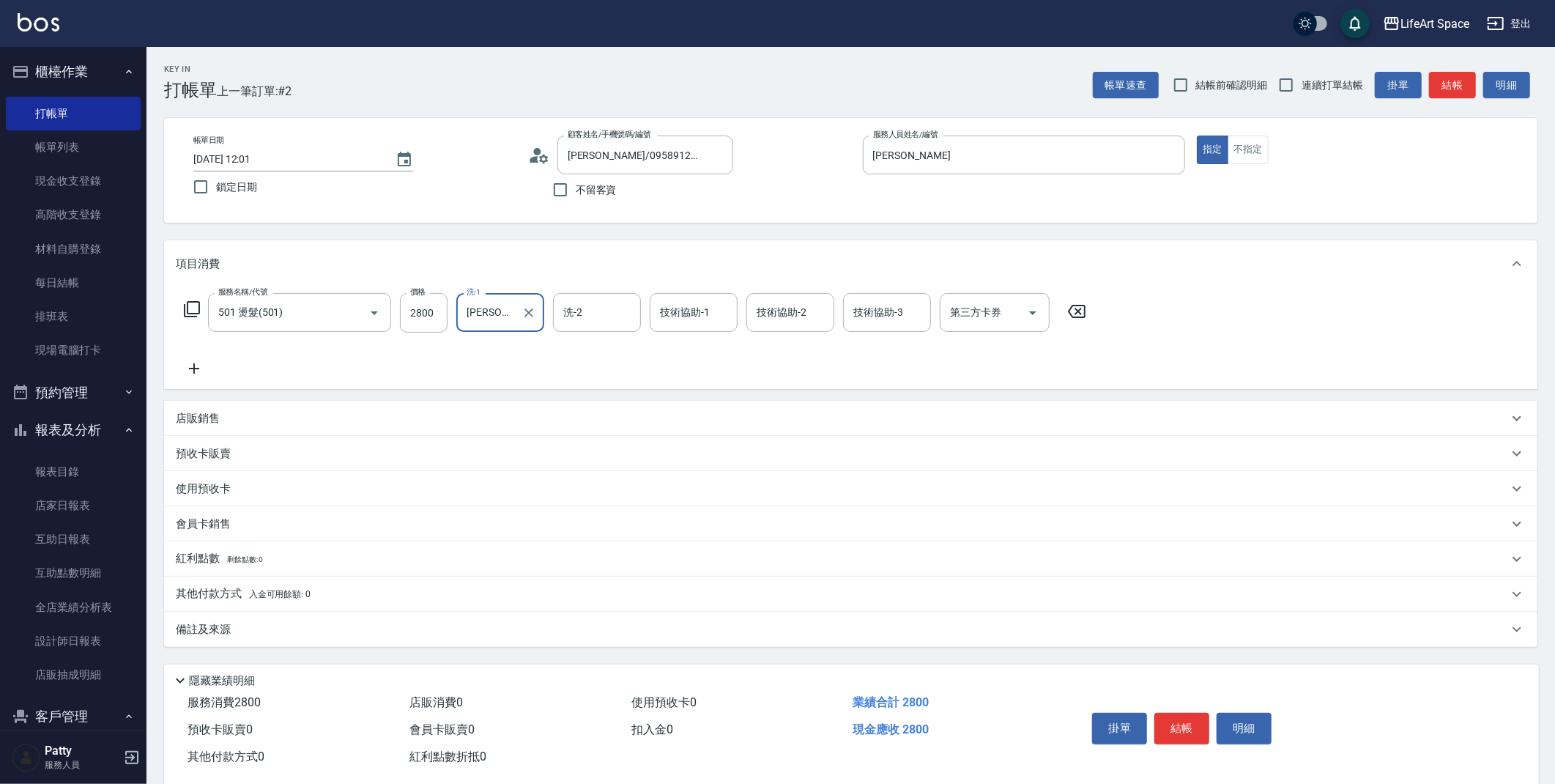
click at [577, 312] on div "洗-2 洗-2" at bounding box center [597, 312] width 88 height 38
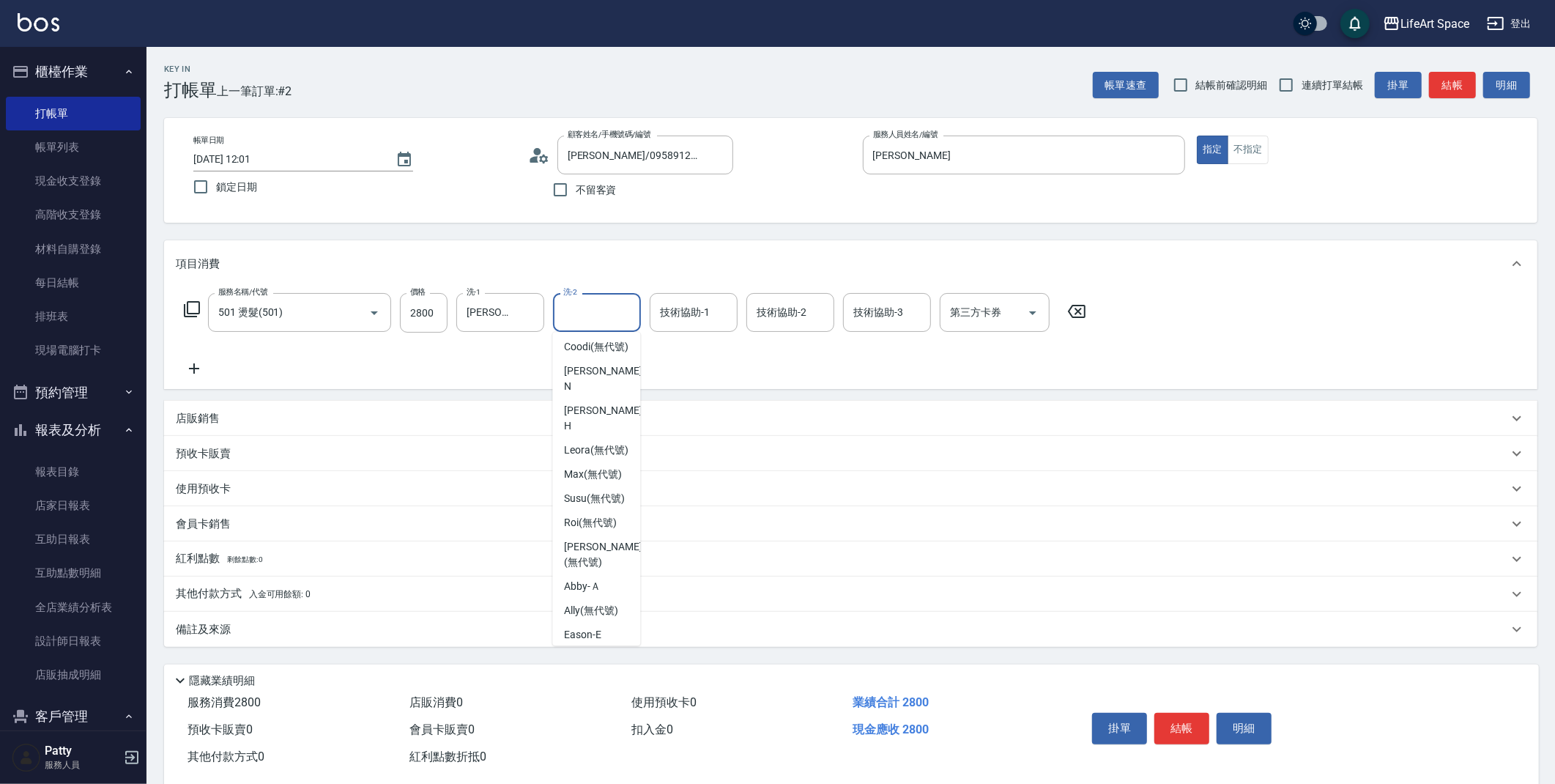
scroll to position [55, 0]
click at [598, 399] on span "[PERSON_NAME] (無代號)" at bounding box center [602, 390] width 78 height 31
type input "[PERSON_NAME](無代號)"
click at [693, 314] on div "技術協助-1 技術協助-1" at bounding box center [693, 312] width 88 height 38
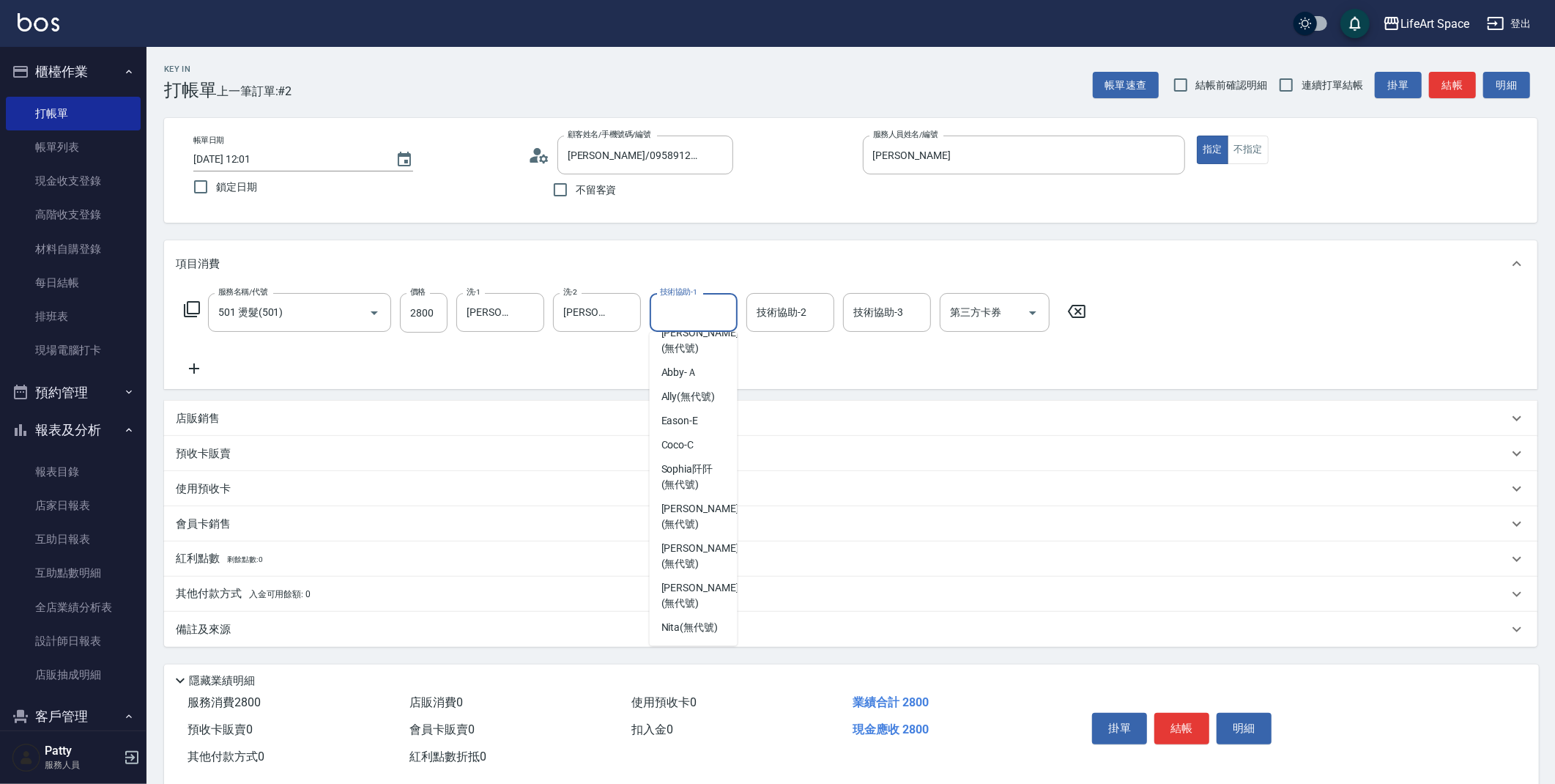
scroll to position [414, 0]
click at [713, 580] on span "[PERSON_NAME] (無代號)" at bounding box center [700, 596] width 78 height 31
type input "[PERSON_NAME](無代號)"
click at [724, 314] on icon "Clear" at bounding box center [722, 312] width 8 height 8
click at [670, 317] on input "技術協助-1" at bounding box center [693, 312] width 75 height 25
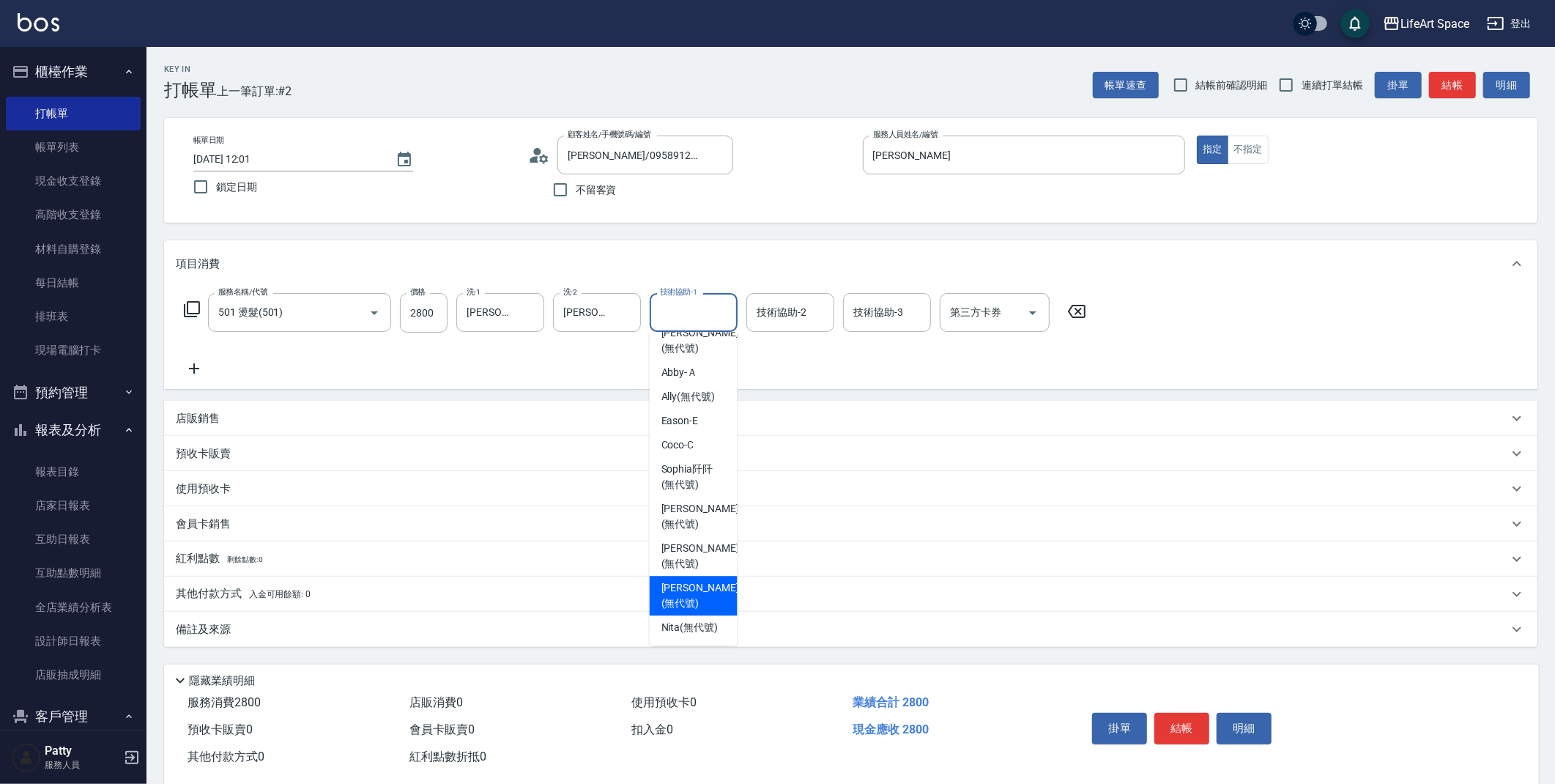
click at [691, 580] on span "[PERSON_NAME] (無代號)" at bounding box center [700, 596] width 78 height 31
type input "[PERSON_NAME](無代號)"
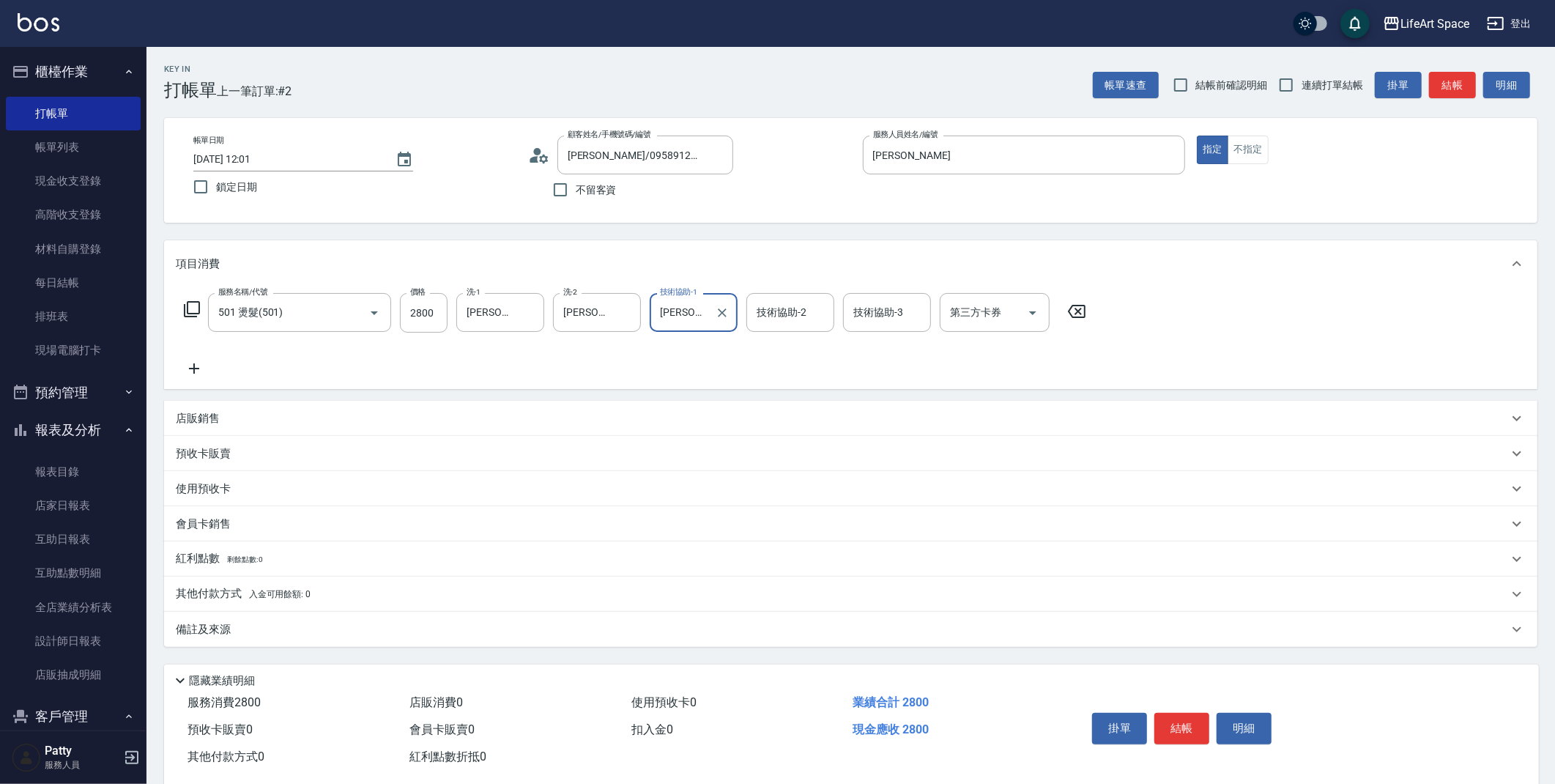
click at [783, 305] on div "技術協助-2 技術協助-2" at bounding box center [790, 312] width 88 height 38
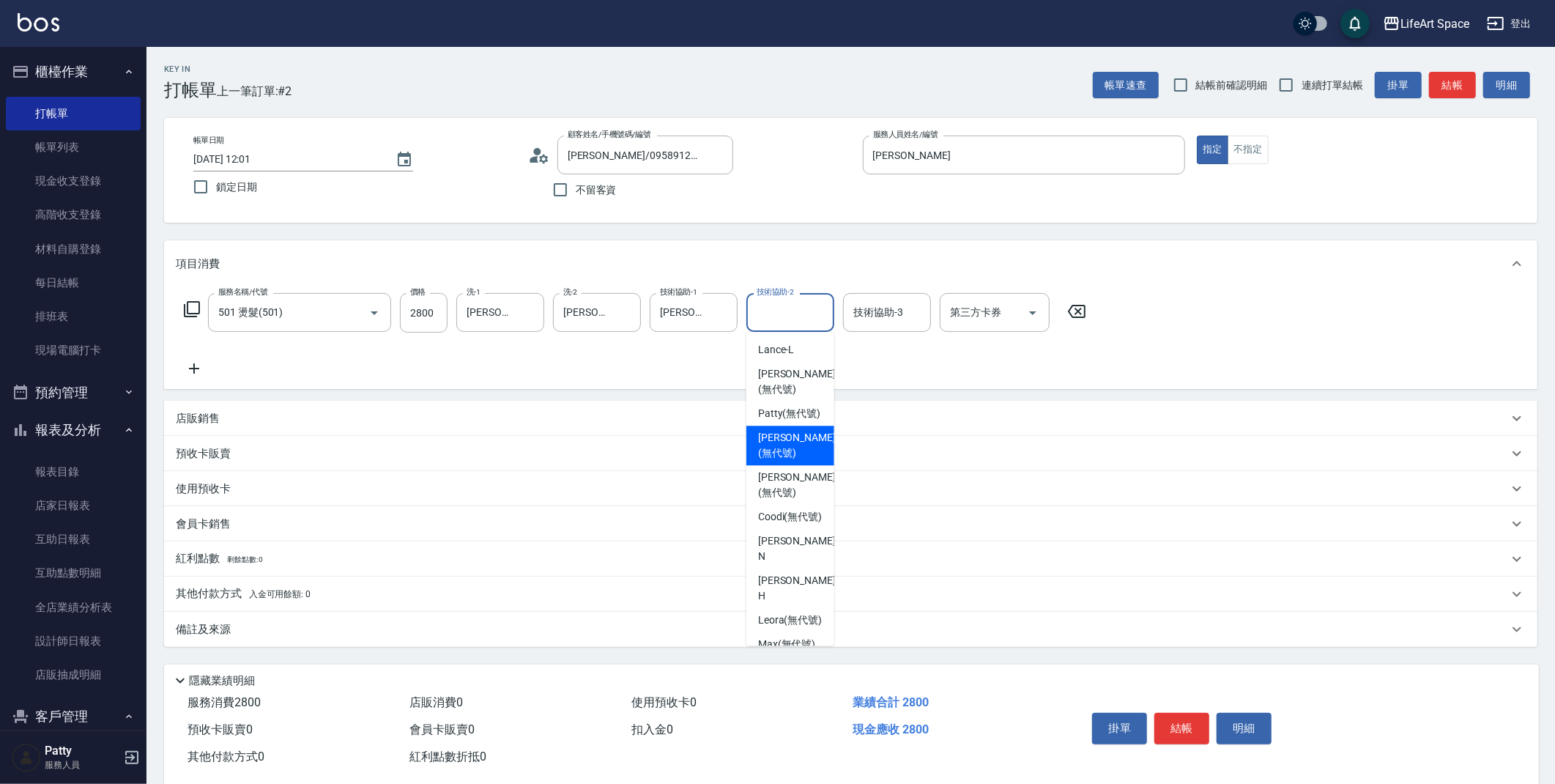
click at [795, 455] on span "[PERSON_NAME] (無代號)" at bounding box center [796, 445] width 78 height 31
type input "[PERSON_NAME](無代號)"
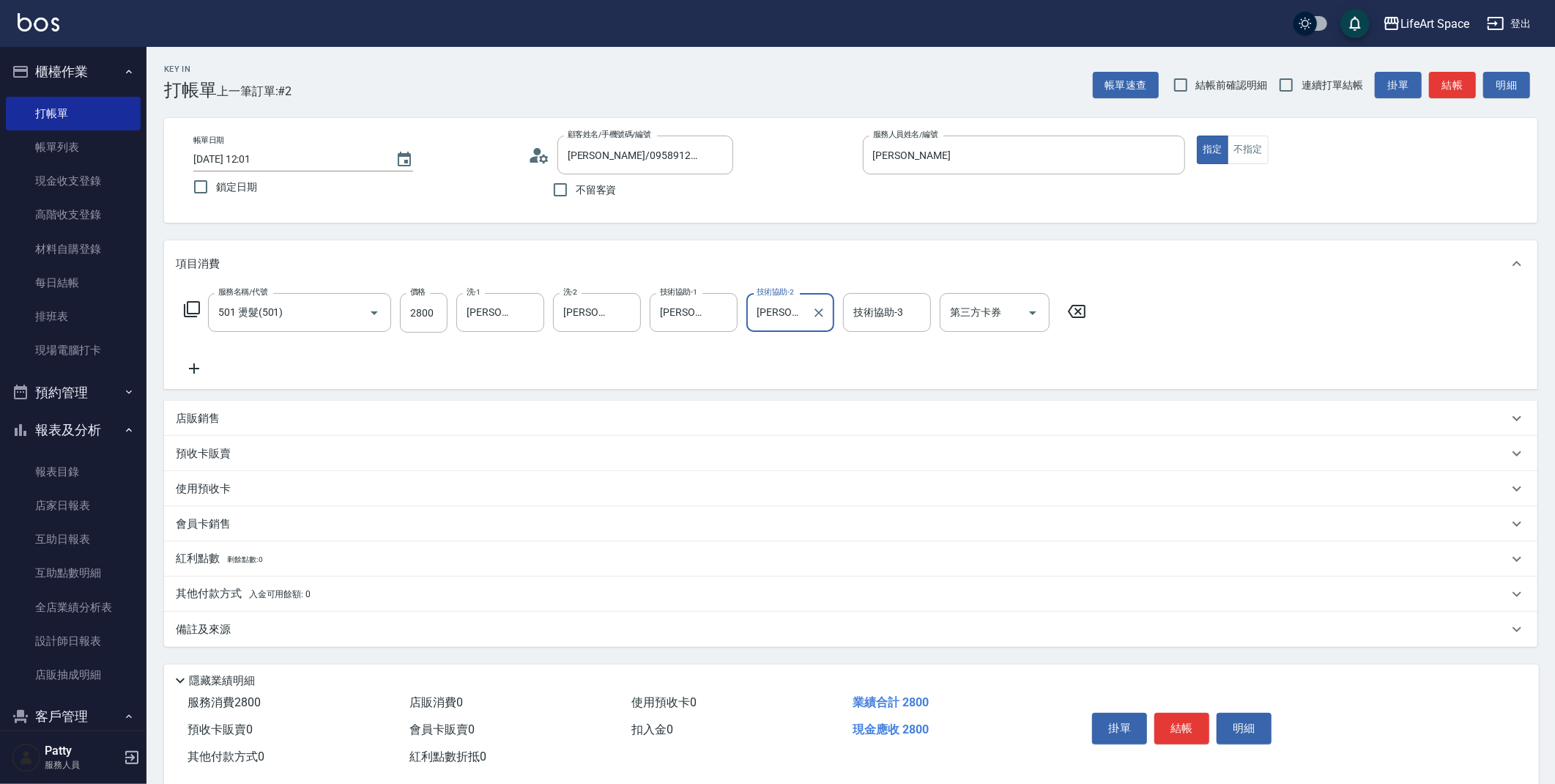
click at [262, 631] on div "備註及來源" at bounding box center [842, 629] width 1333 height 15
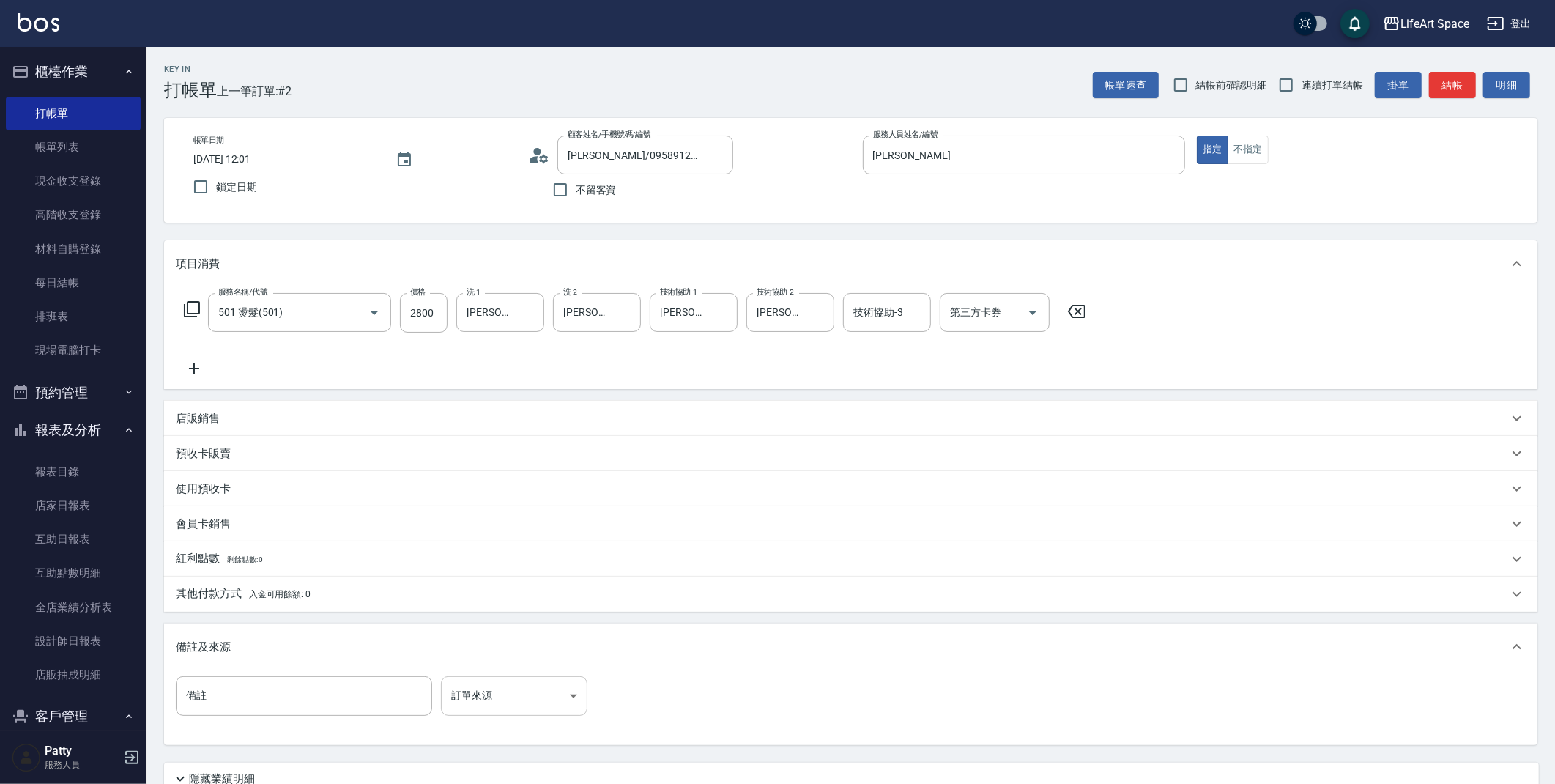
click at [512, 699] on body "LifeArt Space 登出 櫃檯作業 打帳單 帳單列表 現金收支登錄 高階收支登錄 材料自購登錄 每日結帳 排班表 現場電腦打卡 預約管理 預約管理 單…" at bounding box center [777, 452] width 1555 height 904
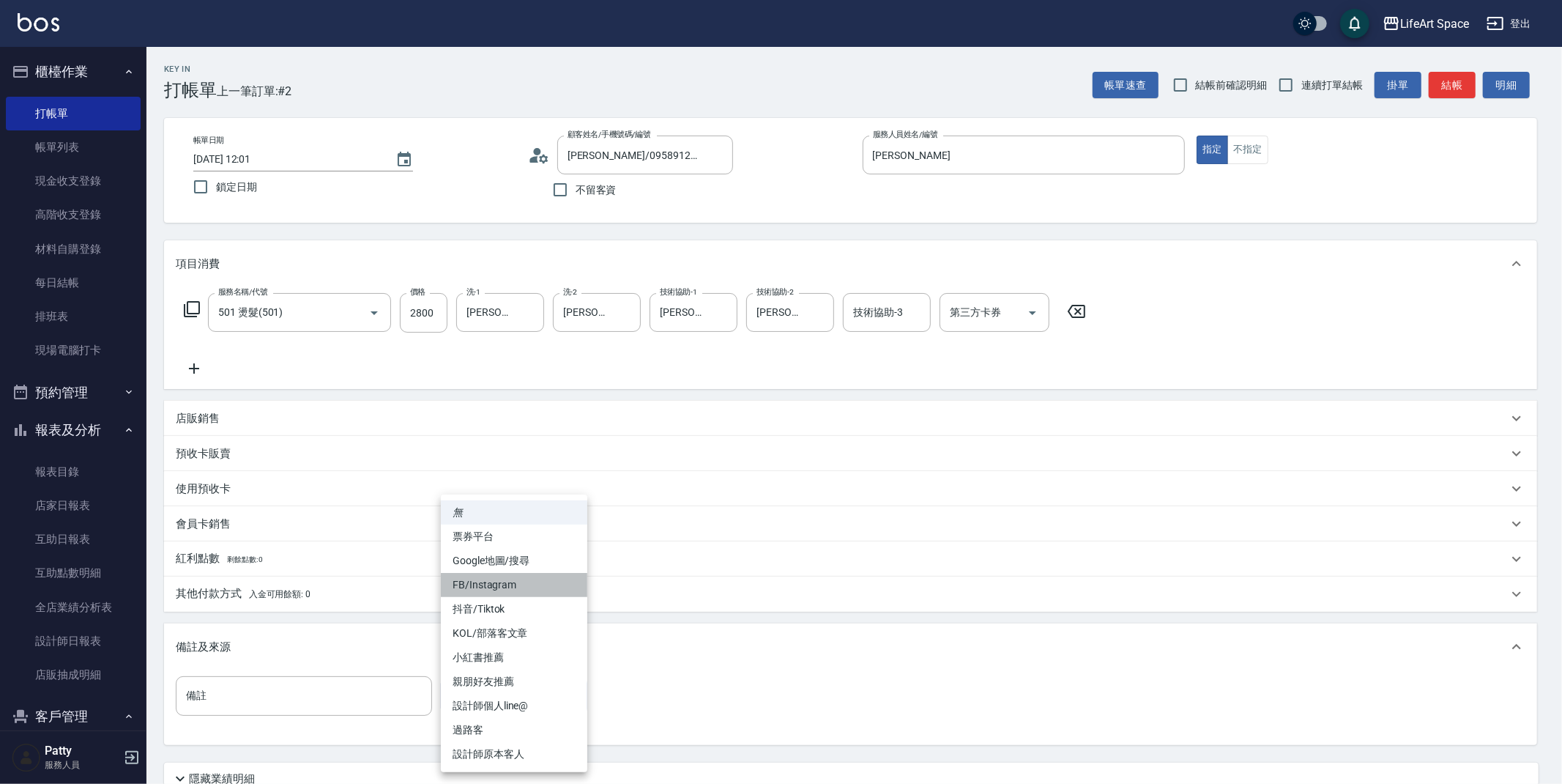
click at [523, 581] on li "FB/Instagram" at bounding box center [514, 584] width 146 height 24
type input "FB/Instagram"
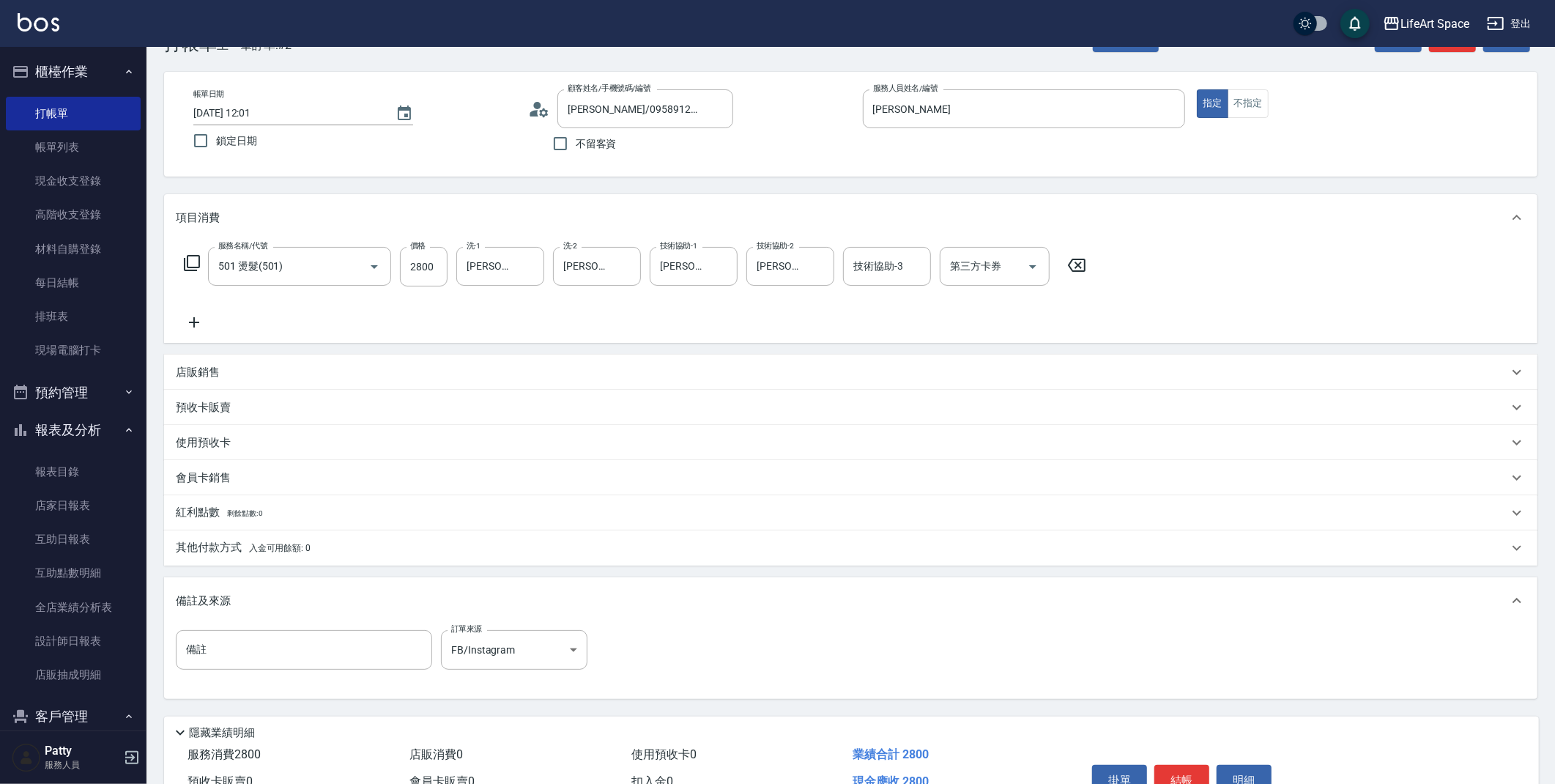
scroll to position [52, 0]
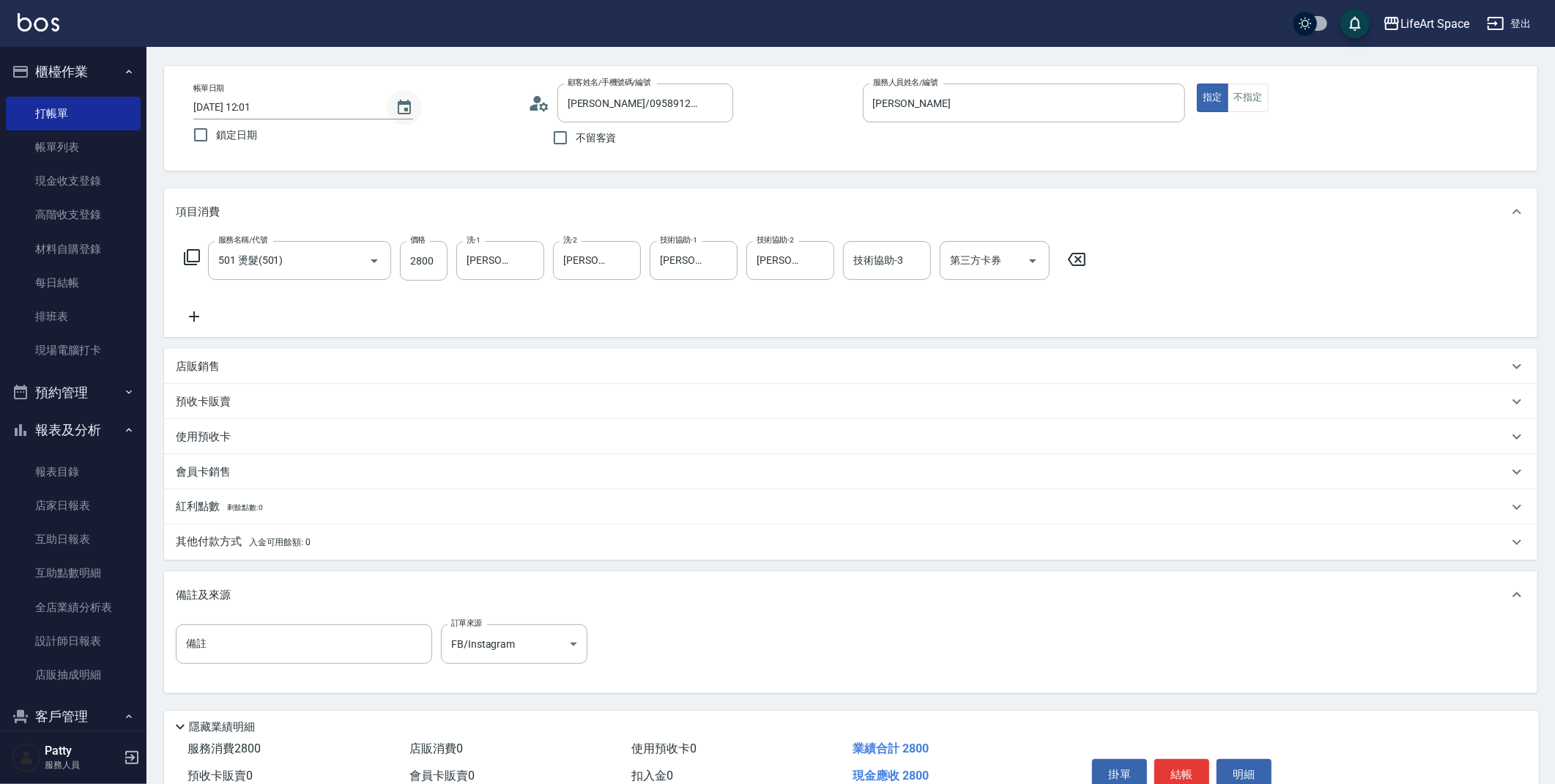
click at [412, 112] on icon "Choose date, selected date is 2025-08-19" at bounding box center [404, 108] width 18 height 18
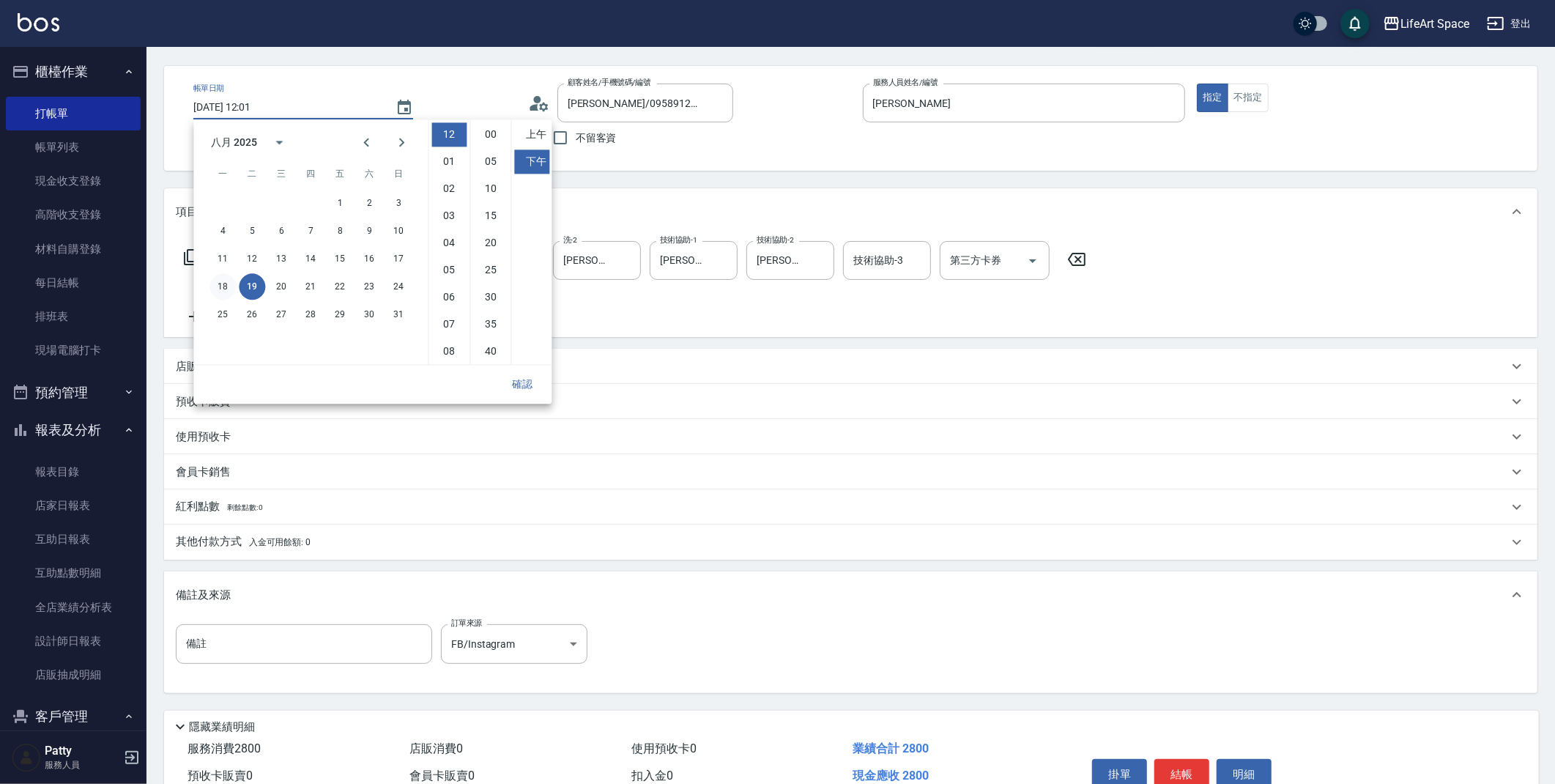
click at [229, 285] on button "18" at bounding box center [222, 286] width 26 height 26
type input "[DATE] 12:01"
click at [527, 382] on button "確認" at bounding box center [522, 384] width 47 height 26
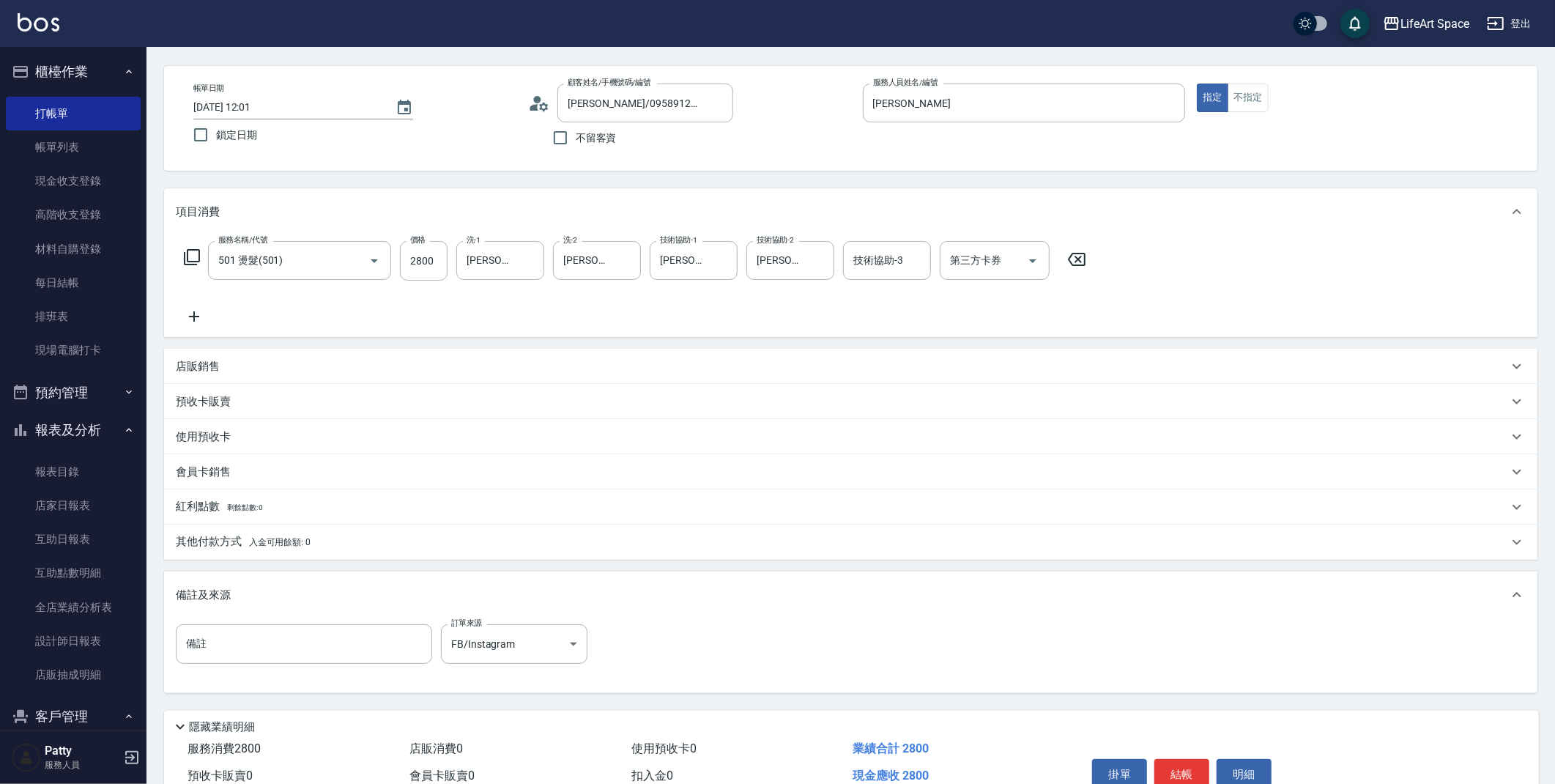
click at [1180, 777] on button "結帳" at bounding box center [1181, 774] width 55 height 31
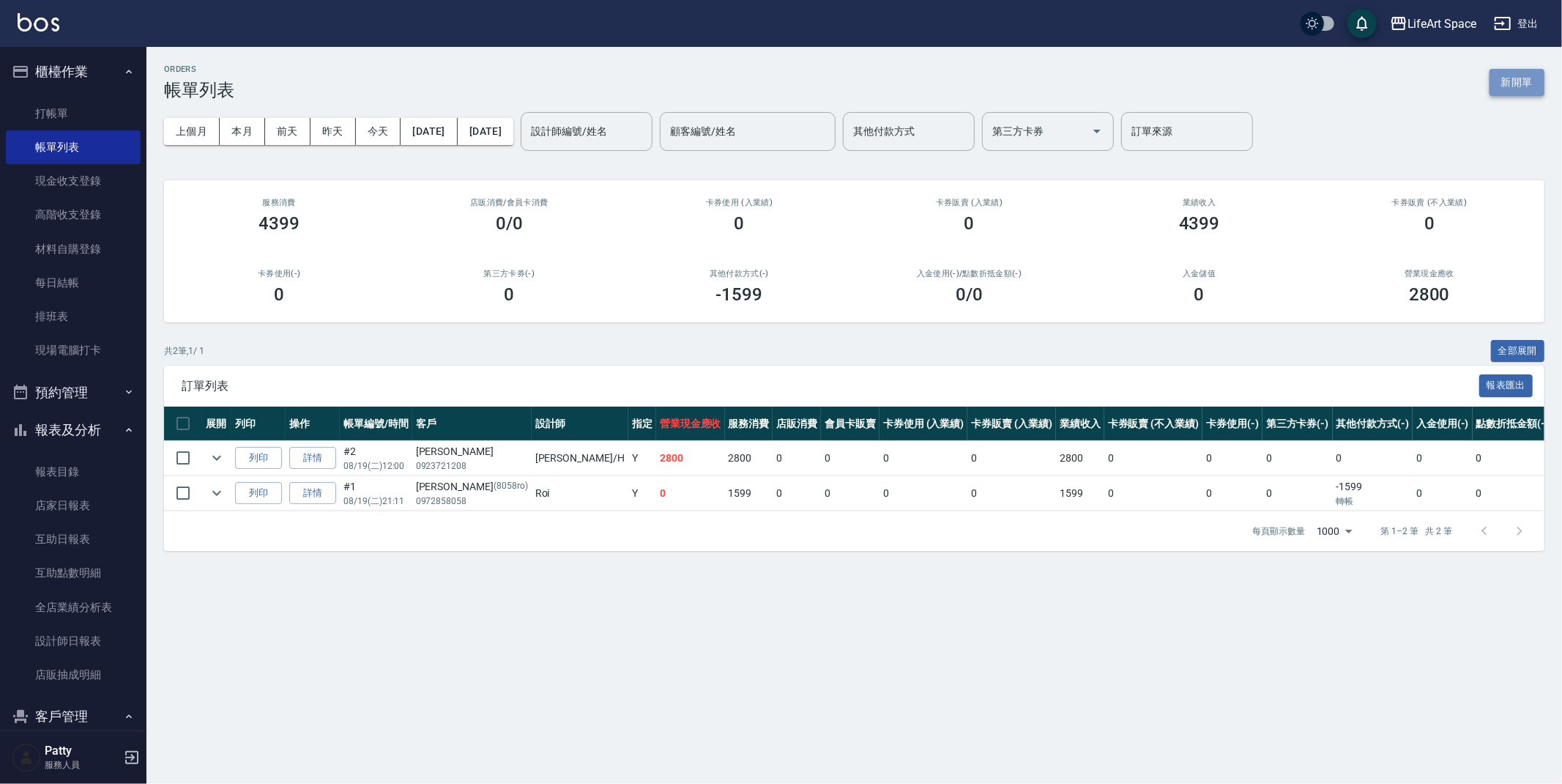
click at [1516, 87] on button "新開單" at bounding box center [1517, 82] width 55 height 27
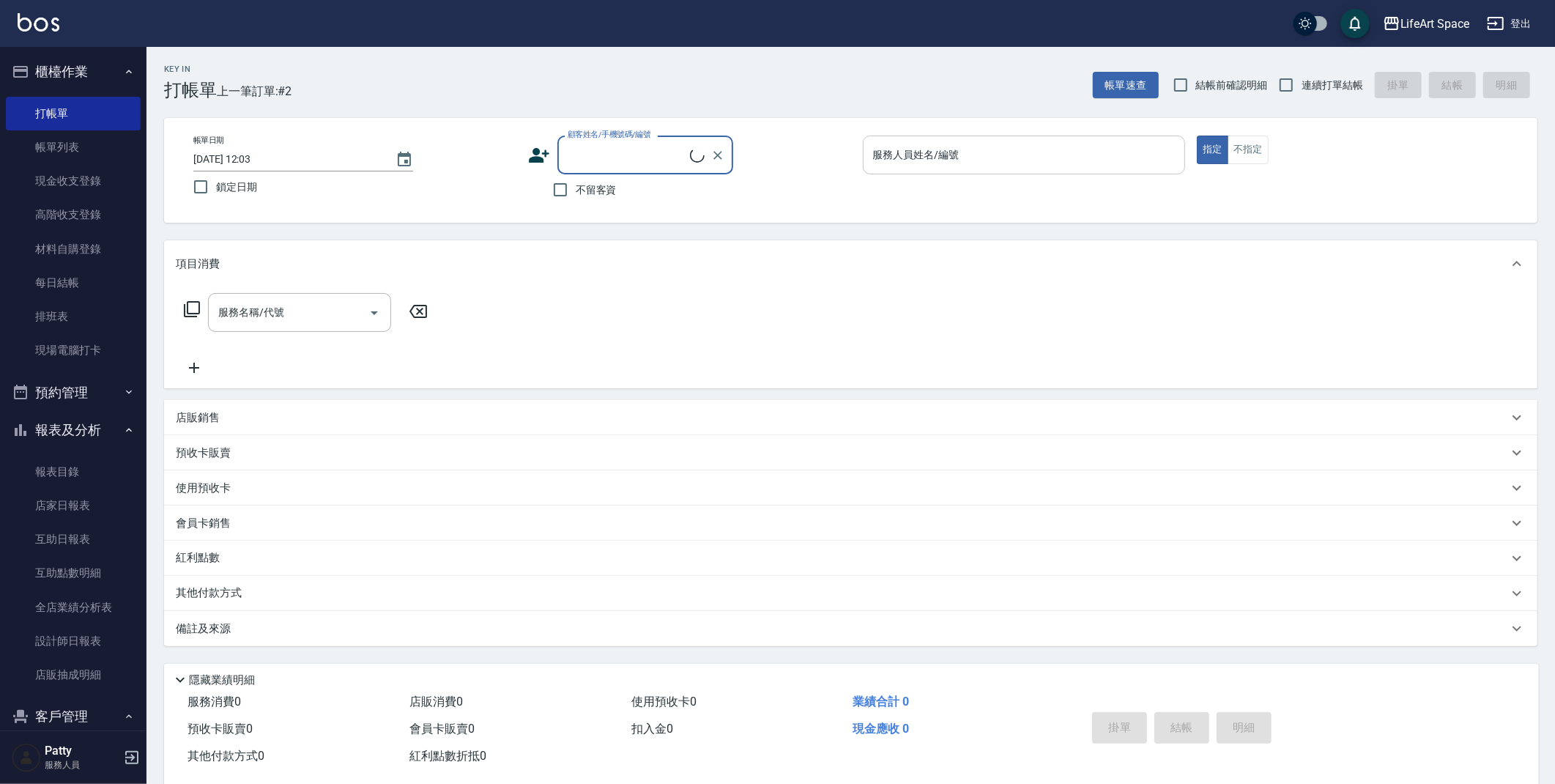
click at [1010, 152] on input "服務人員姓名/編號" at bounding box center [1024, 155] width 310 height 25
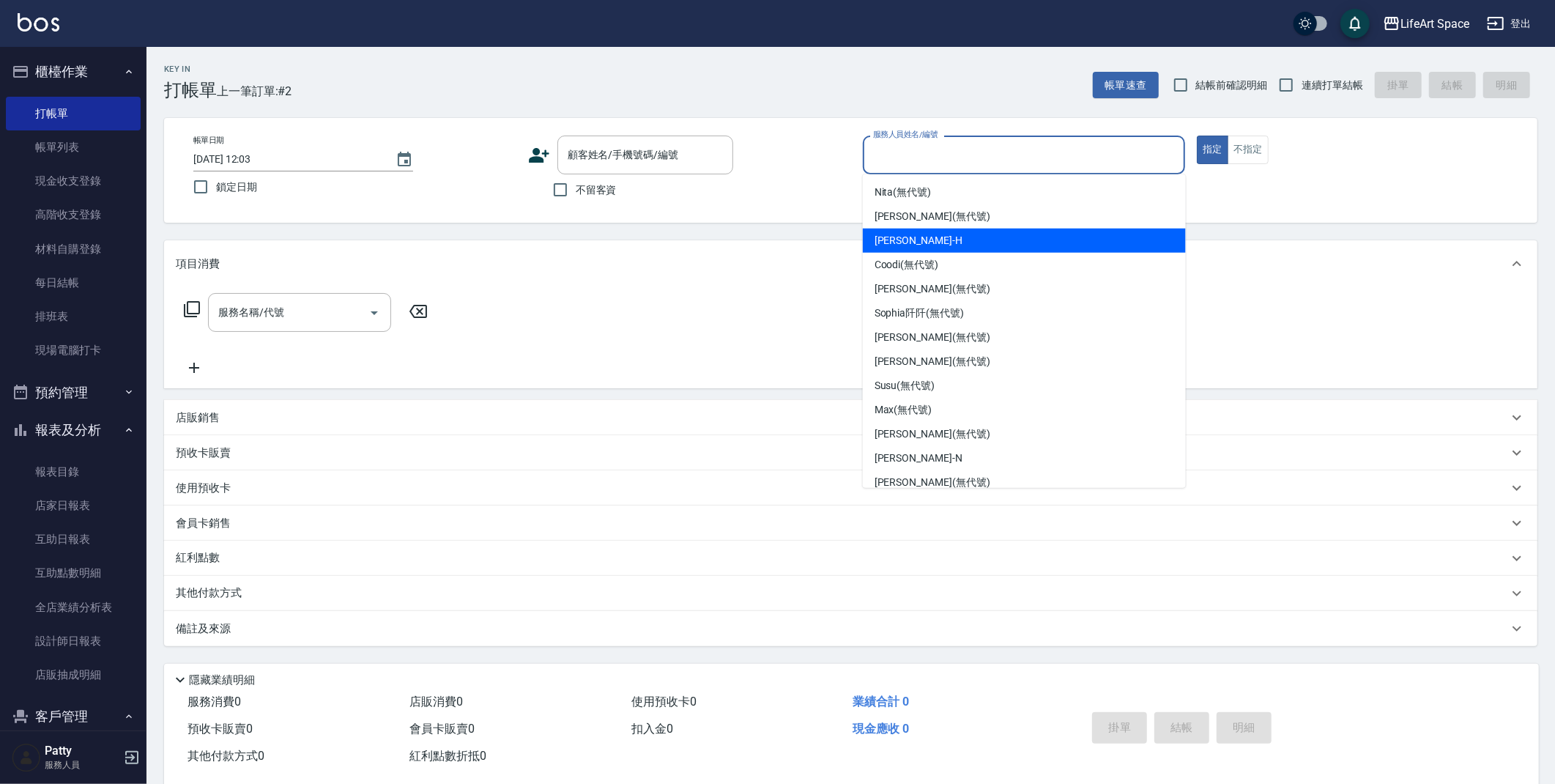
click at [943, 245] on div "[PERSON_NAME]" at bounding box center [1024, 240] width 323 height 24
type input "[PERSON_NAME]"
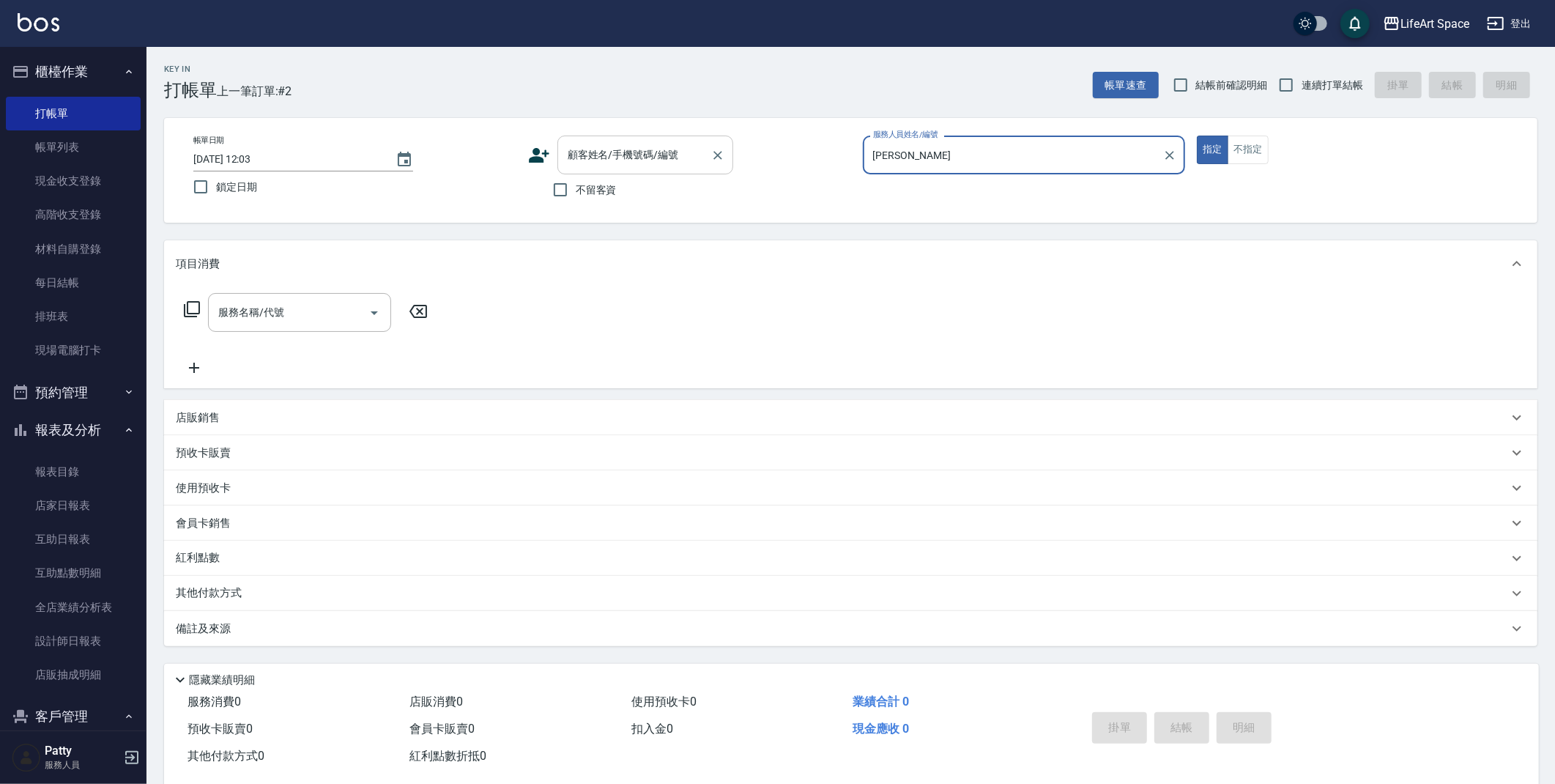
click at [599, 149] on div "顧客姓名/手機號碼/編號 顧客姓名/手機號碼/編號" at bounding box center [645, 155] width 175 height 38
click at [463, 219] on div "帳單日期 [DATE] 12:03 鎖定日期 顧客姓名/手機號碼/編號 顧客姓名/手機號碼/編號 不留客資 服務人員姓名/編號 [PERSON_NAME]-H…" at bounding box center [850, 170] width 1373 height 105
click at [565, 188] on input "不留客資" at bounding box center [560, 190] width 31 height 31
checkbox input "true"
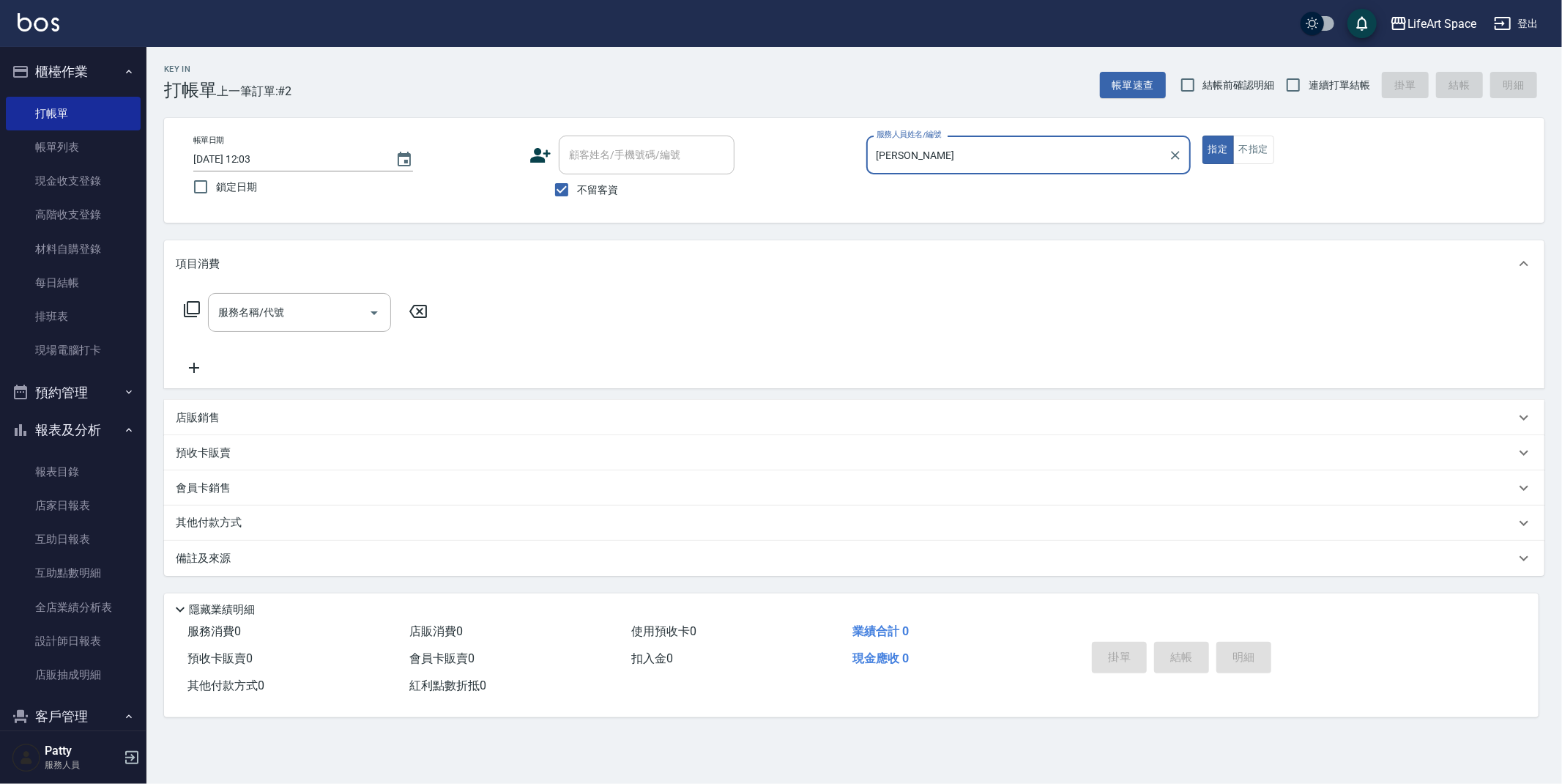
click at [267, 309] on div "服務名稱/代號 服務名稱/代號" at bounding box center [299, 312] width 183 height 38
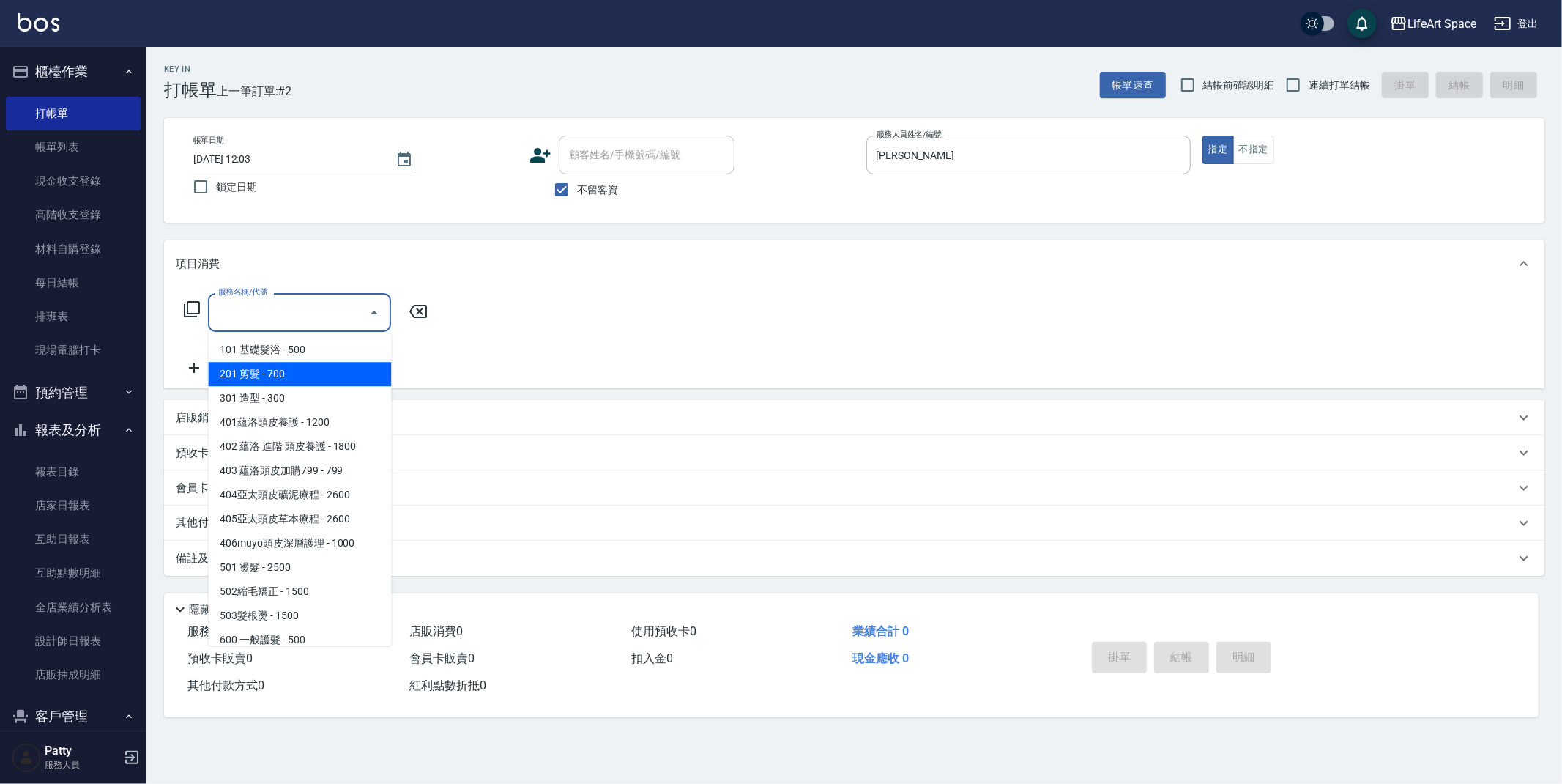
drag, startPoint x: 310, startPoint y: 370, endPoint x: 318, endPoint y: 362, distance: 11.3
click at [310, 370] on span "201 剪髮 - 700" at bounding box center [299, 373] width 183 height 24
type input "201 剪髮(201)"
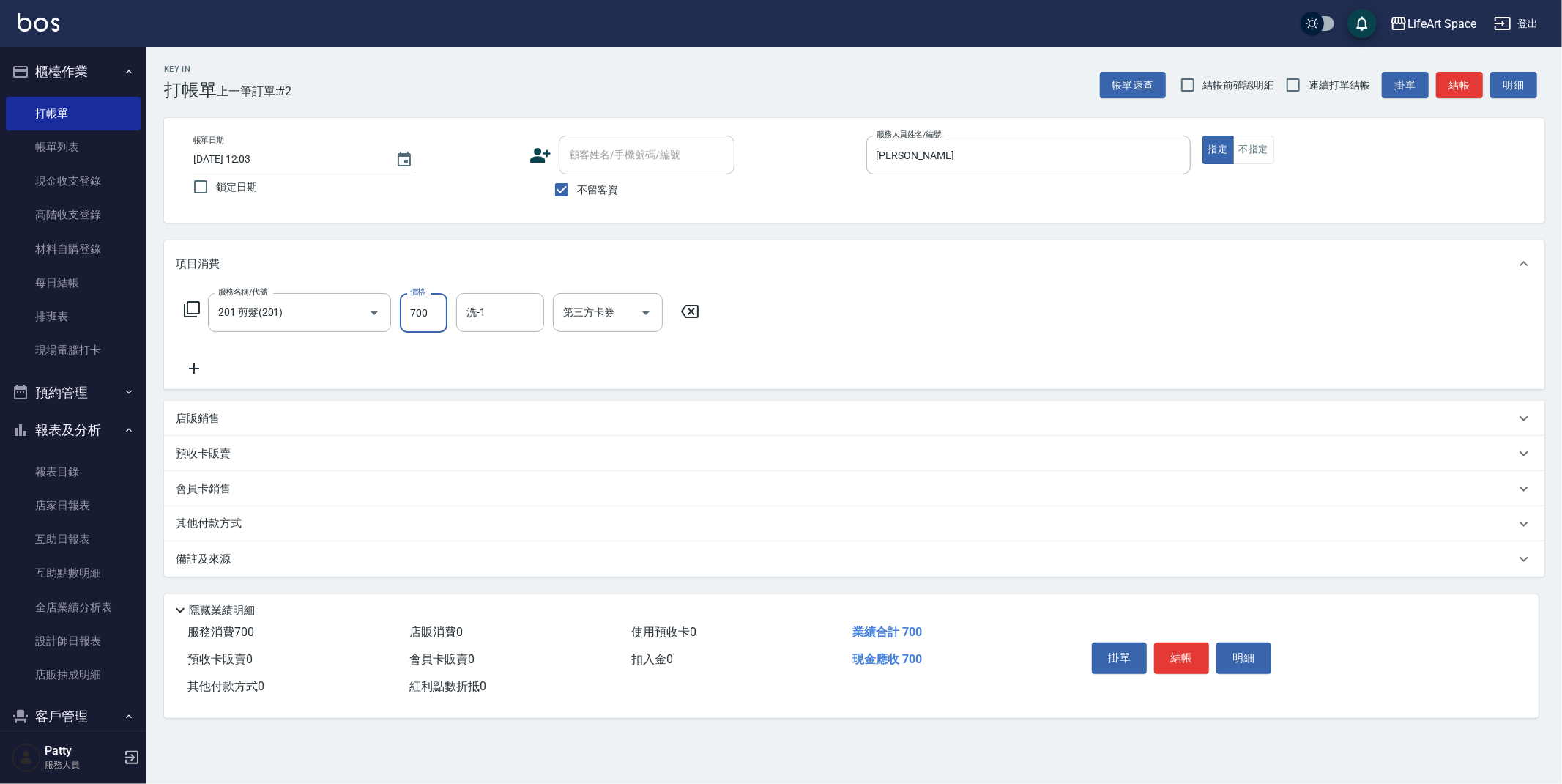
click at [441, 314] on input "700" at bounding box center [424, 312] width 48 height 39
type input "800"
click at [491, 310] on input "洗-1" at bounding box center [500, 312] width 75 height 25
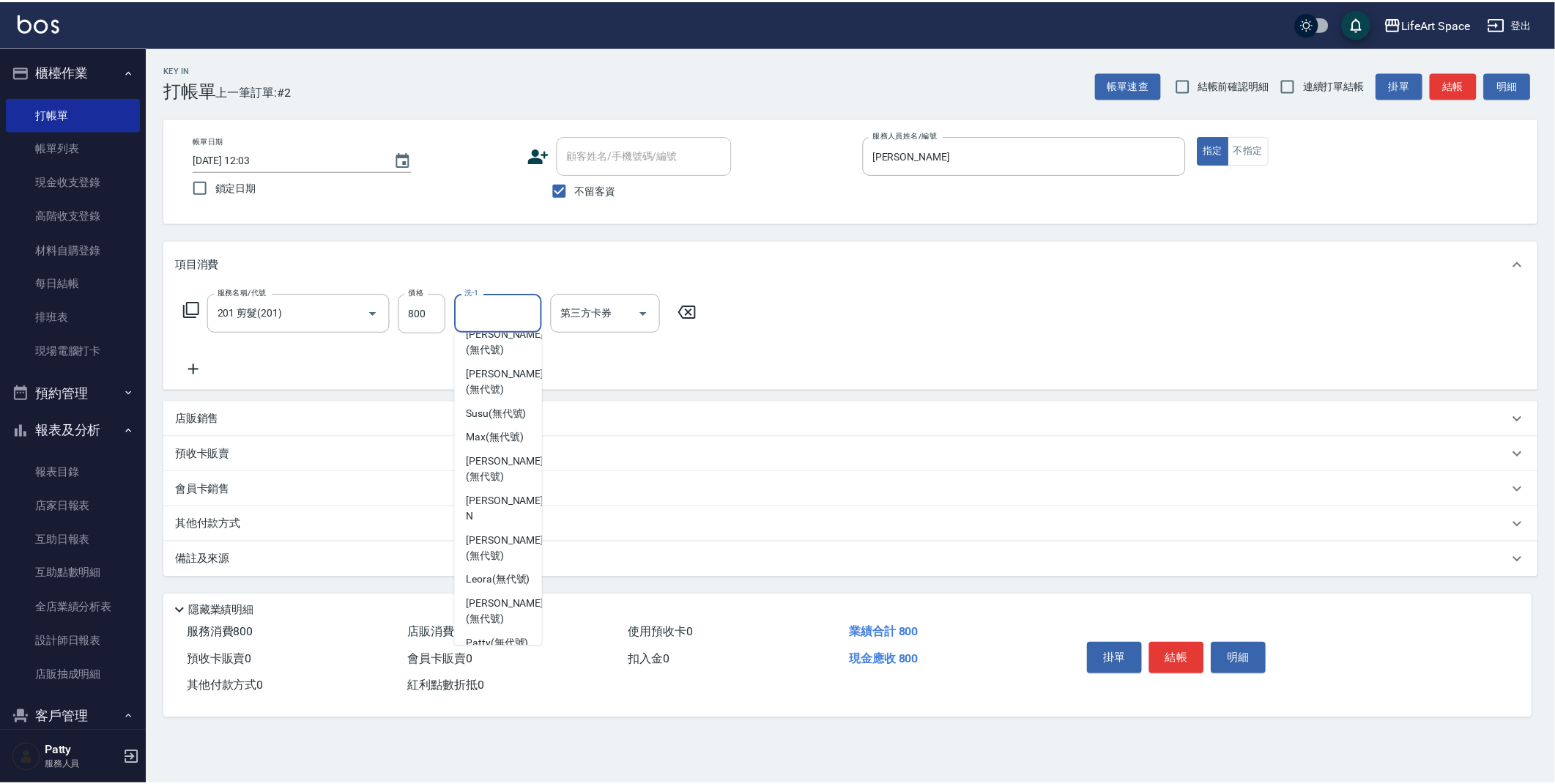
scroll to position [225, 0]
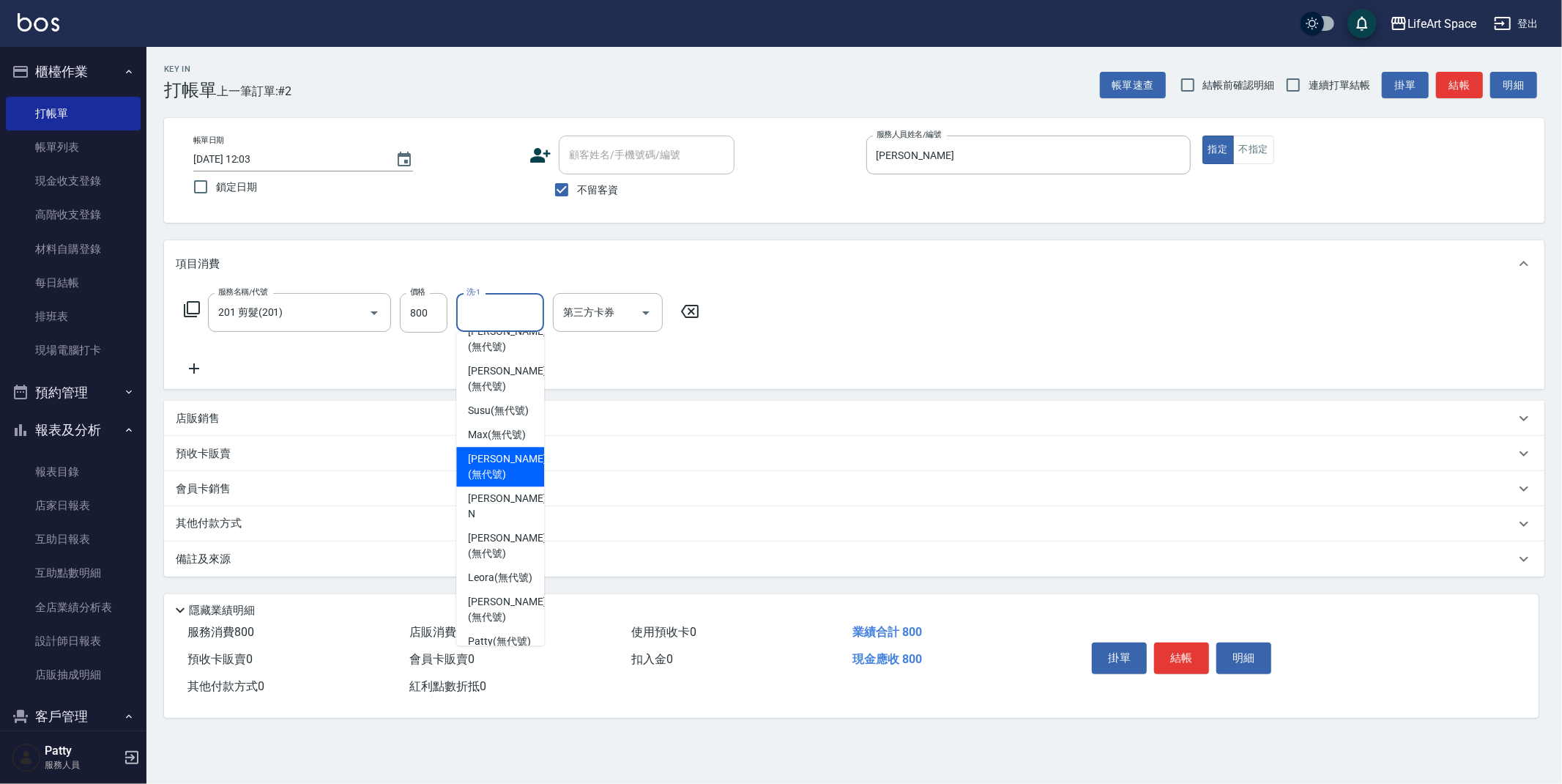
click at [519, 482] on span "[PERSON_NAME] (無代號)" at bounding box center [506, 466] width 78 height 31
type input "[PERSON_NAME](無代號)"
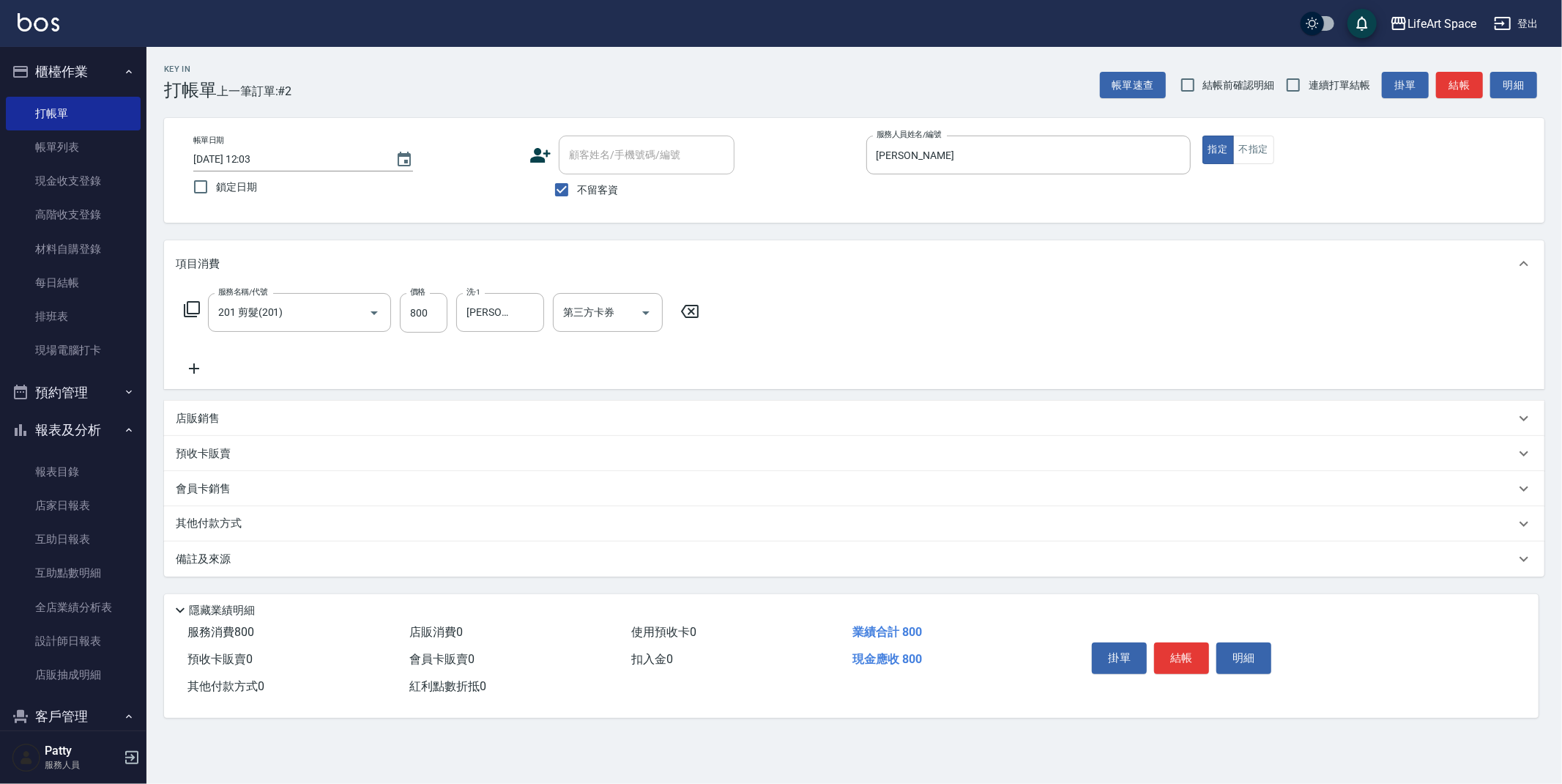
click at [388, 559] on div "備註及來源" at bounding box center [845, 559] width 1340 height 15
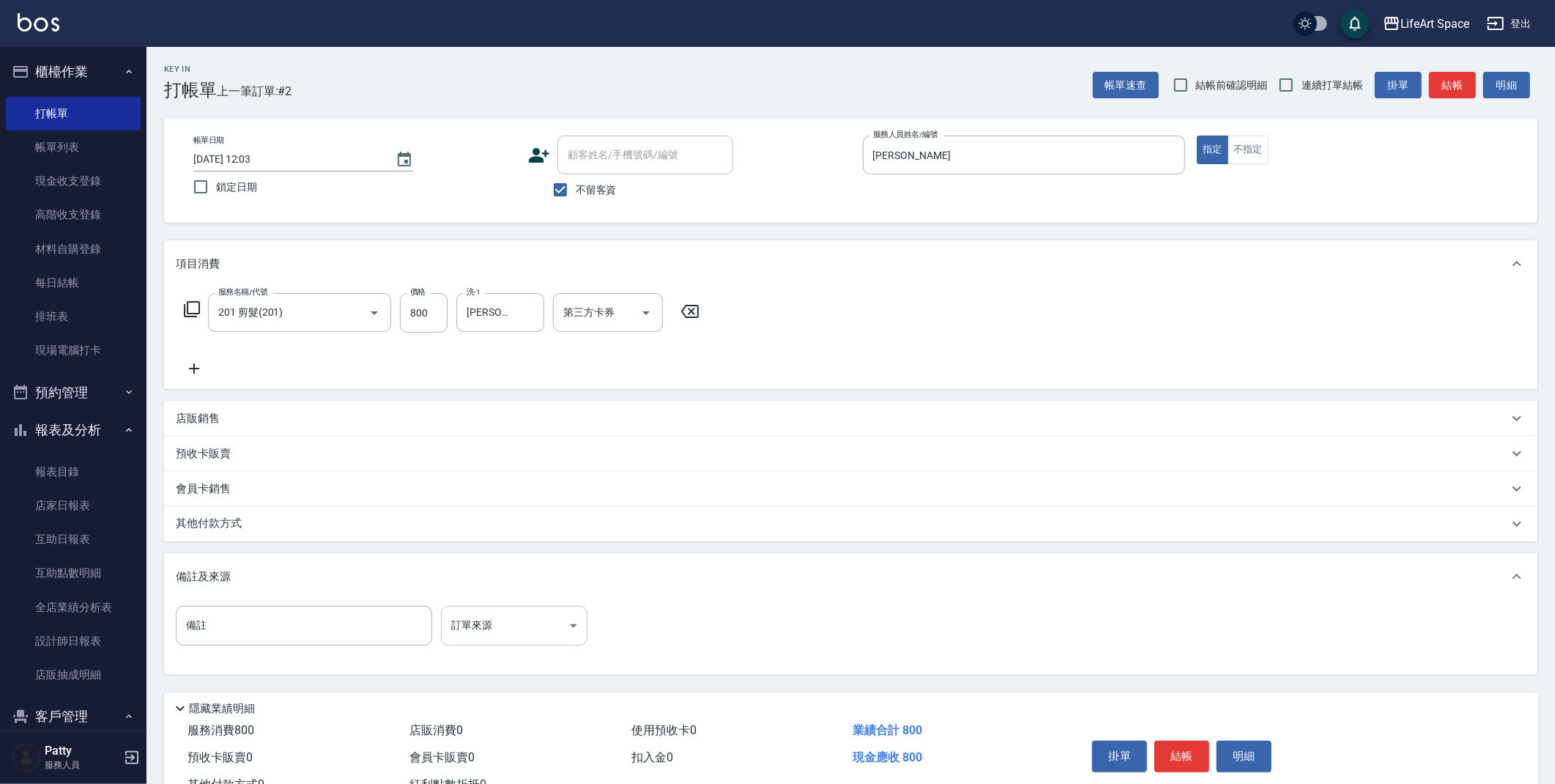
click at [529, 614] on body "LifeArt Space 登出 櫃檯作業 打帳單 帳單列表 現金收支登錄 高階收支登錄 材料自購登錄 每日結帳 排班表 現場電腦打卡 預約管理 預約管理 單…" at bounding box center [777, 416] width 1555 height 833
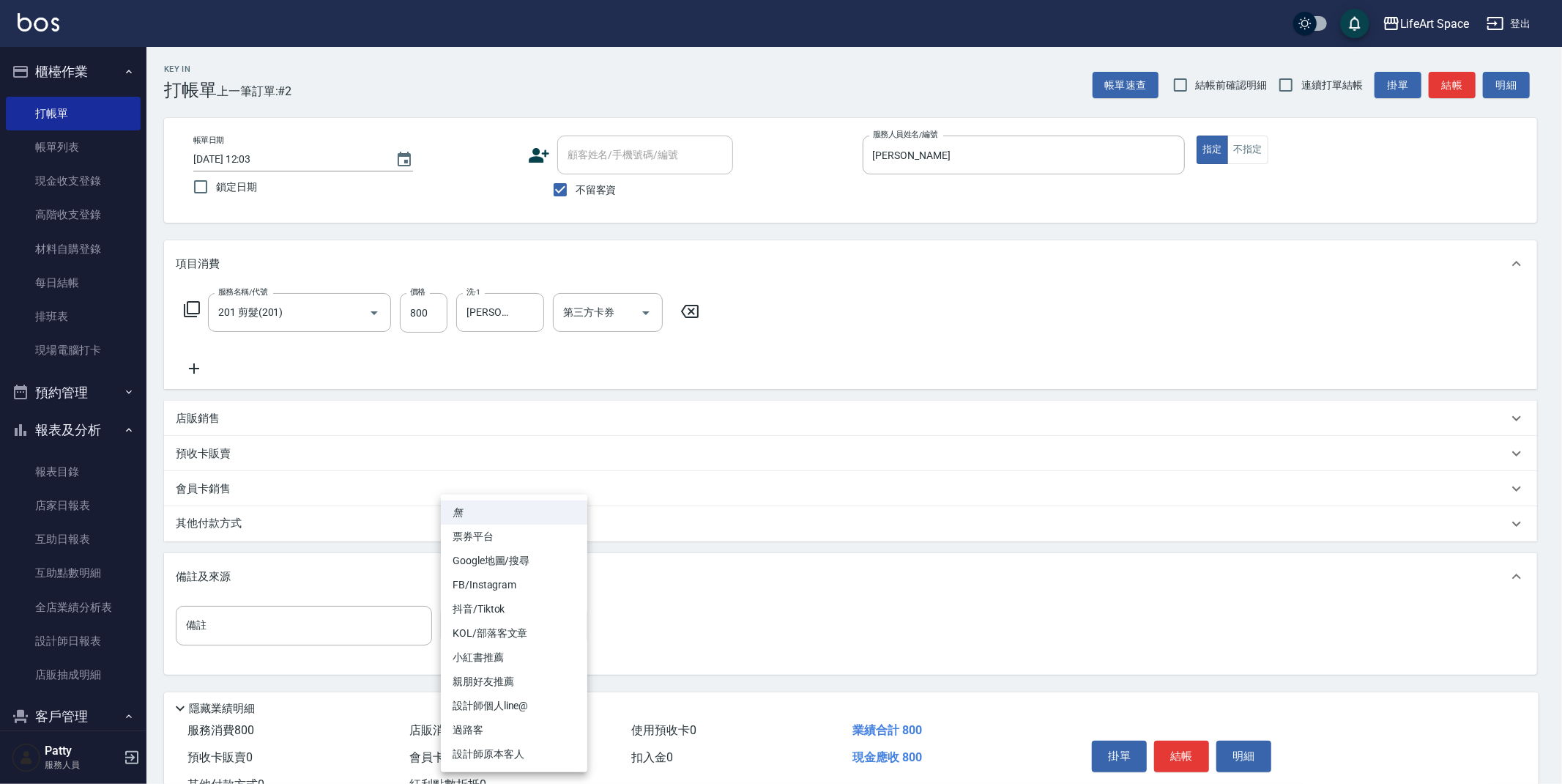
click at [505, 678] on li "親朋好友推薦" at bounding box center [514, 681] width 146 height 24
type input "親朋好友推薦"
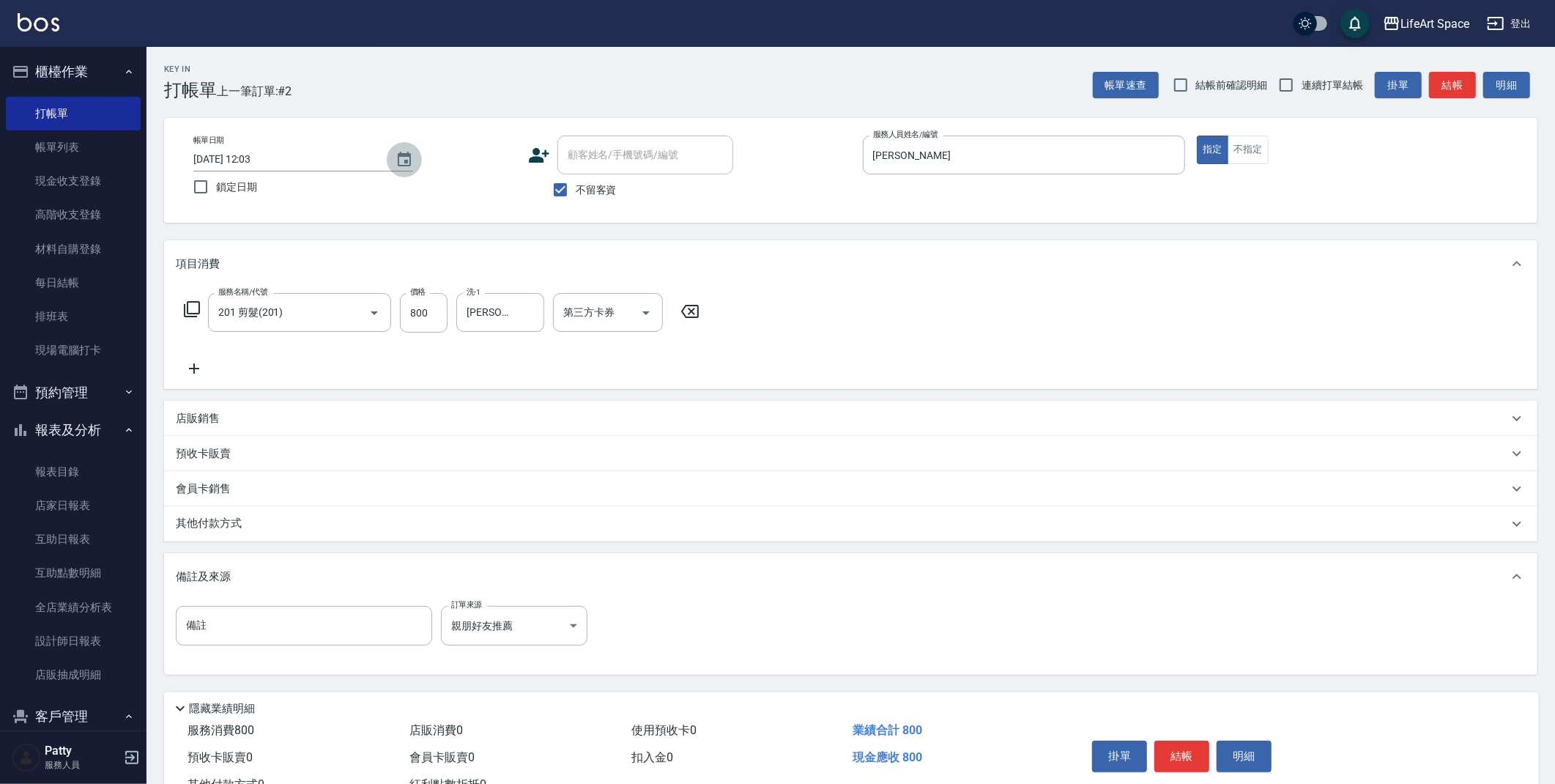
click at [399, 151] on icon "Choose date, selected date is 2025-08-19" at bounding box center [404, 159] width 18 height 18
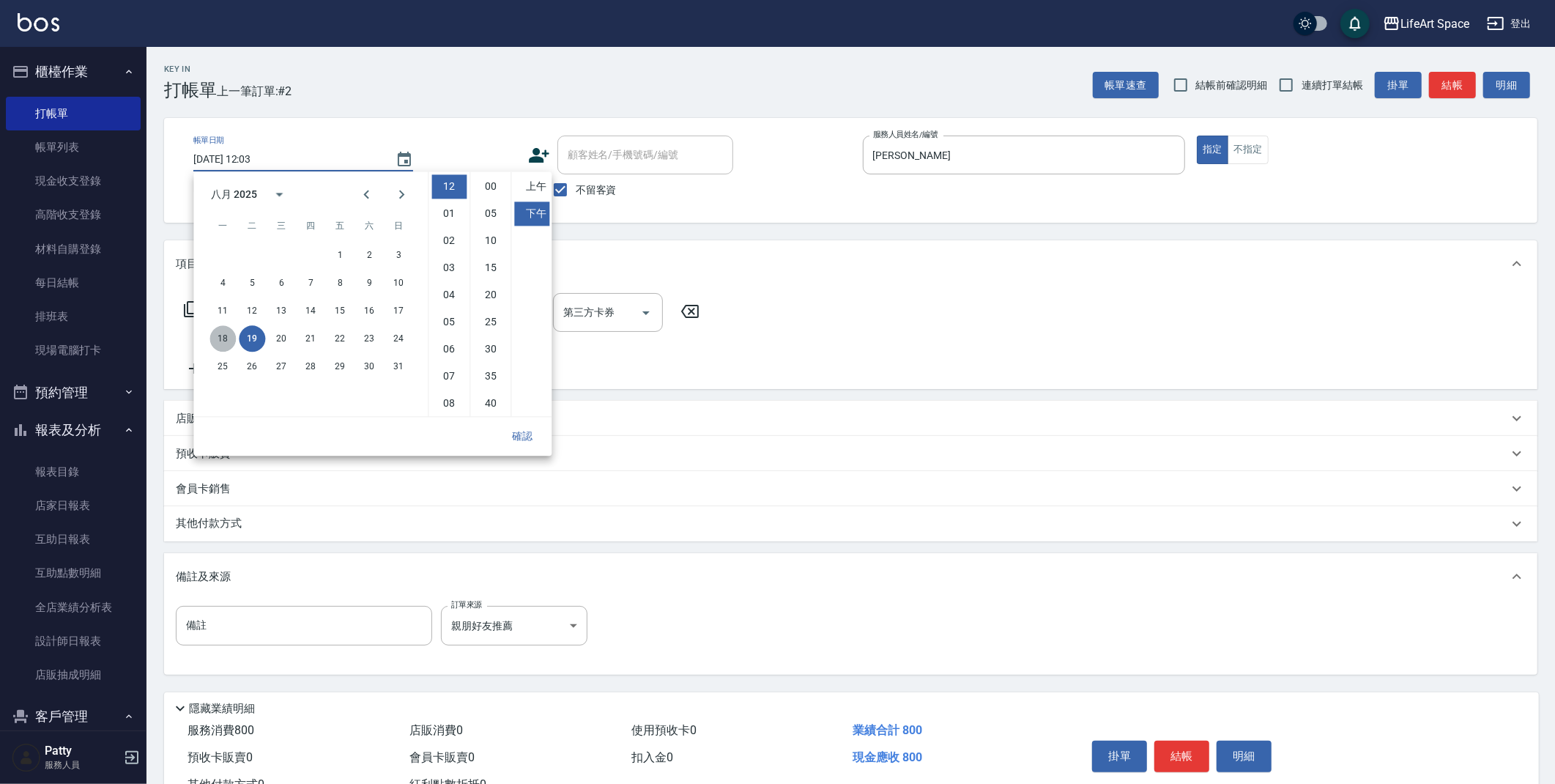
click at [222, 336] on button "18" at bounding box center [222, 339] width 26 height 26
type input "[DATE] 12:03"
click at [525, 435] on button "確認" at bounding box center [522, 435] width 47 height 27
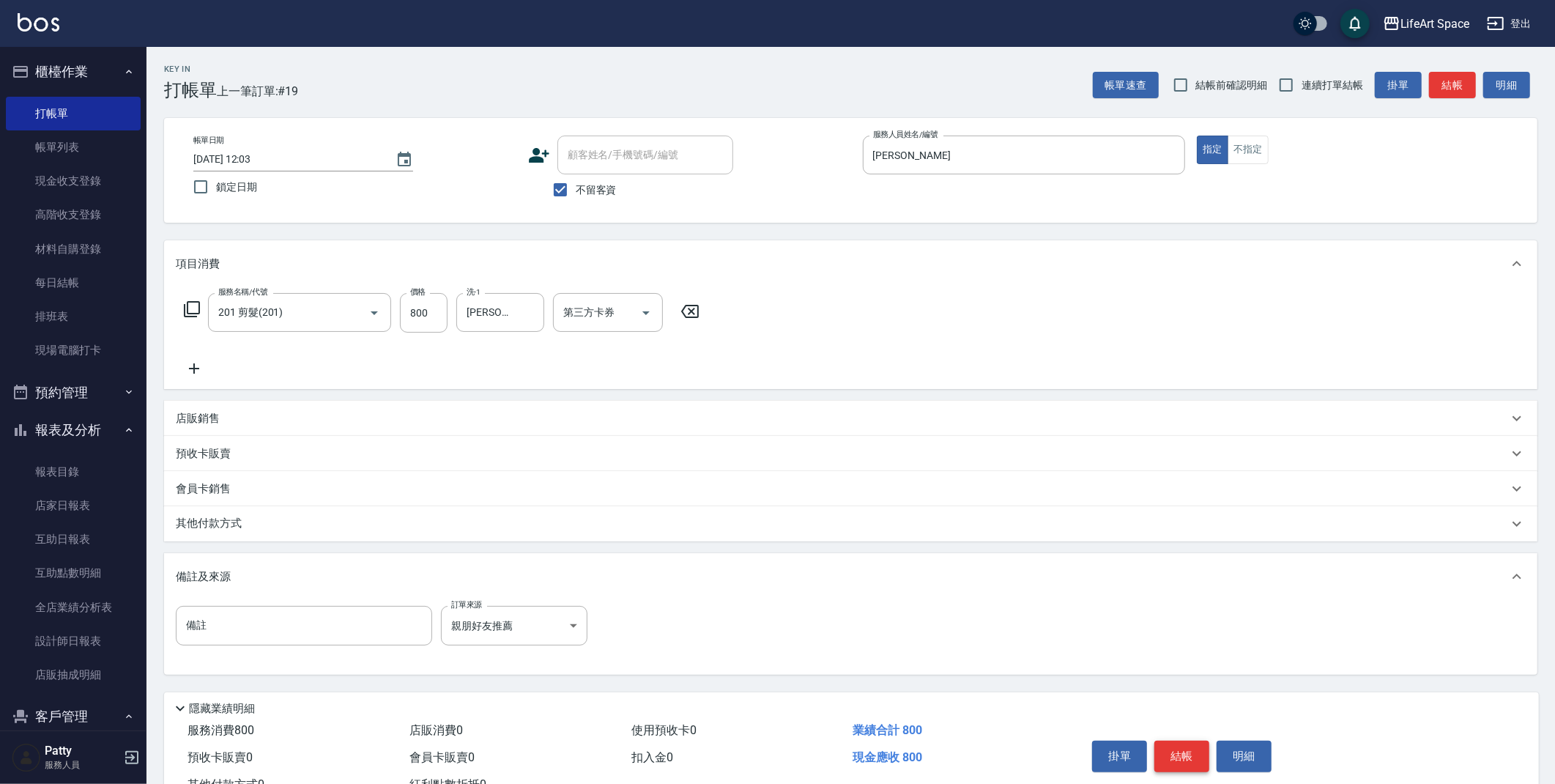
click at [1181, 764] on button "結帳" at bounding box center [1181, 756] width 55 height 31
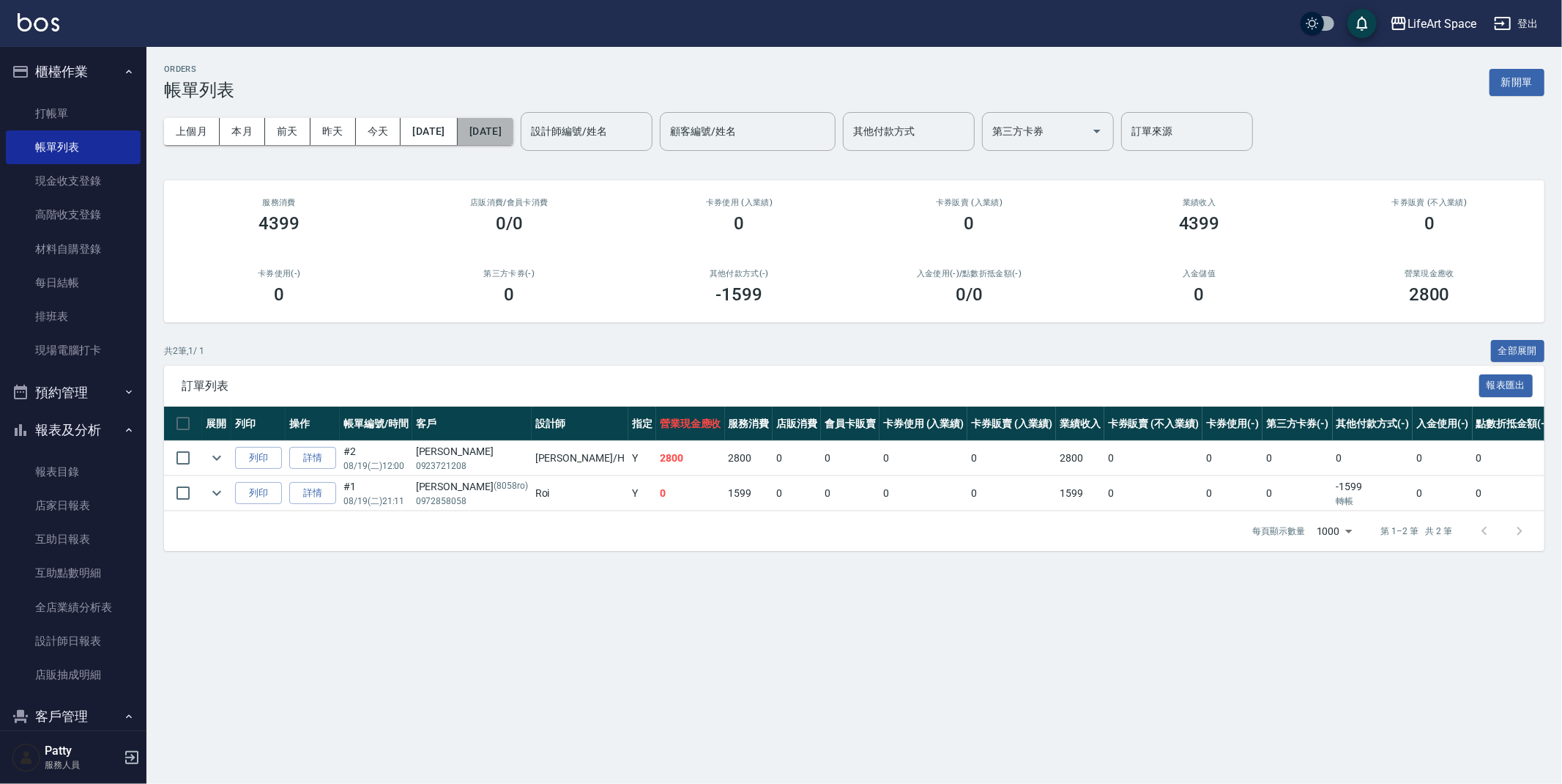
click at [513, 131] on button "[DATE]" at bounding box center [486, 131] width 55 height 27
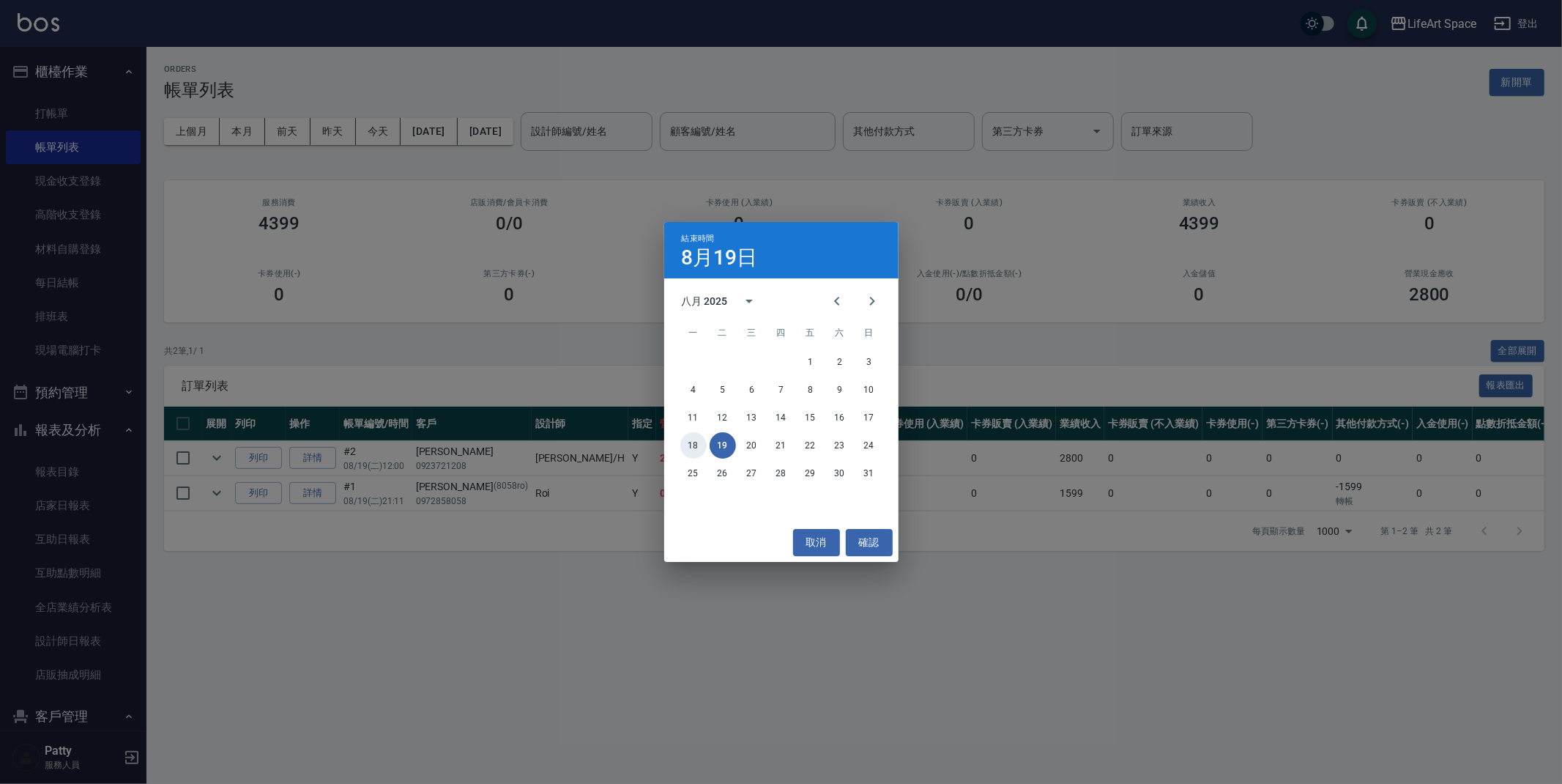
click at [692, 445] on button "18" at bounding box center [693, 445] width 26 height 26
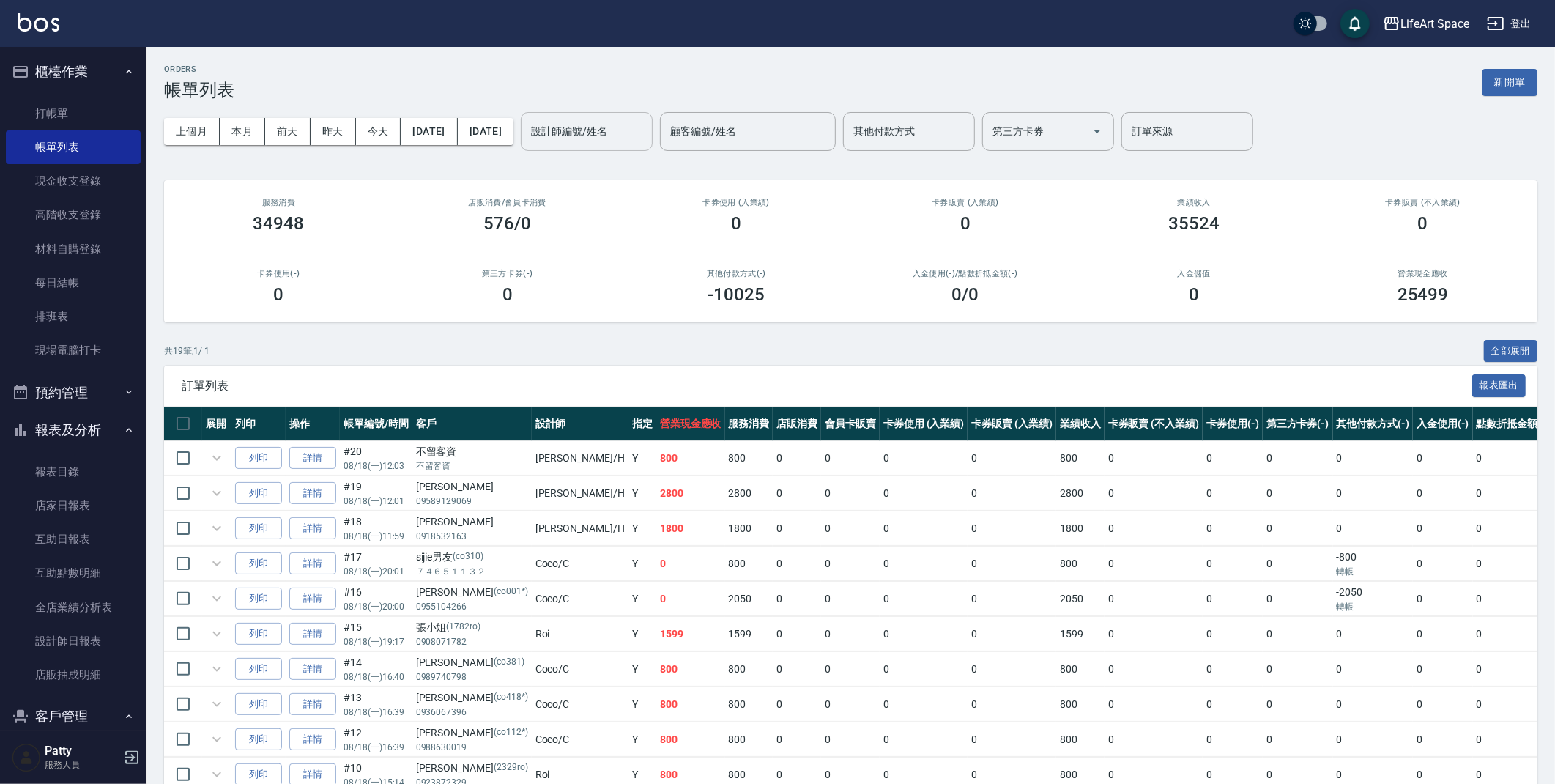
click at [639, 126] on div "設計師編號/姓名 設計師編號/姓名" at bounding box center [586, 132] width 132 height 38
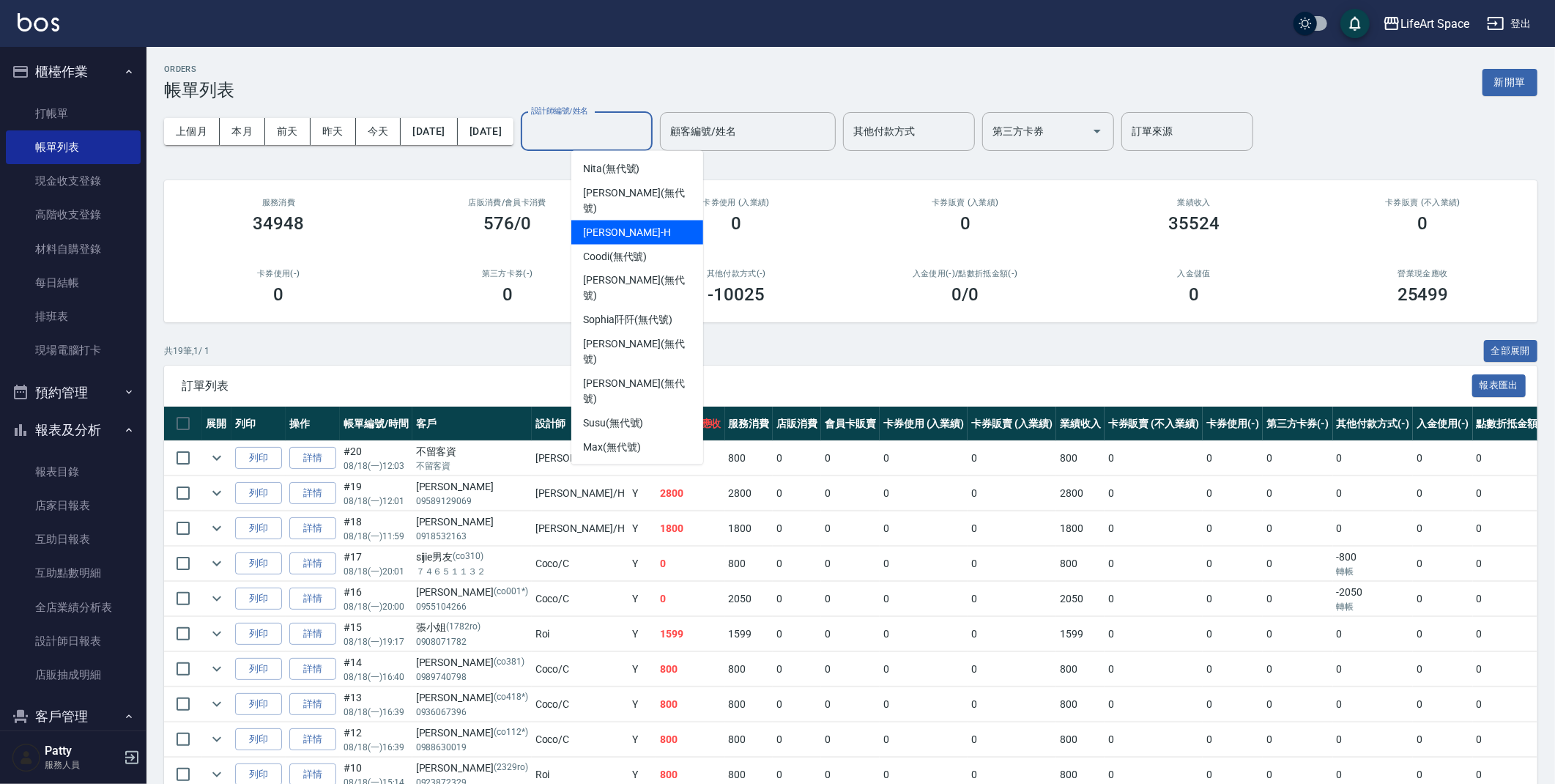
click at [636, 221] on div "[PERSON_NAME]" at bounding box center [637, 232] width 132 height 24
type input "[PERSON_NAME]"
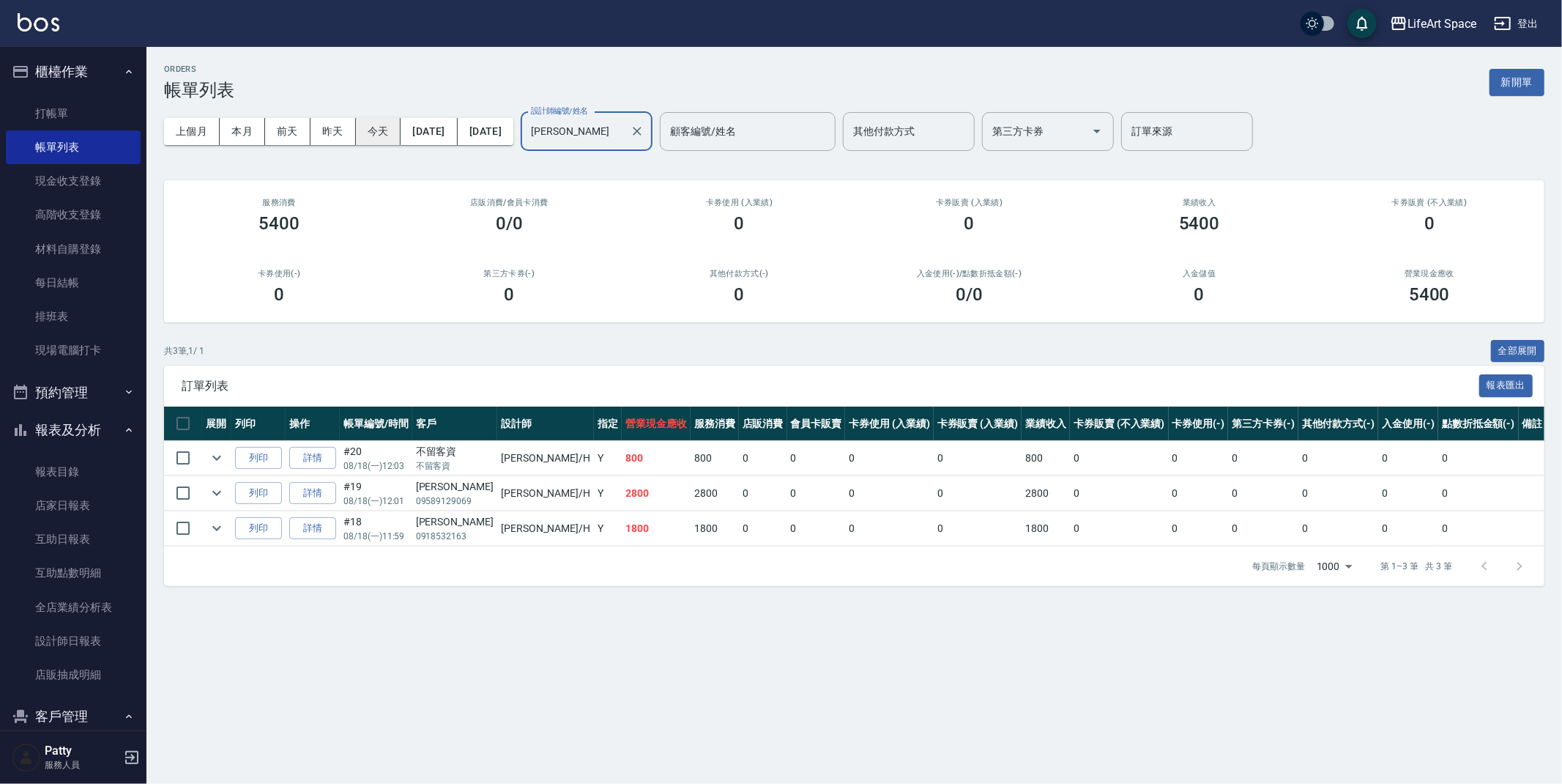
click at [373, 128] on button "今天" at bounding box center [379, 131] width 45 height 27
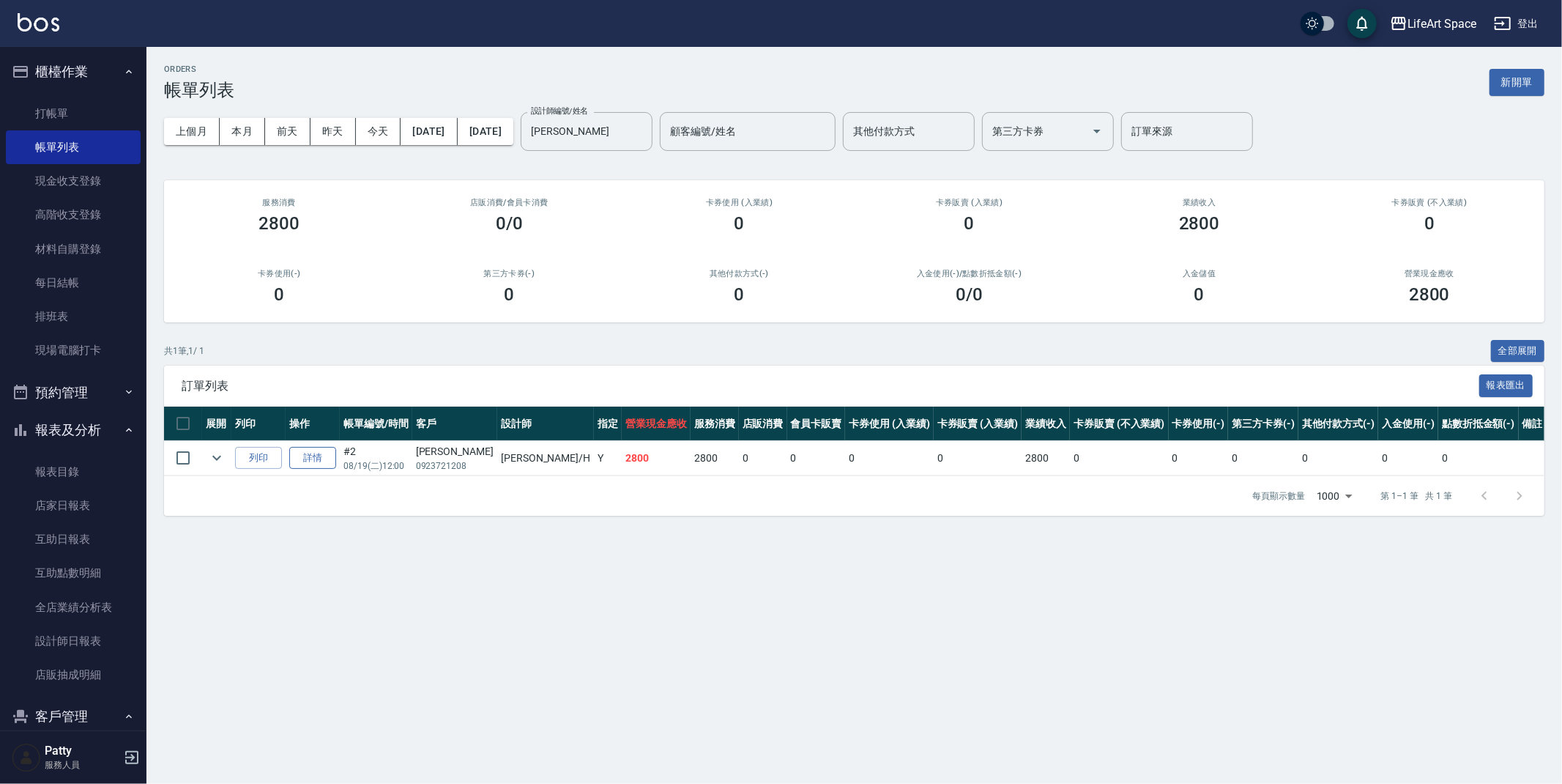
click at [312, 463] on link "詳情" at bounding box center [312, 459] width 47 height 23
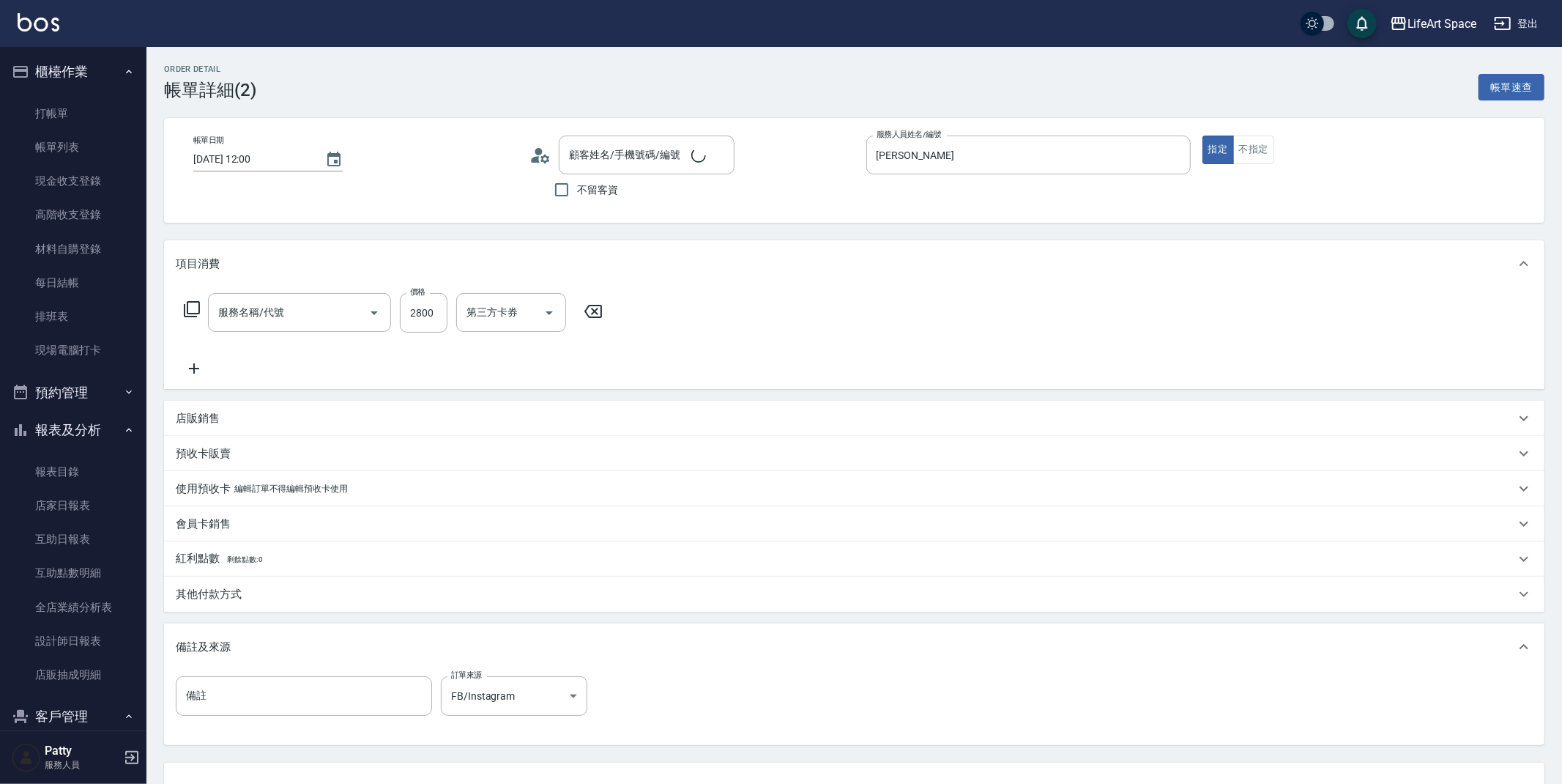
type input "[DATE] 12:00"
type input "[PERSON_NAME]"
type input "FB/Instagram"
type input "501 燙髮(501)"
click at [328, 165] on icon "Choose date, selected date is 2025-08-19" at bounding box center [334, 158] width 13 height 15
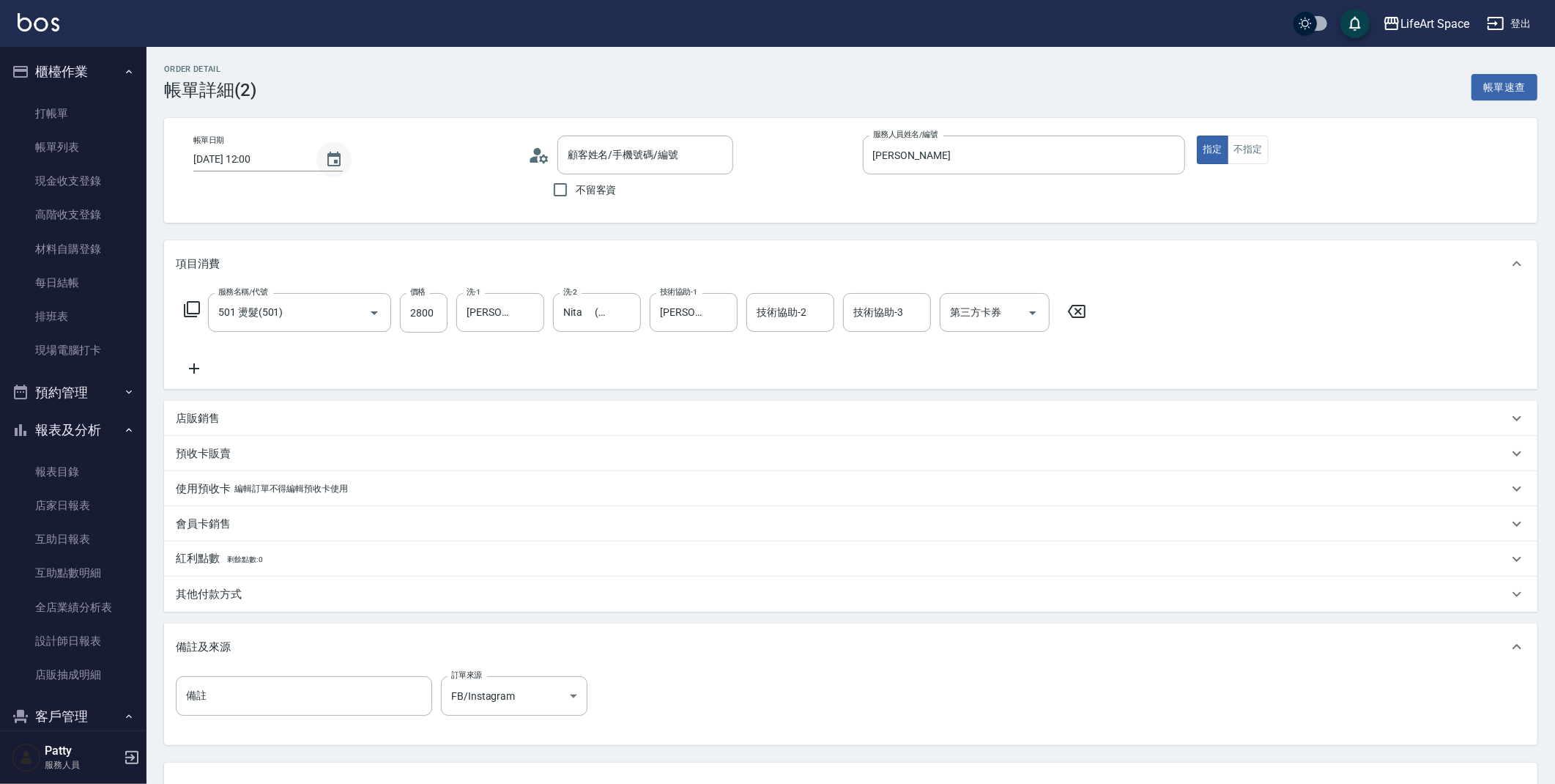
type input "[PERSON_NAME]/0923721208/"
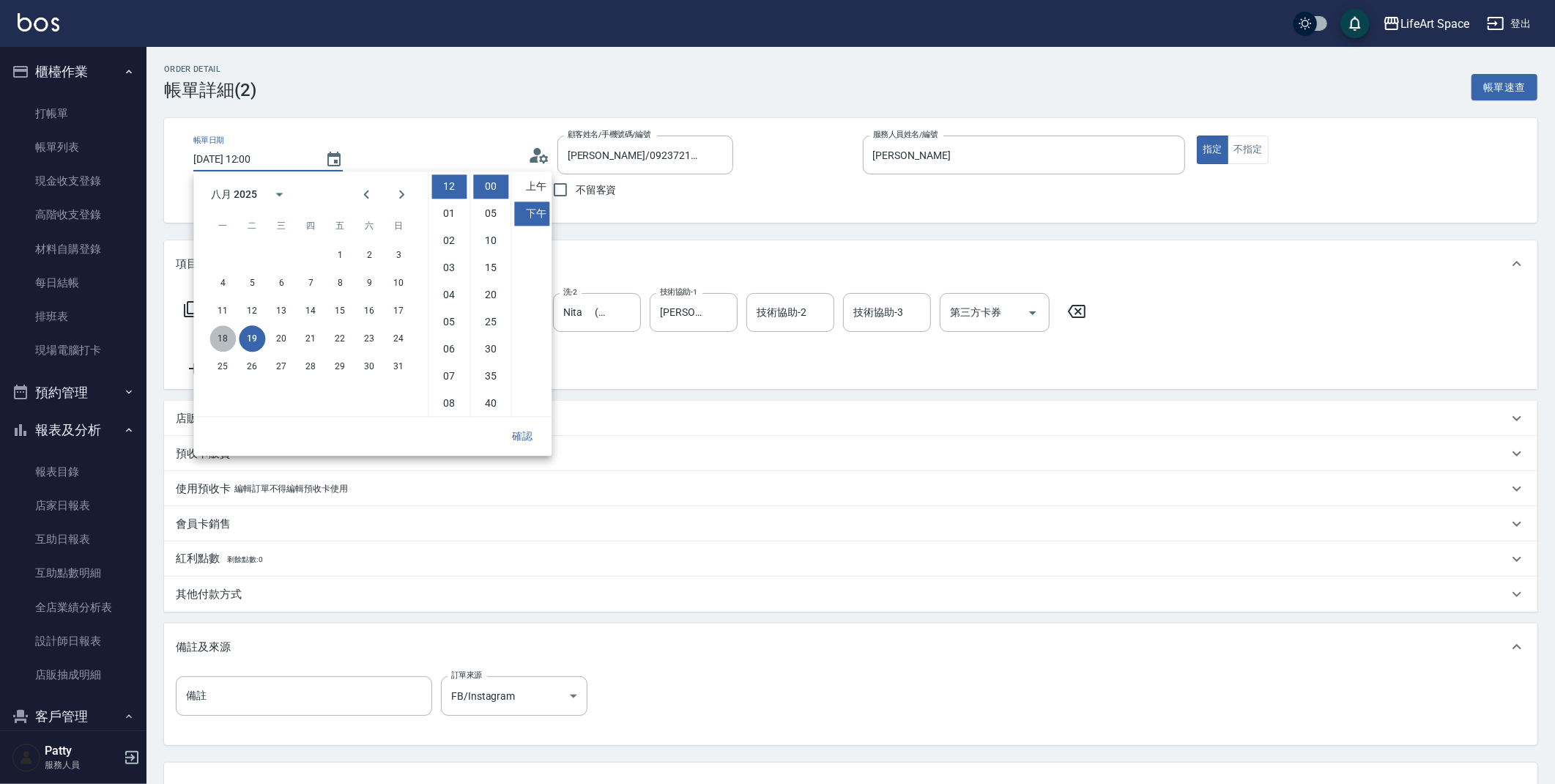
click at [222, 338] on button "18" at bounding box center [222, 339] width 26 height 26
type input "[DATE] 12:00"
click at [519, 435] on button "確認" at bounding box center [522, 435] width 47 height 27
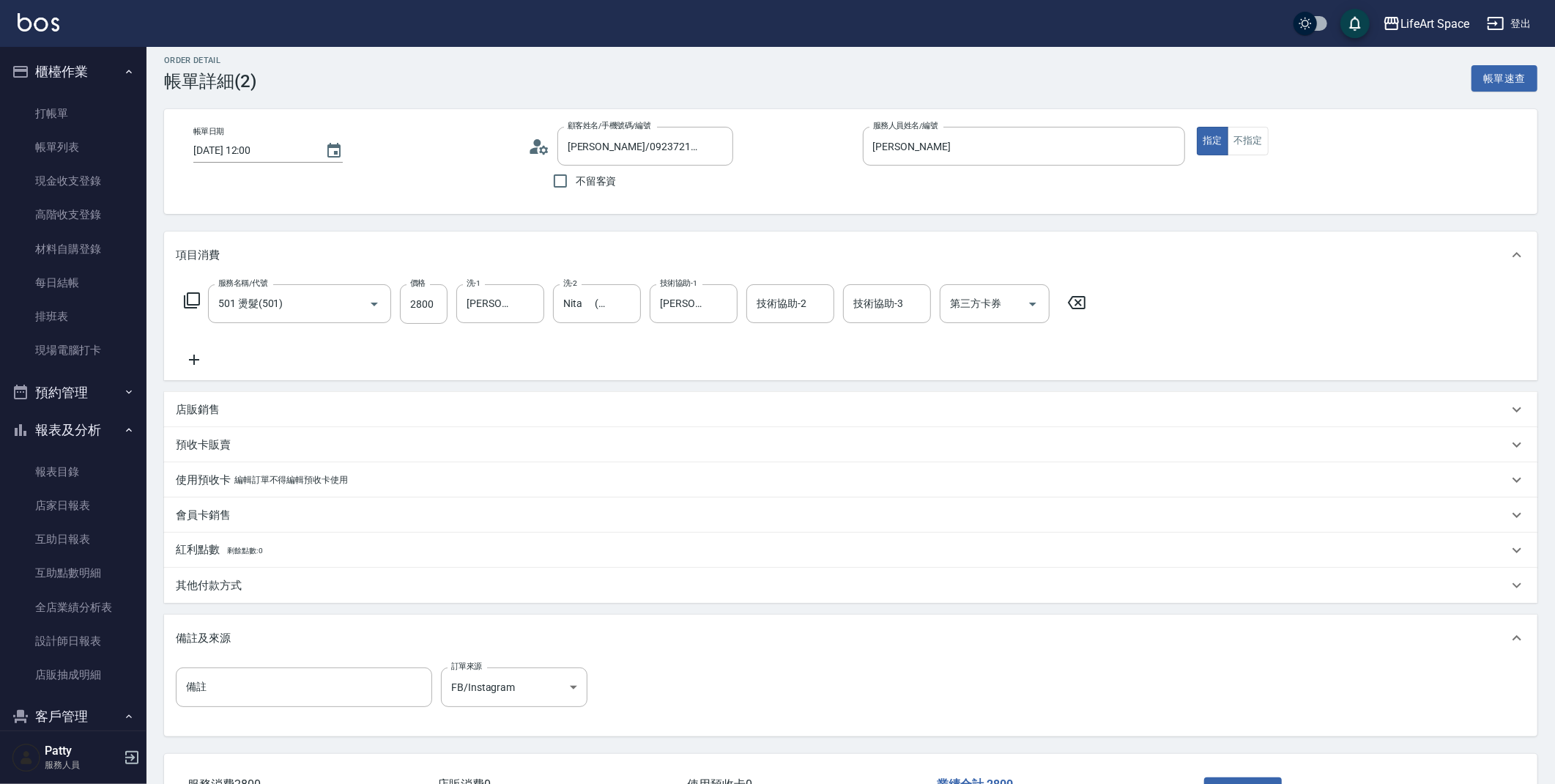
scroll to position [118, 0]
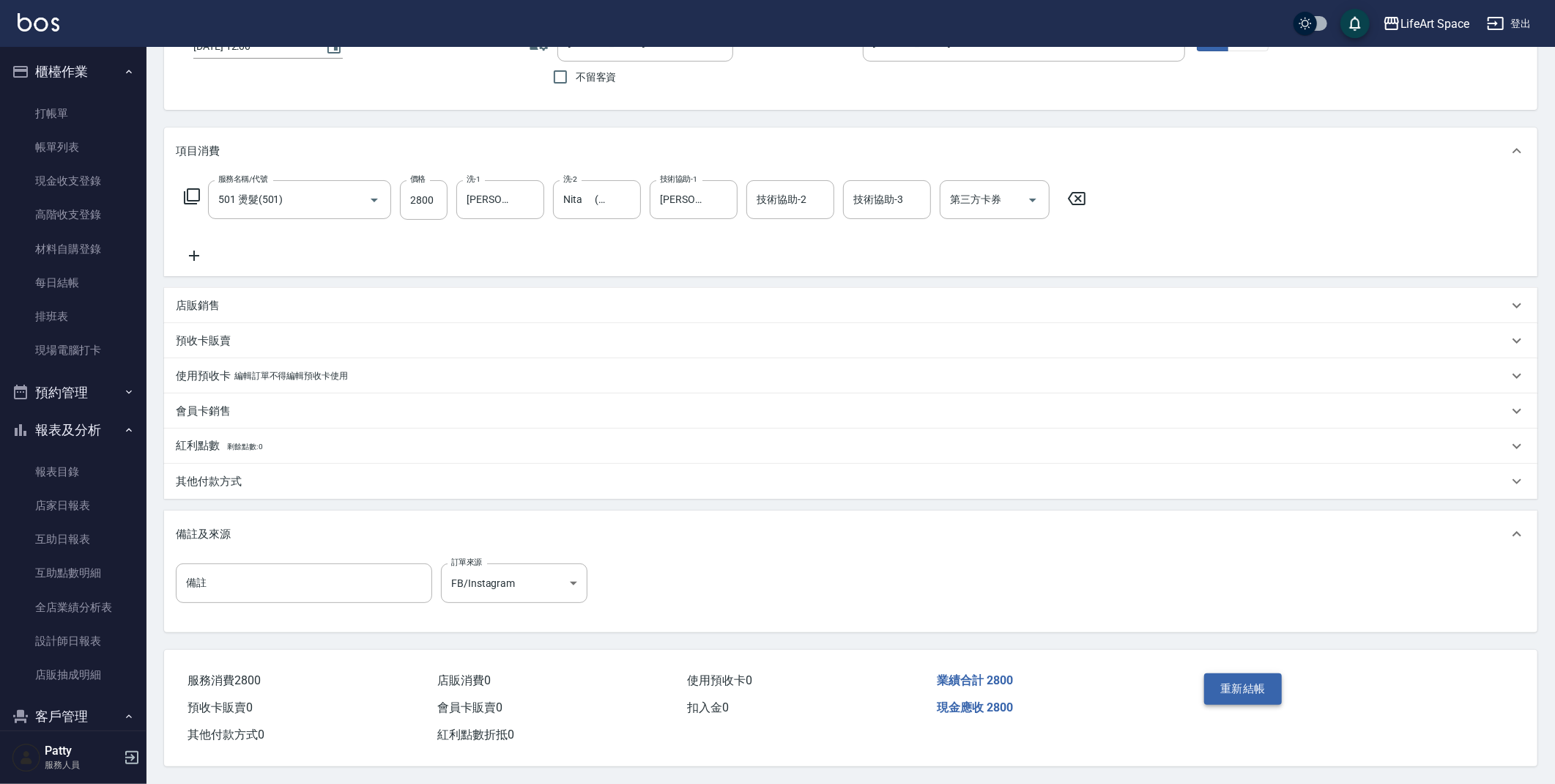
click at [1224, 678] on button "重新結帳" at bounding box center [1243, 689] width 78 height 31
